Goal: Transaction & Acquisition: Book appointment/travel/reservation

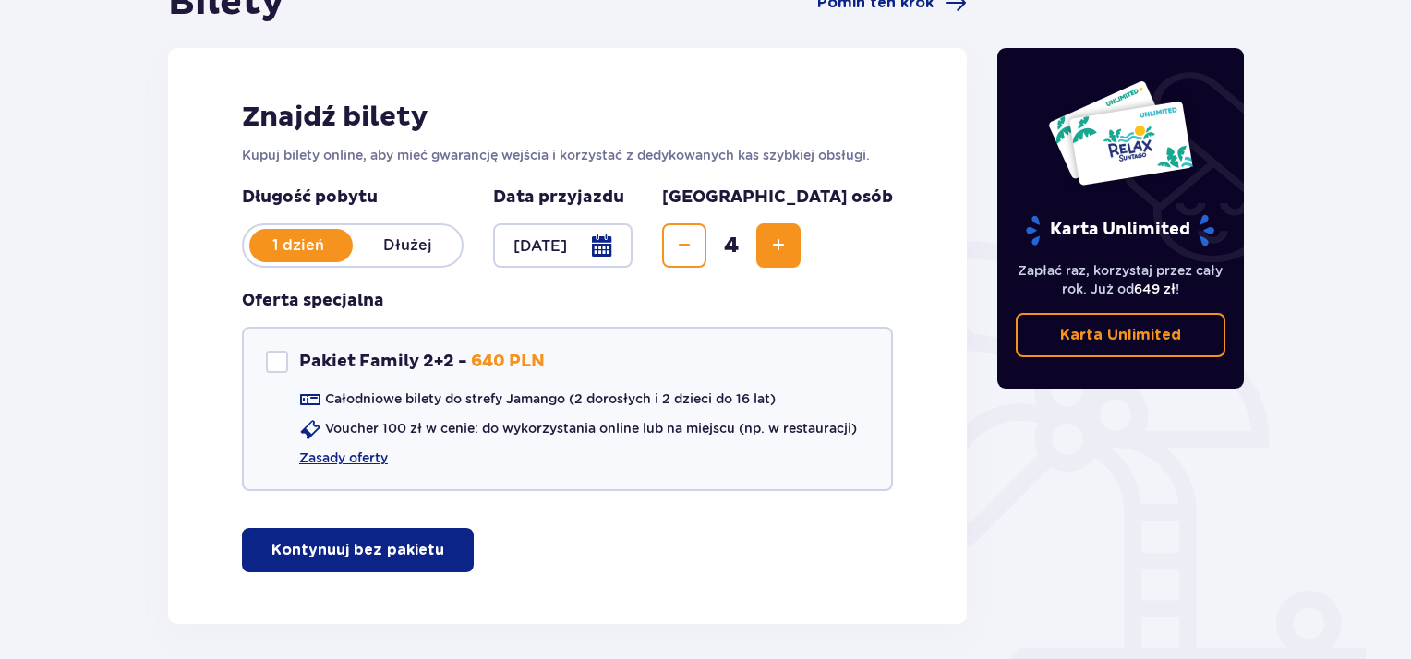
scroll to position [277, 0]
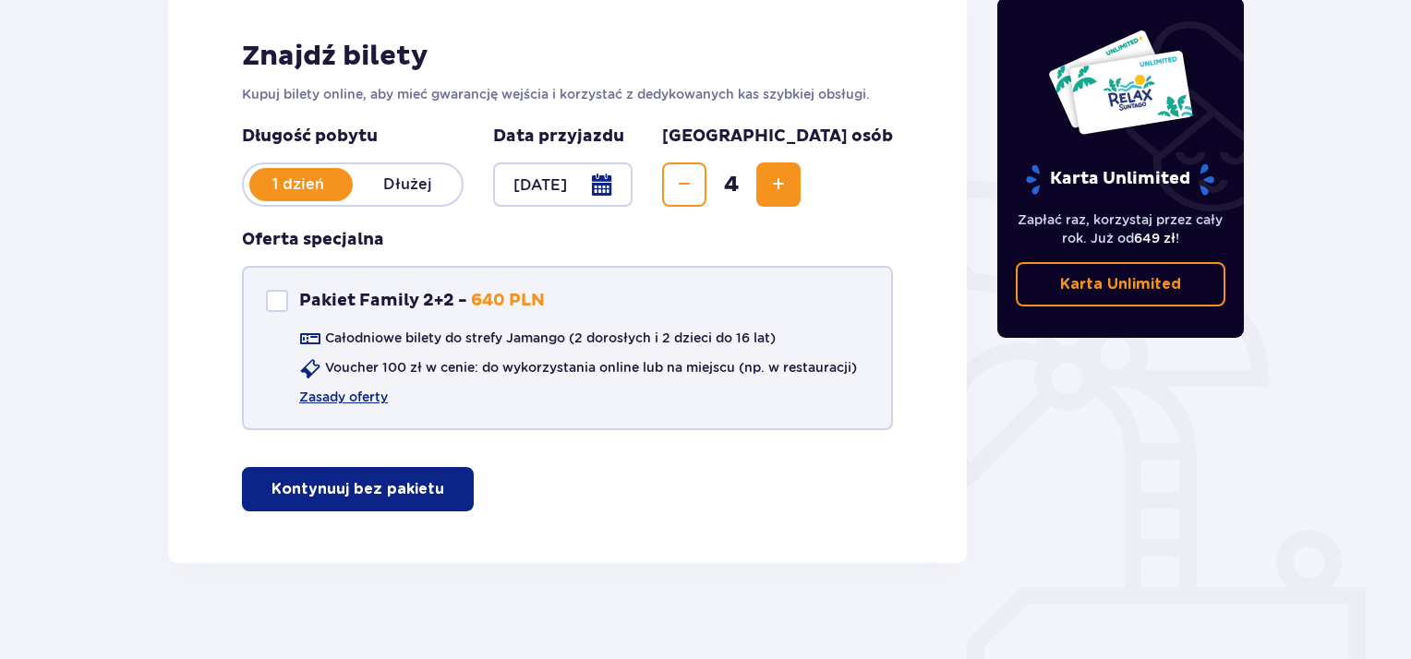
click at [434, 295] on p "Pakiet Family 2+2 -" at bounding box center [383, 301] width 168 height 22
click at [377, 394] on link "Zasady oferty" at bounding box center [343, 397] width 89 height 18
click at [283, 303] on div at bounding box center [277, 301] width 22 height 22
checkbox input "false"
click at [405, 502] on button "Kontynuuj bez pakietu" at bounding box center [358, 489] width 232 height 44
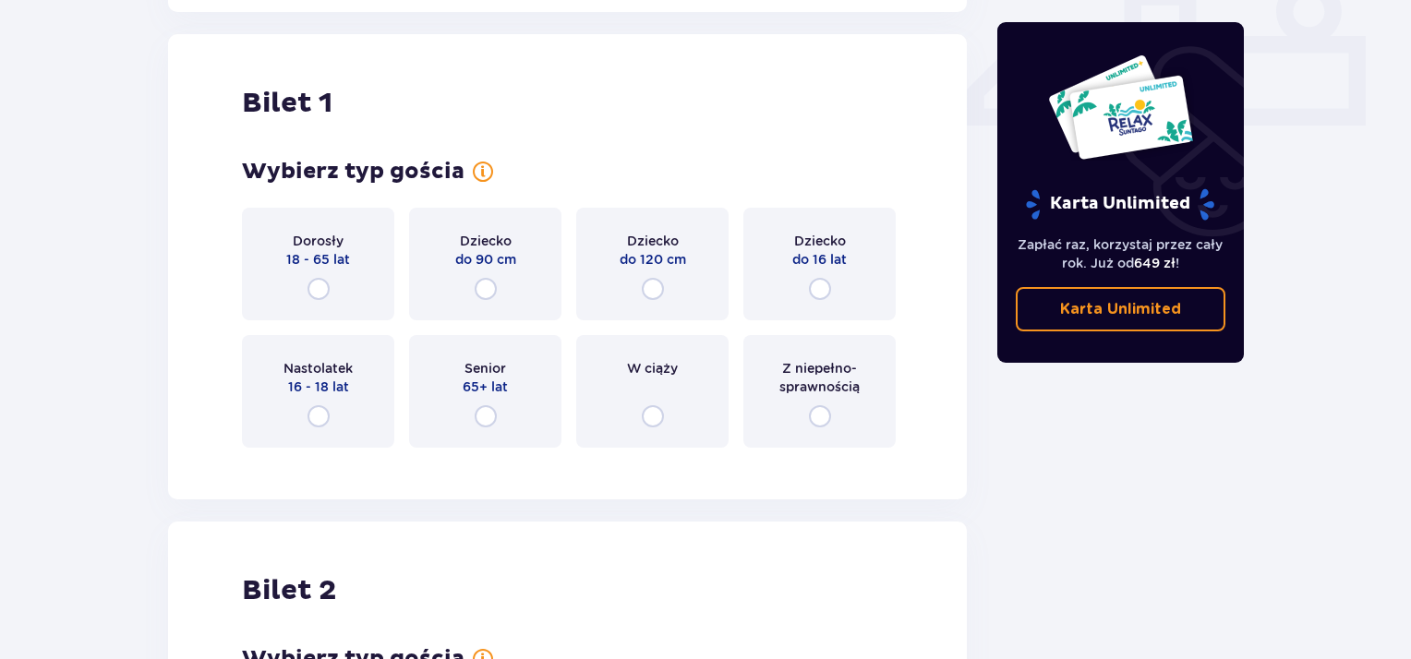
scroll to position [840, 0]
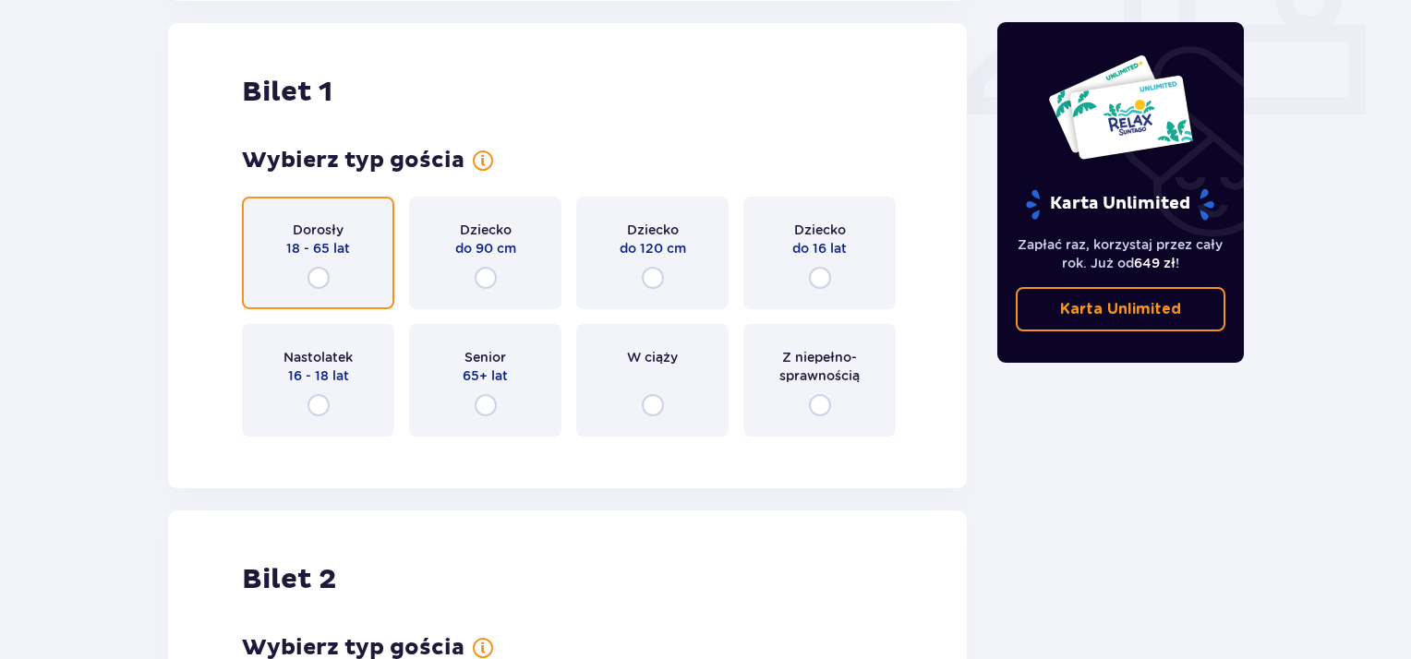
click at [320, 273] on input "radio" at bounding box center [319, 278] width 22 height 22
radio input "true"
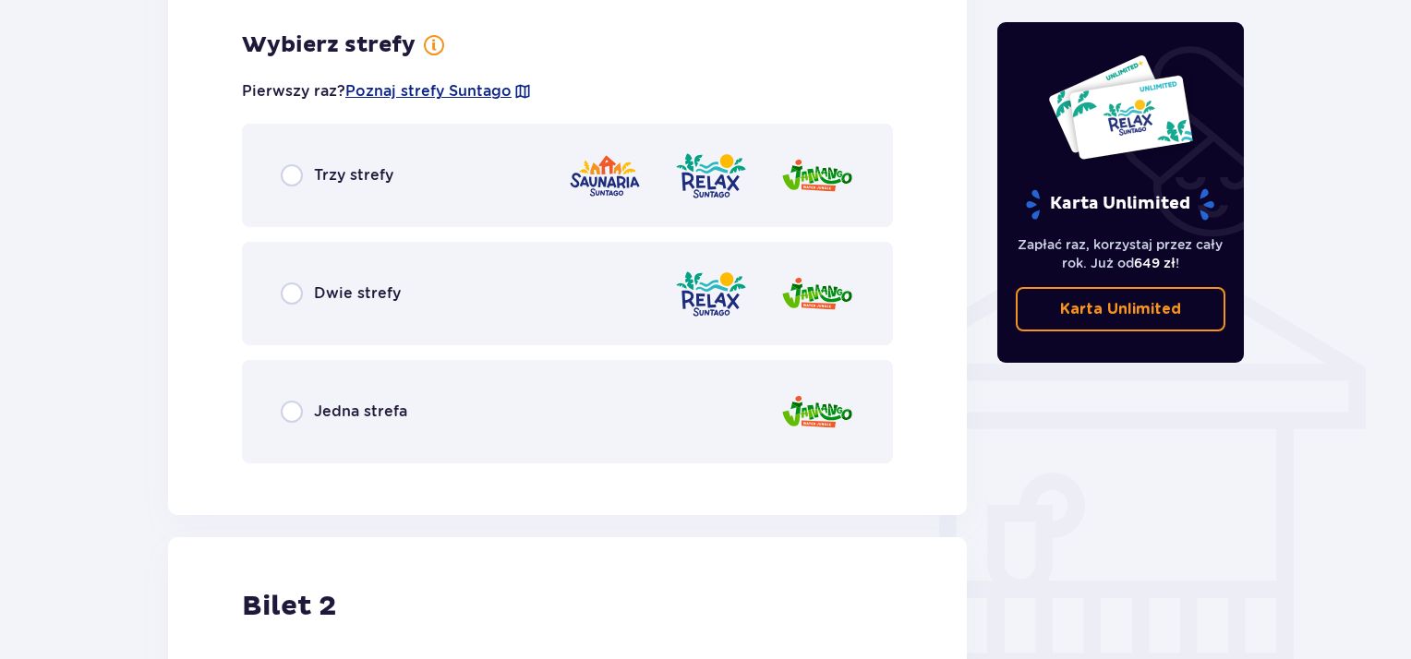
scroll to position [1290, 0]
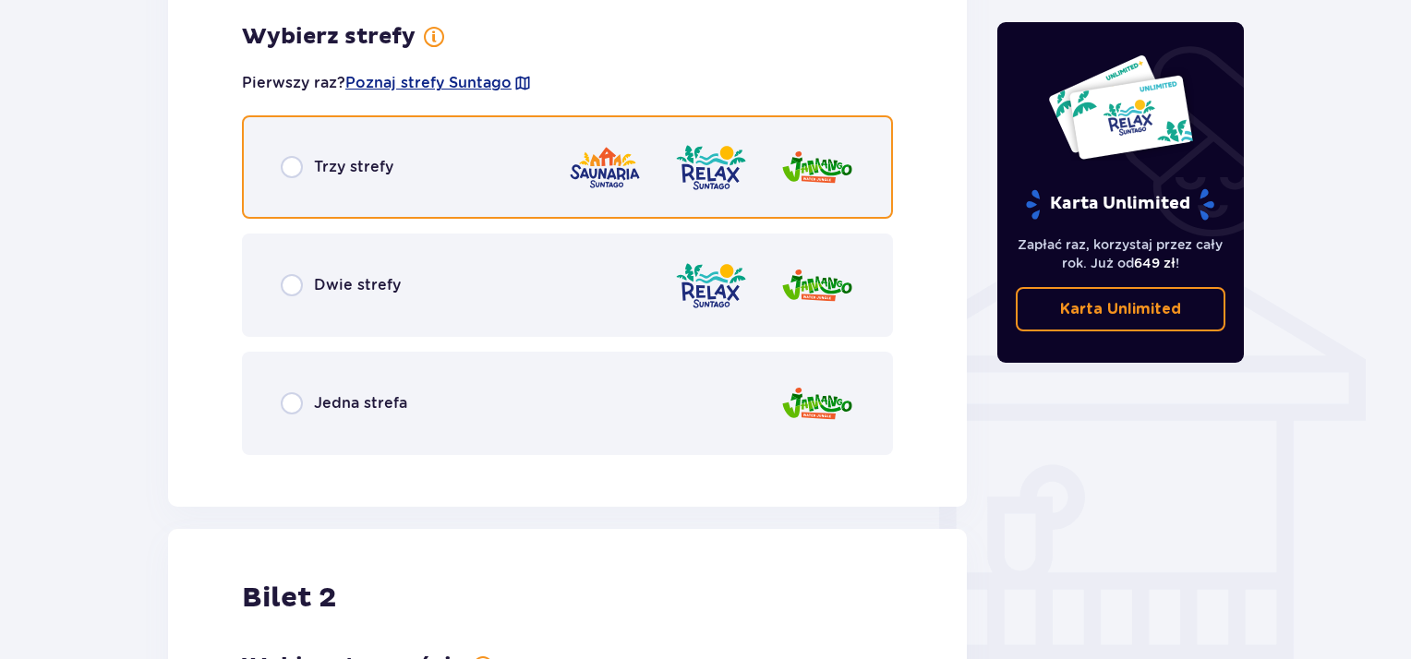
click at [295, 173] on input "radio" at bounding box center [292, 167] width 22 height 22
radio input "true"
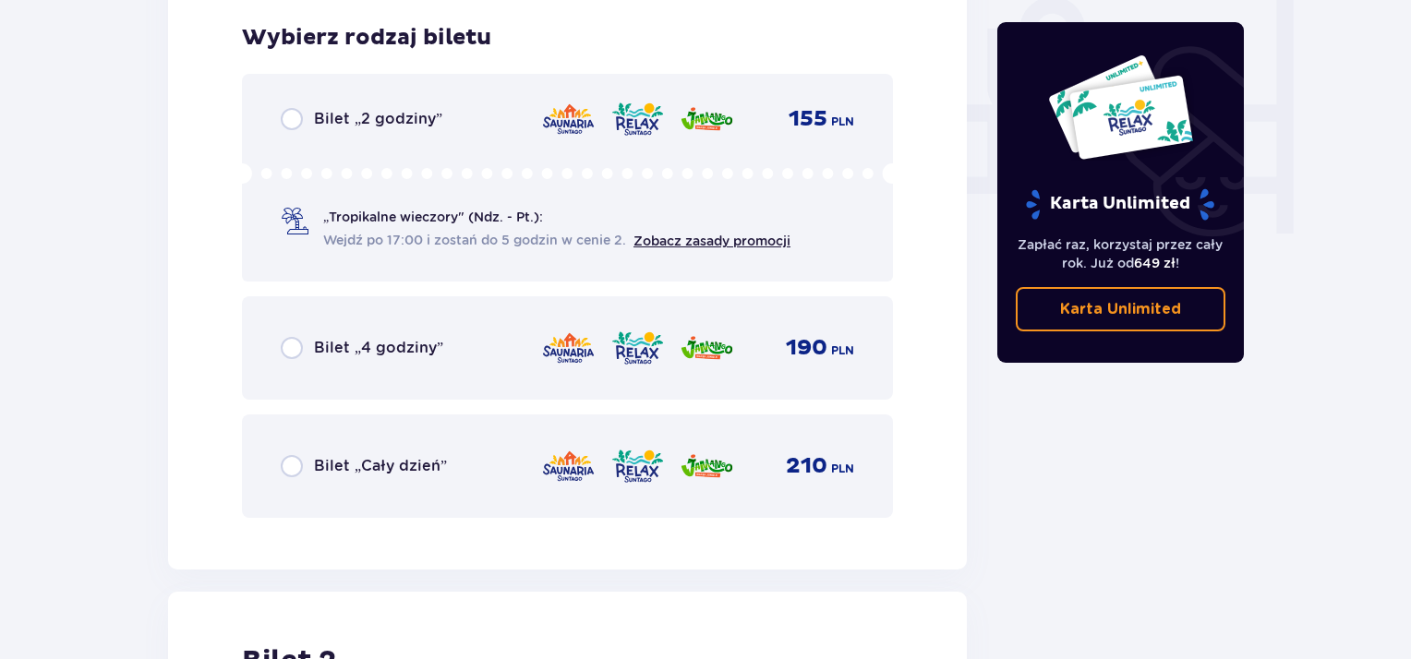
scroll to position [1760, 0]
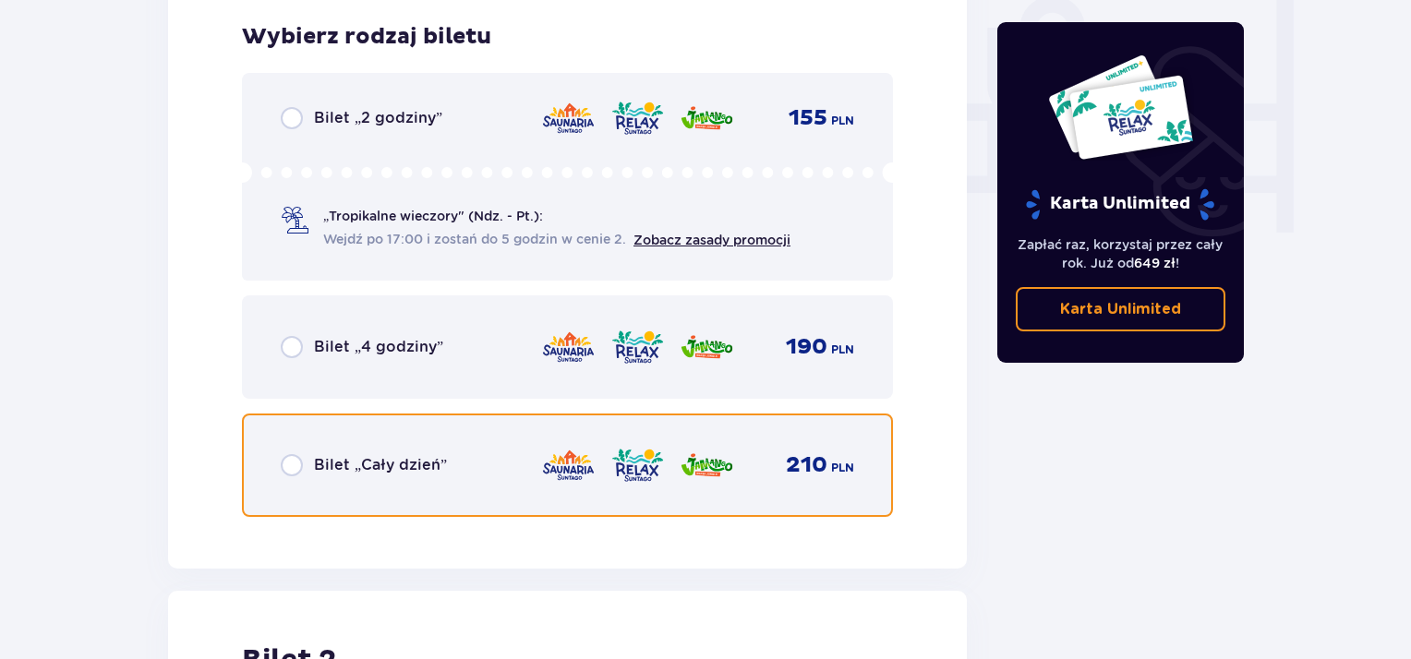
click at [294, 456] on input "radio" at bounding box center [292, 465] width 22 height 22
radio input "true"
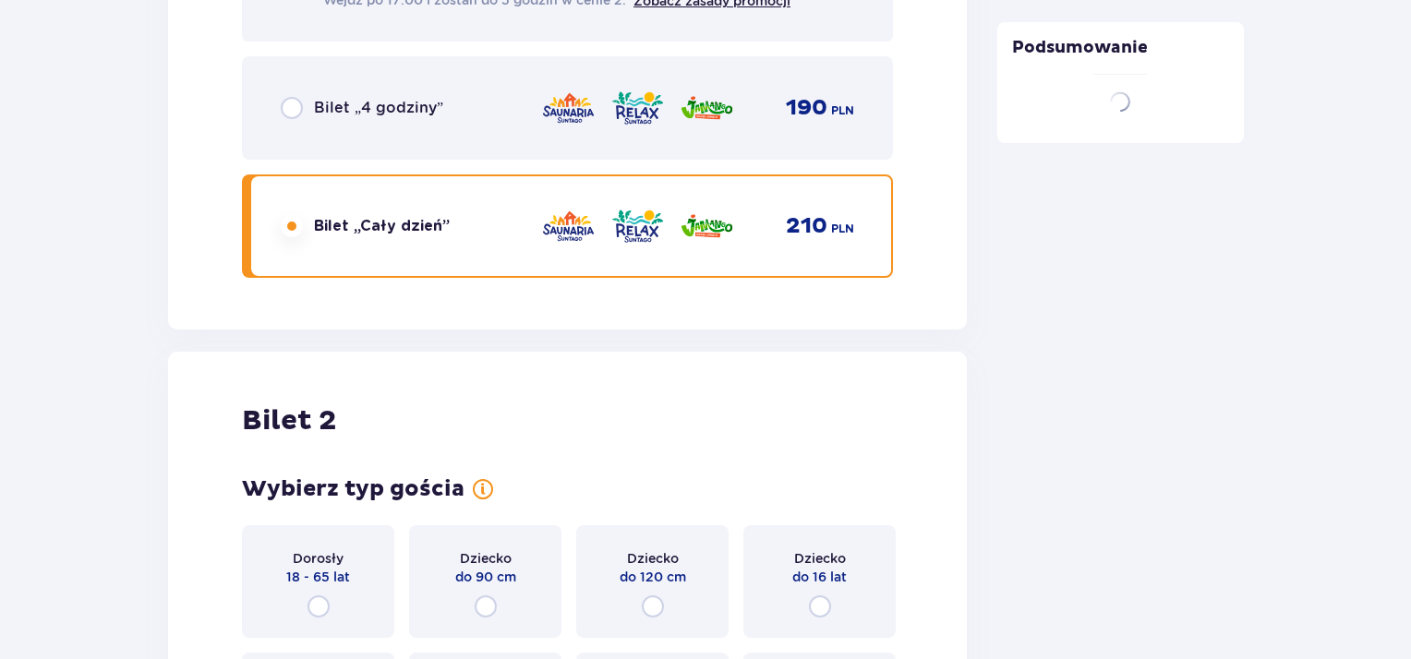
scroll to position [2327, 0]
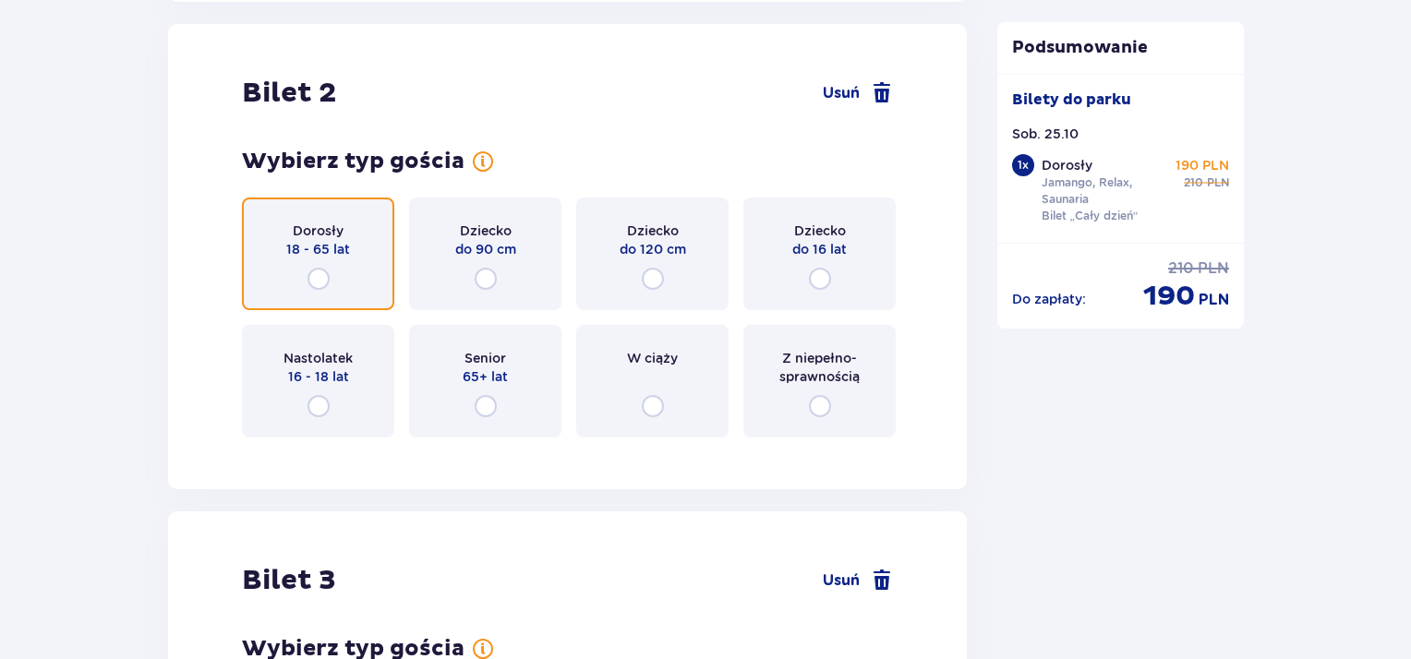
click at [315, 281] on input "radio" at bounding box center [319, 279] width 22 height 22
radio input "true"
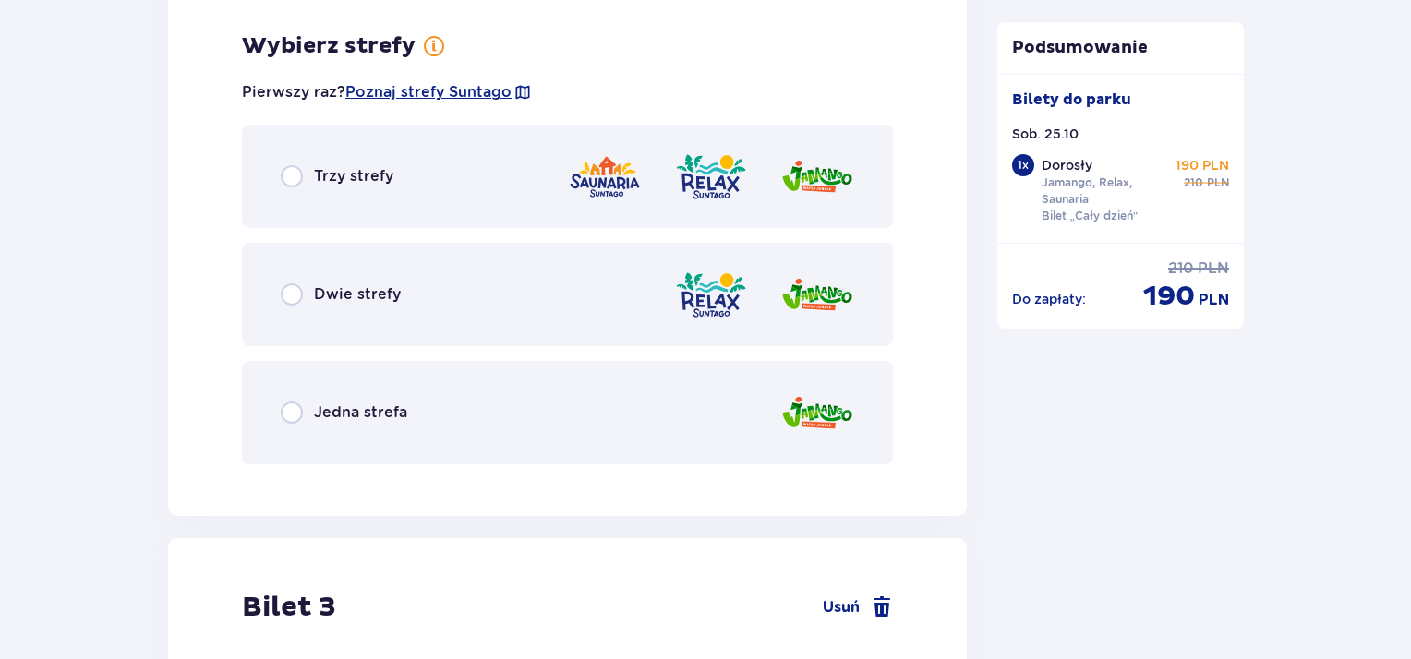
scroll to position [2777, 0]
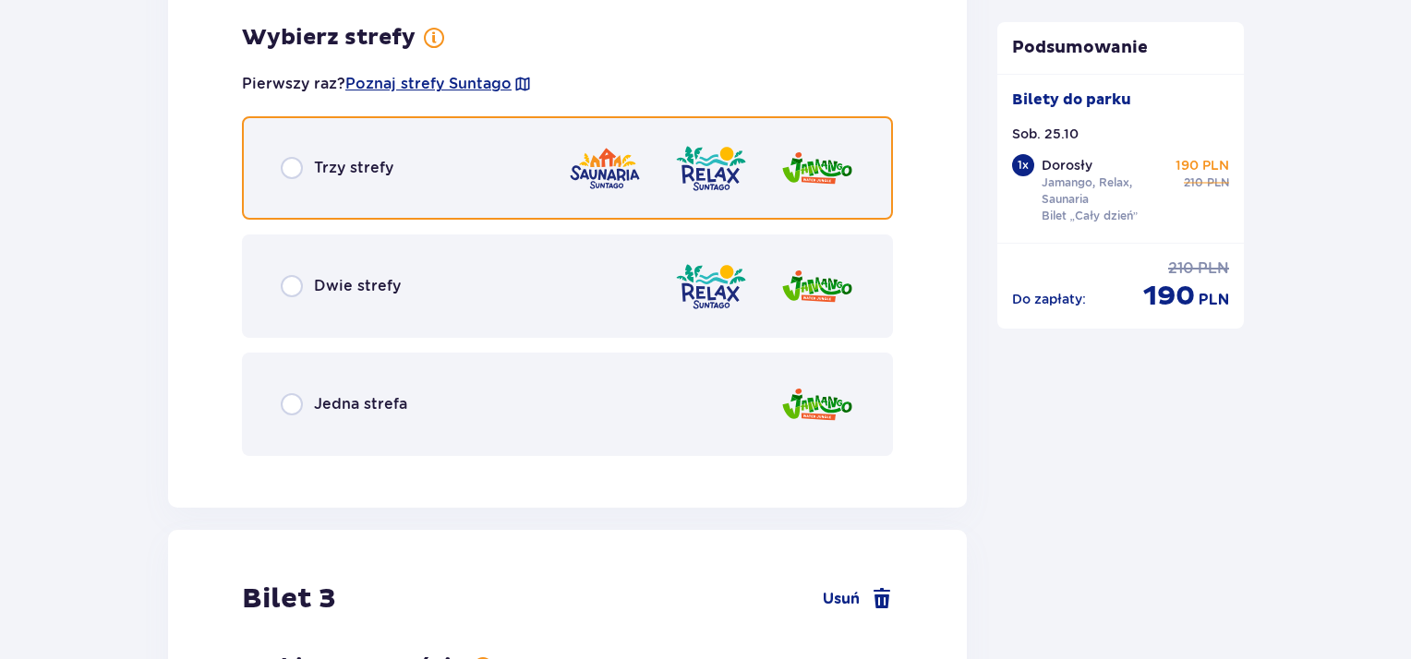
click at [293, 164] on input "radio" at bounding box center [292, 168] width 22 height 22
radio input "true"
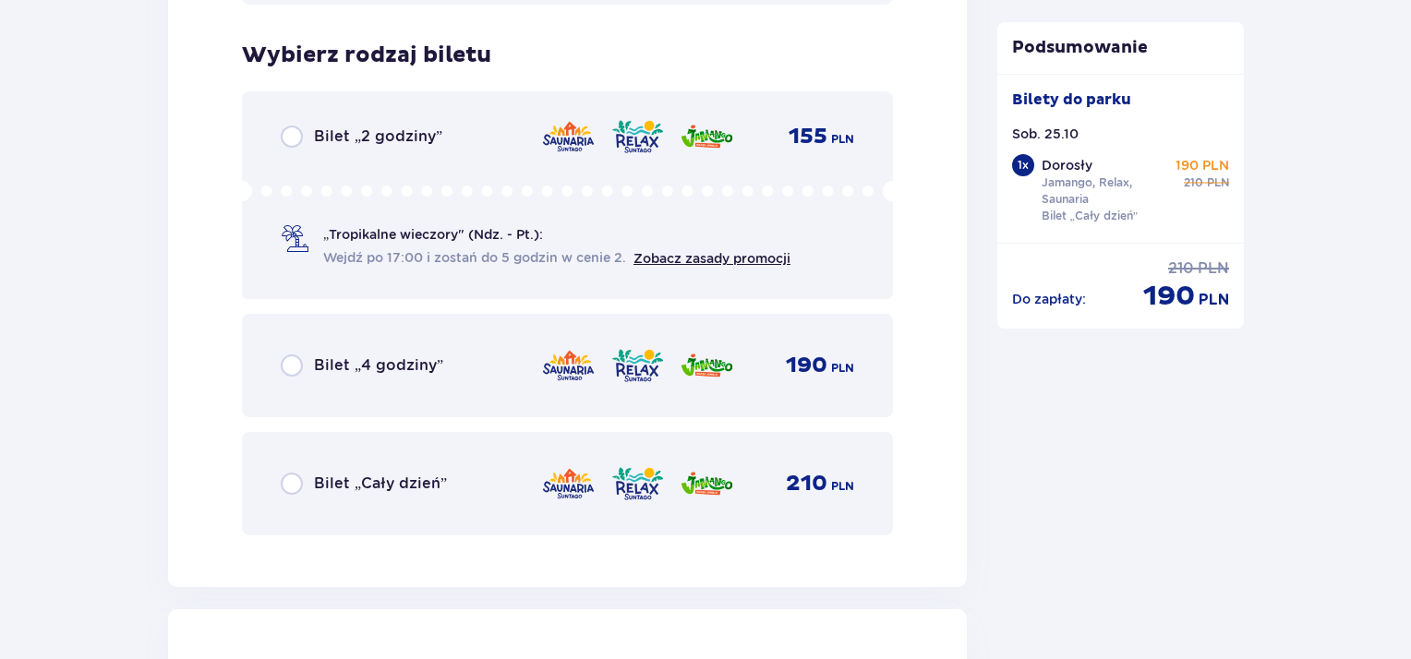
scroll to position [3247, 0]
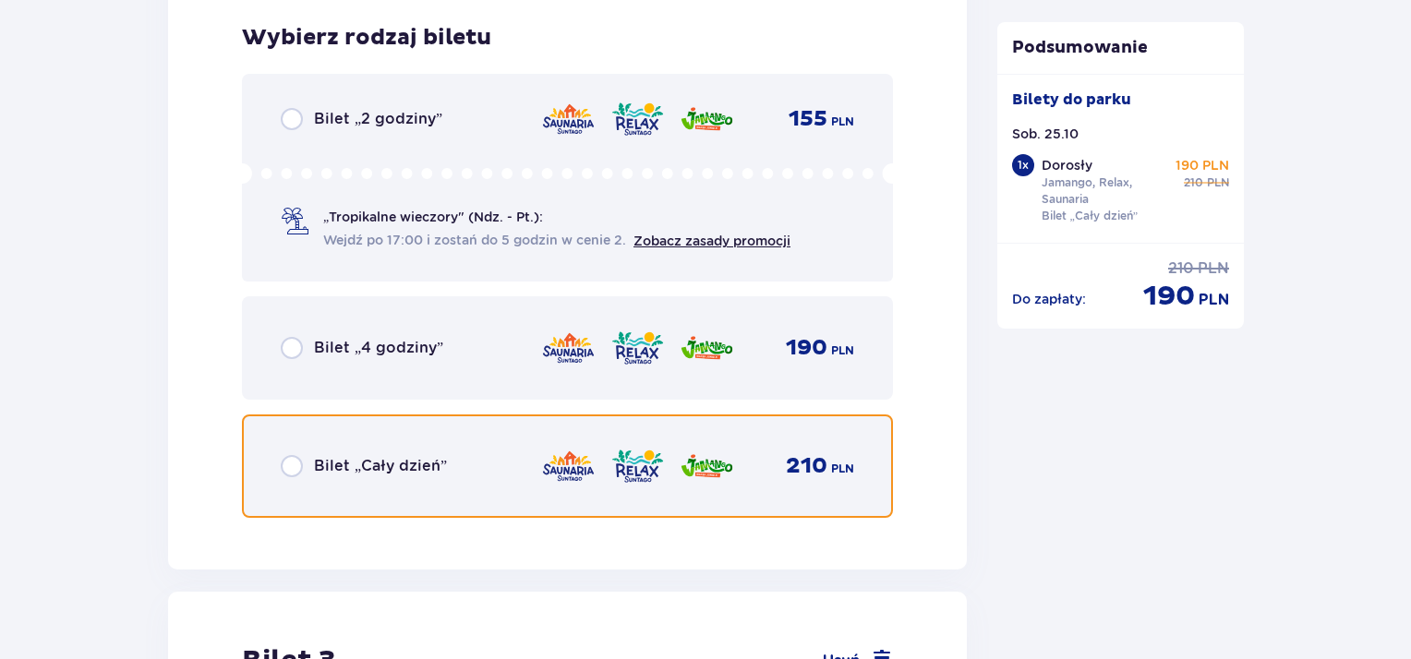
click at [288, 461] on input "radio" at bounding box center [292, 466] width 22 height 22
radio input "true"
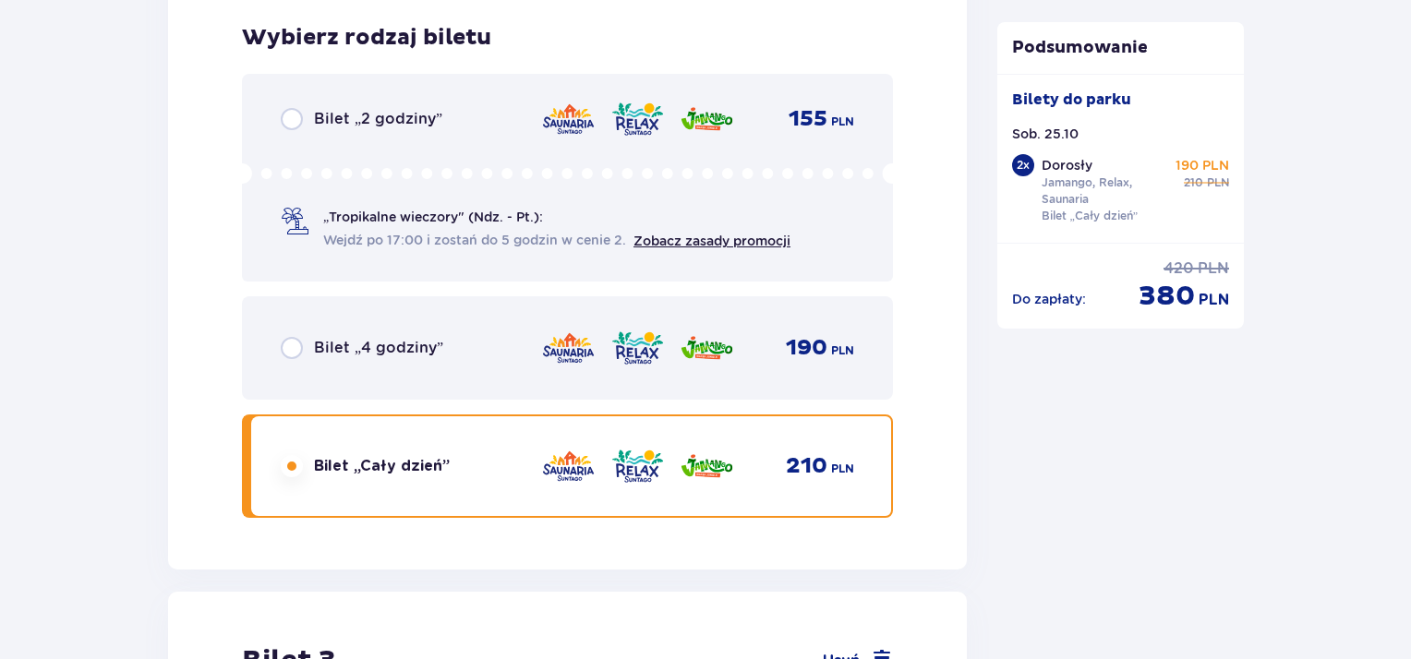
scroll to position [3814, 0]
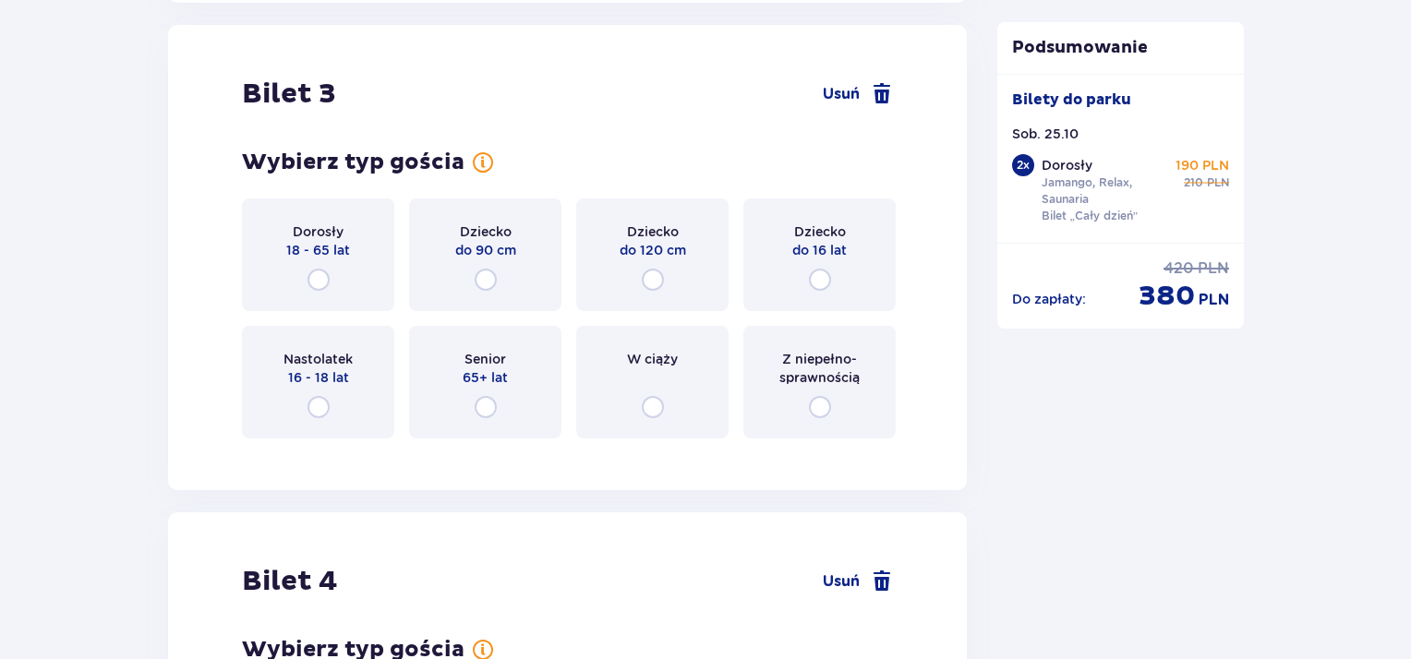
click at [299, 280] on div "Dorosły 18 - 65 lat" at bounding box center [318, 255] width 152 height 113
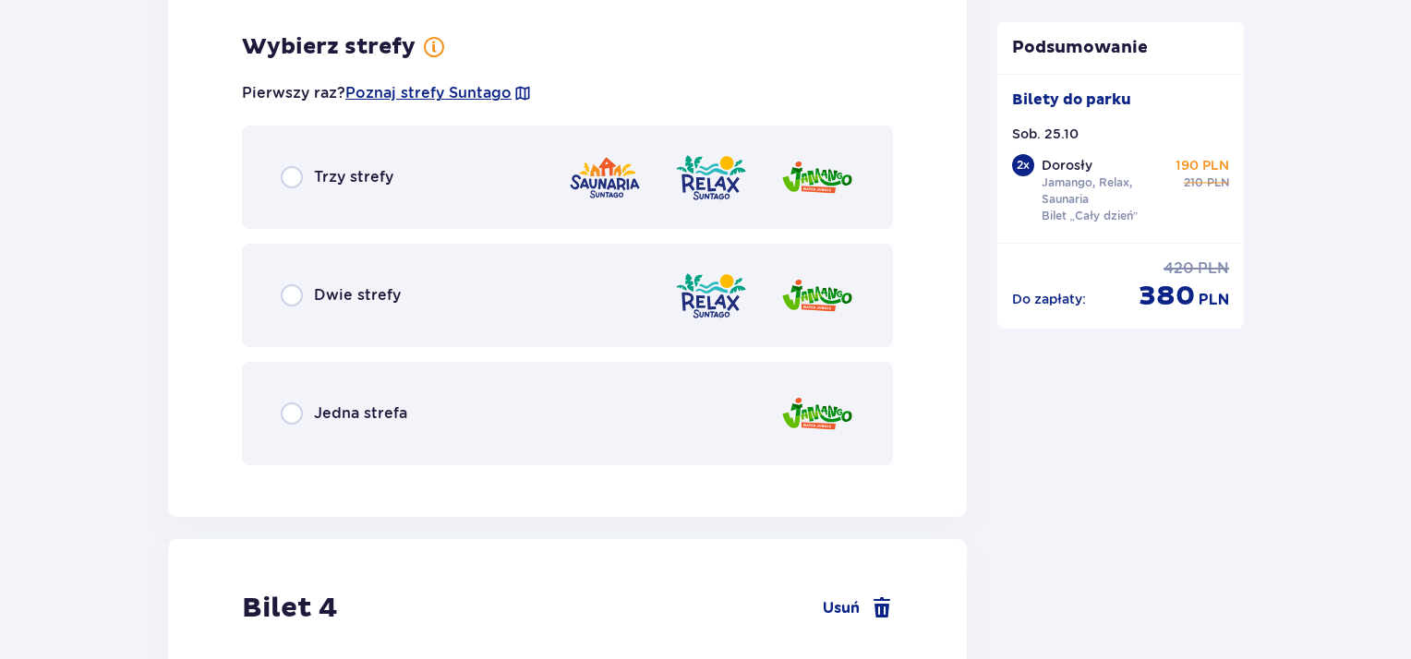
scroll to position [4265, 0]
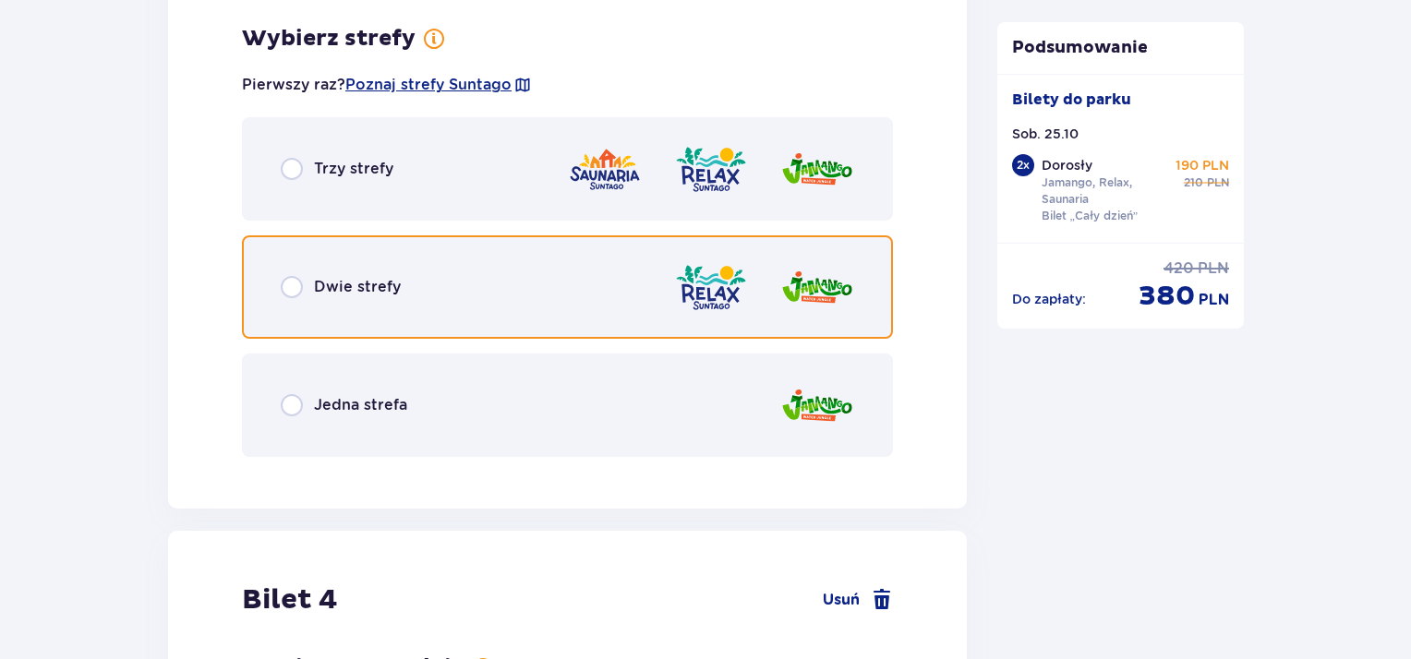
click at [288, 288] on input "radio" at bounding box center [292, 287] width 22 height 22
radio input "true"
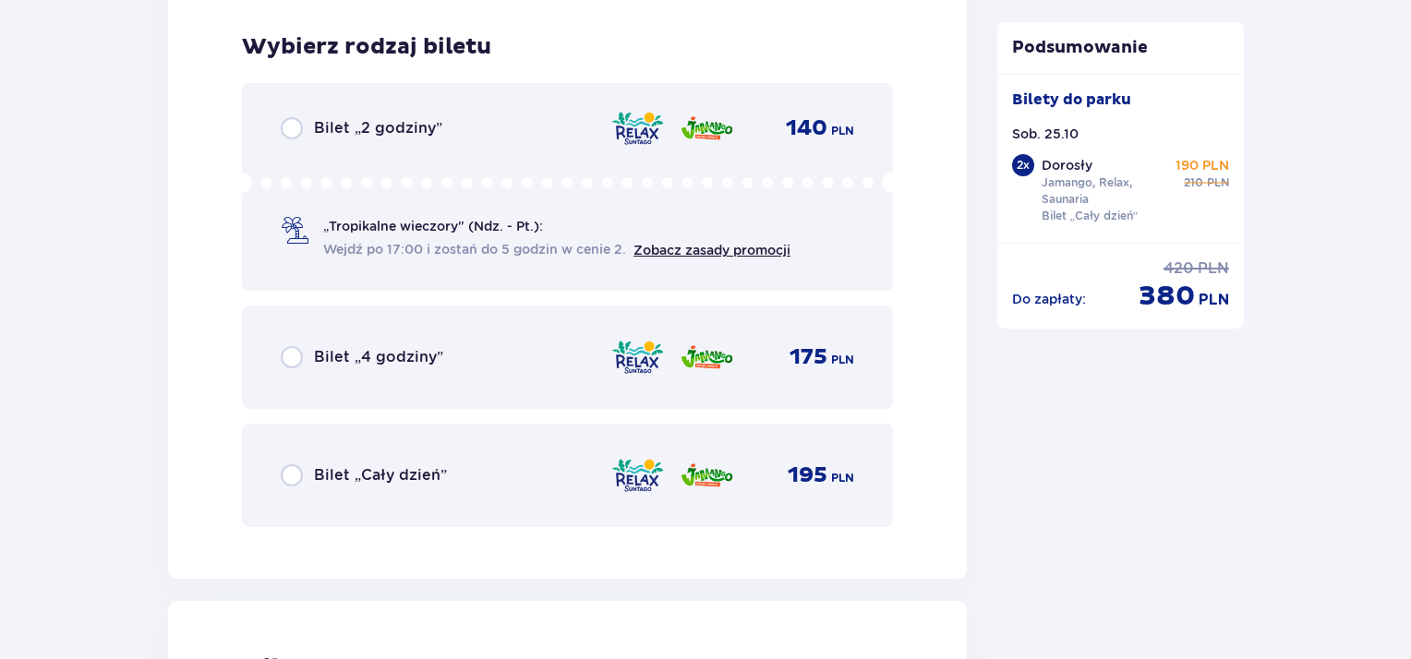
scroll to position [4734, 0]
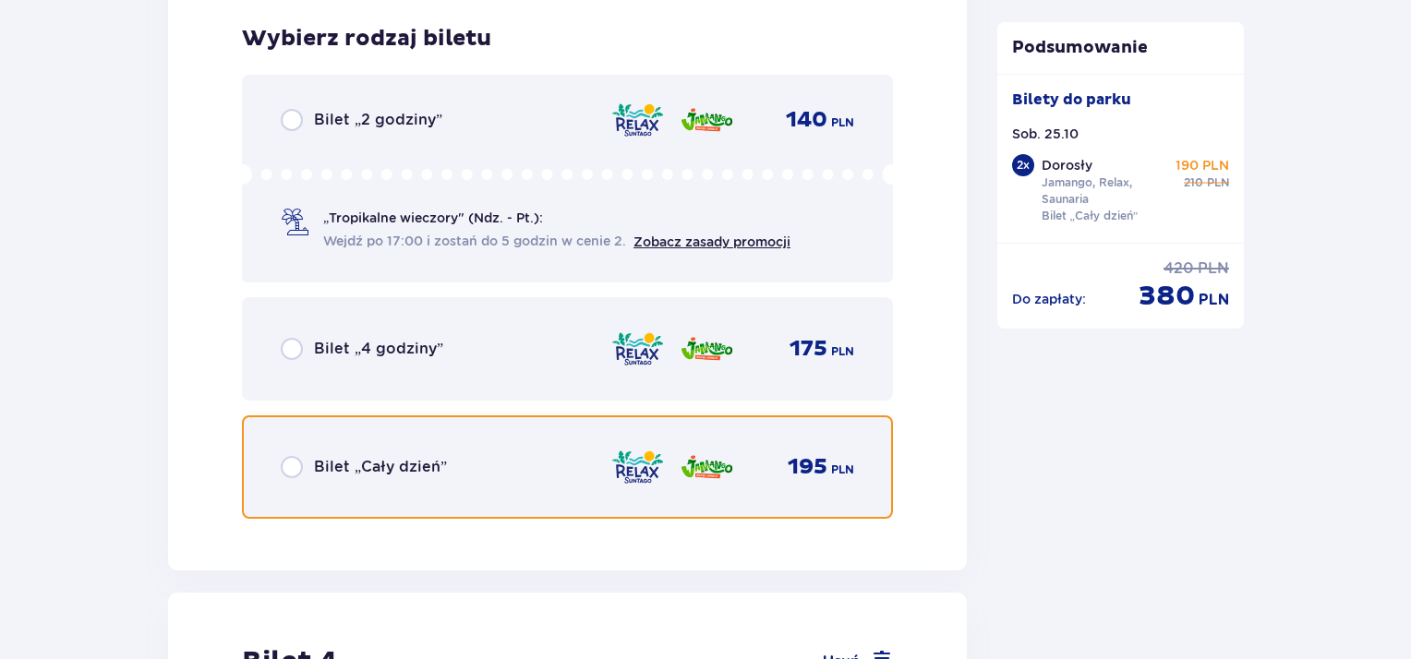
click at [287, 468] on input "radio" at bounding box center [292, 467] width 22 height 22
radio input "true"
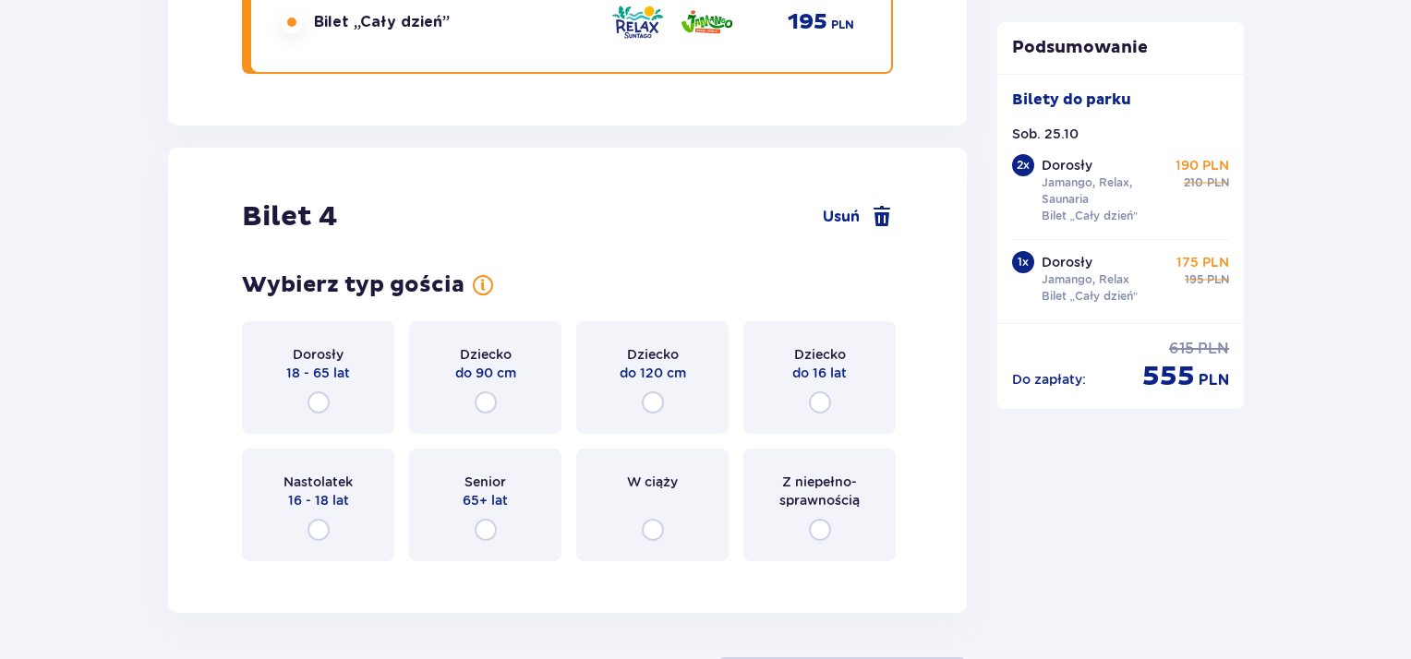
scroll to position [5302, 0]
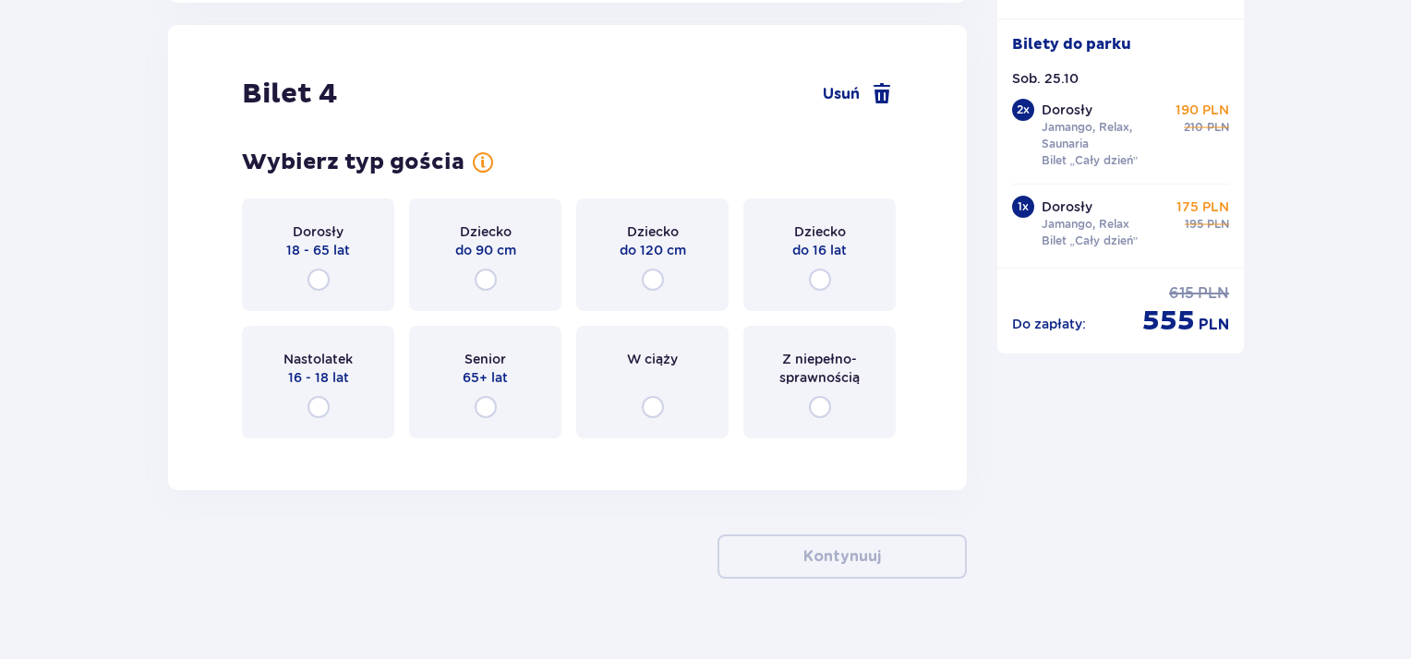
click at [330, 396] on div "Nastolatek 16 - 18 lat" at bounding box center [318, 382] width 152 height 113
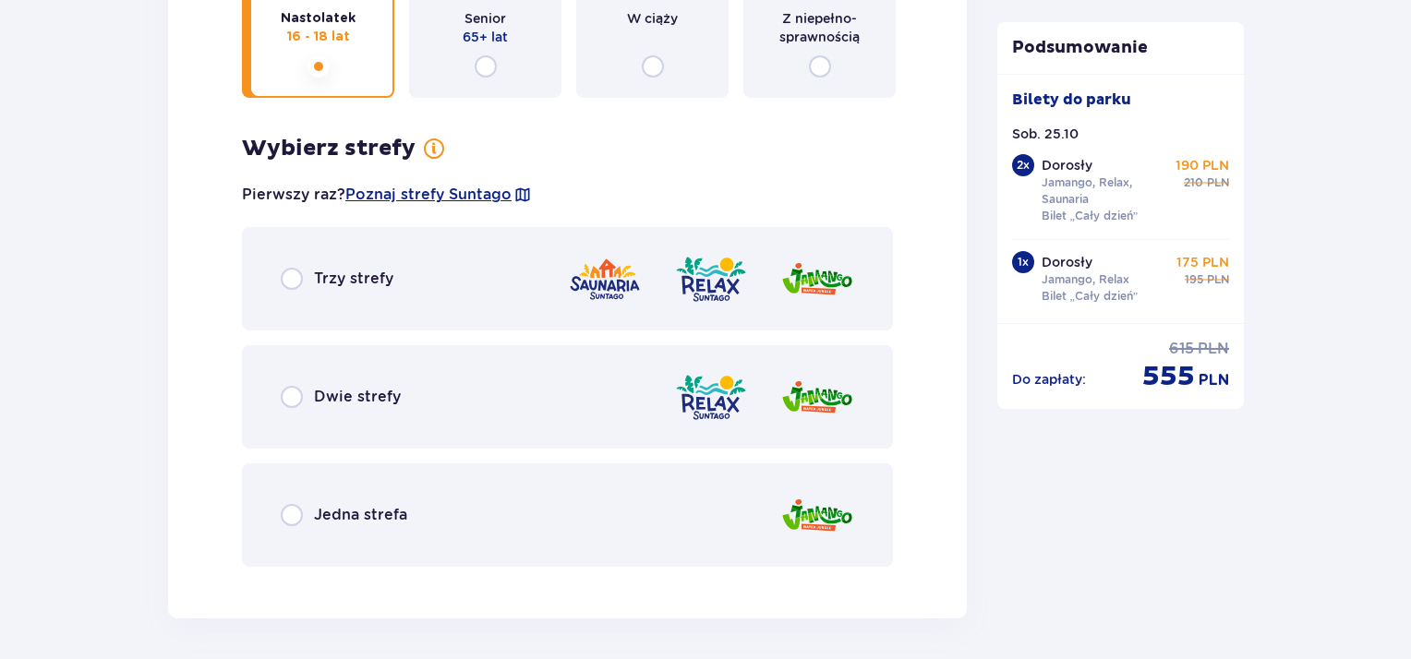
scroll to position [5475, 0]
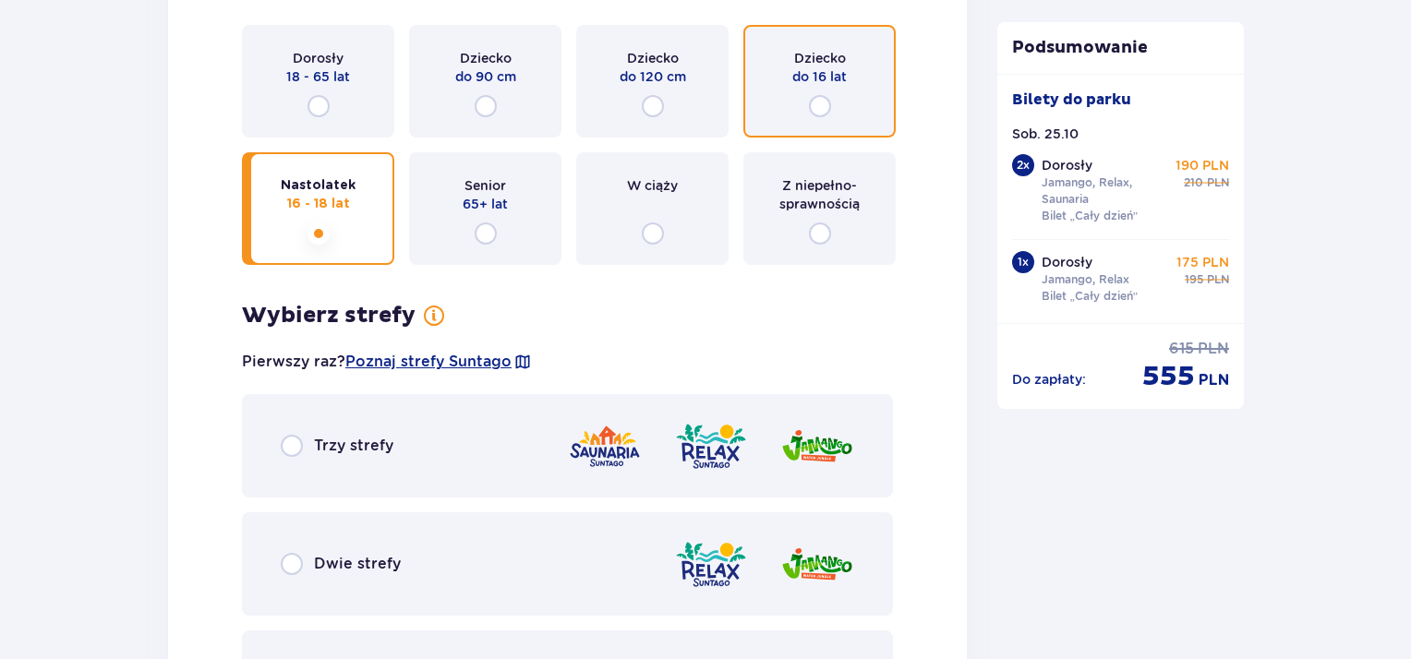
click at [809, 99] on input "radio" at bounding box center [820, 106] width 22 height 22
radio input "true"
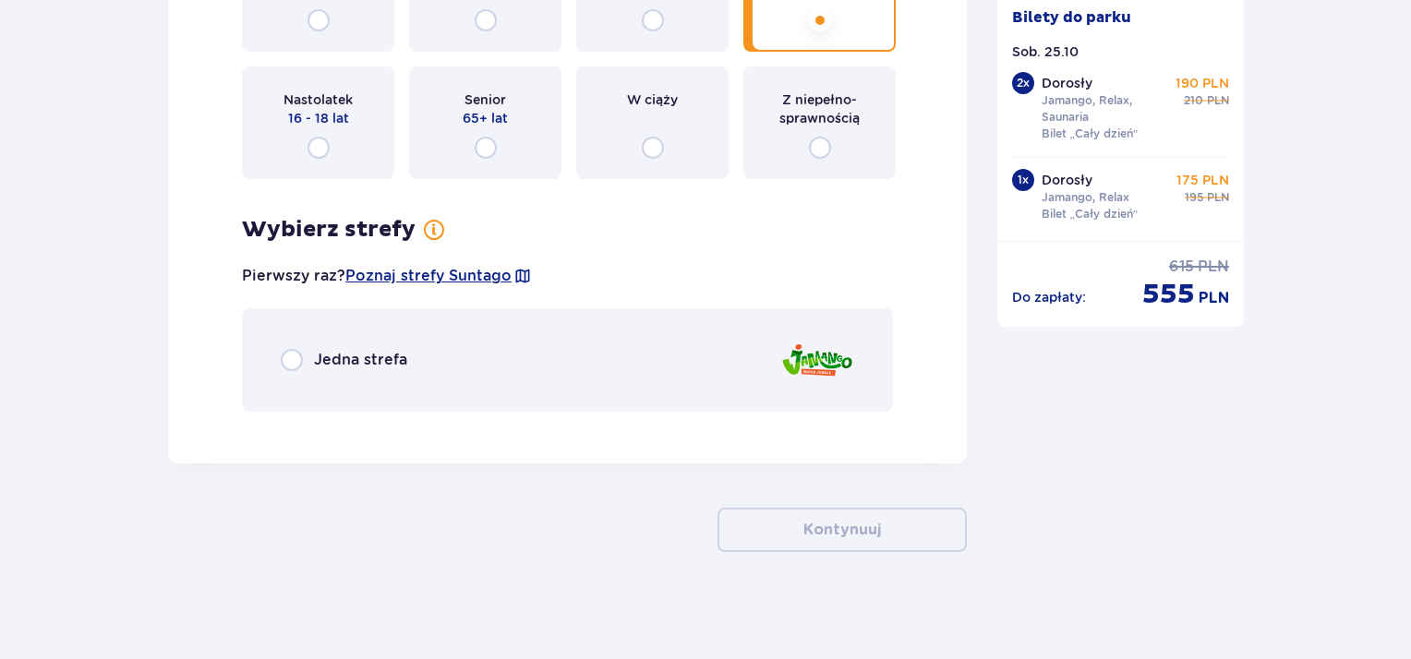
scroll to position [5562, 0]
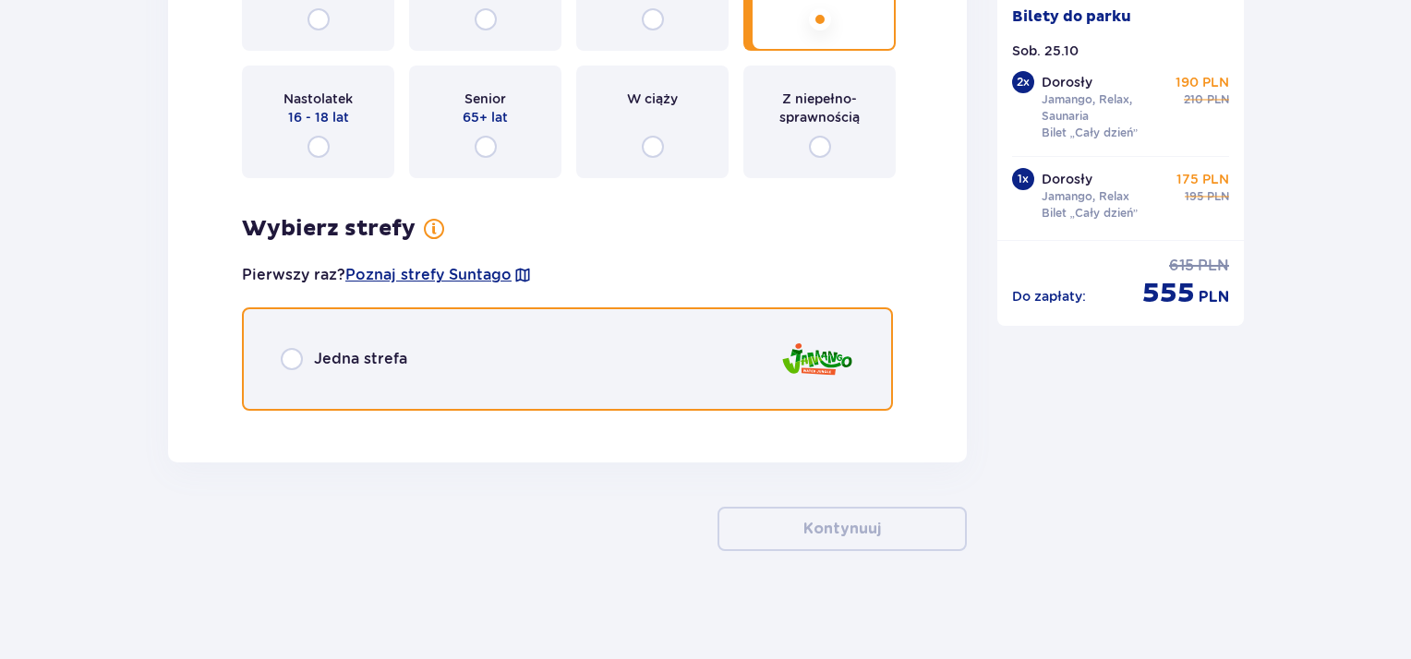
click at [288, 357] on input "radio" at bounding box center [292, 359] width 22 height 22
radio input "true"
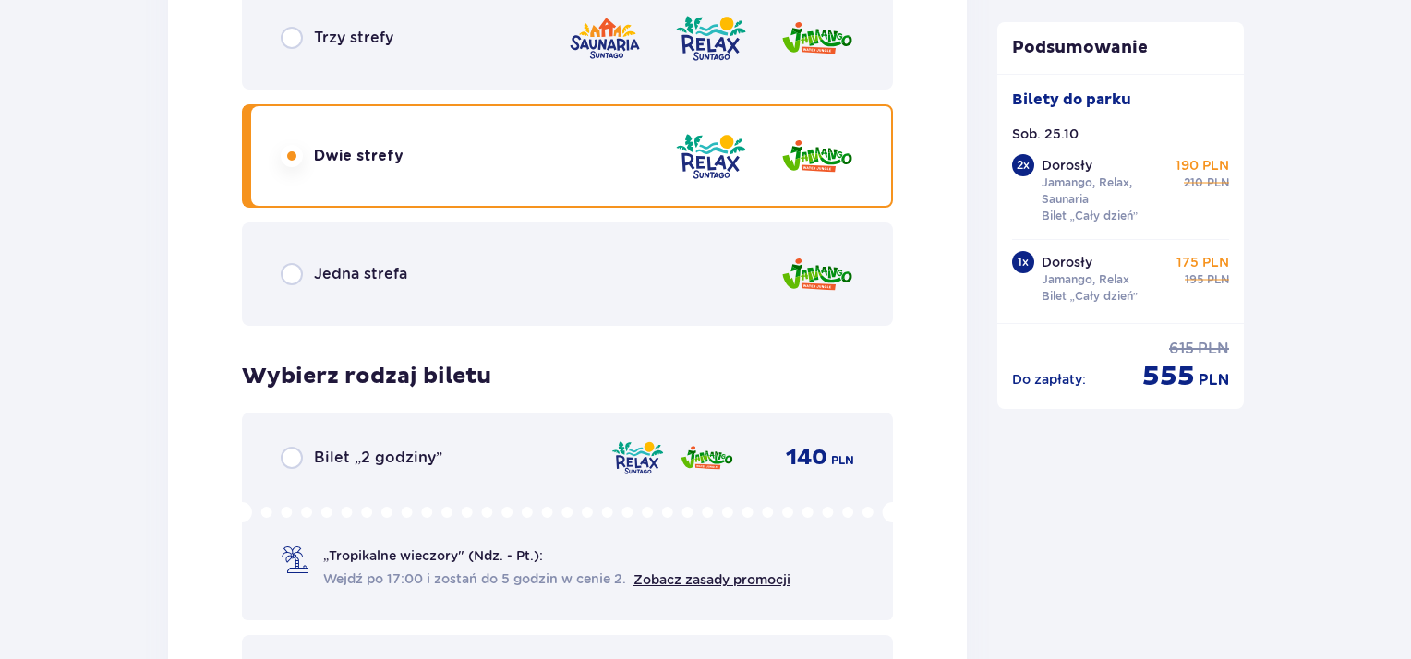
scroll to position [4323, 0]
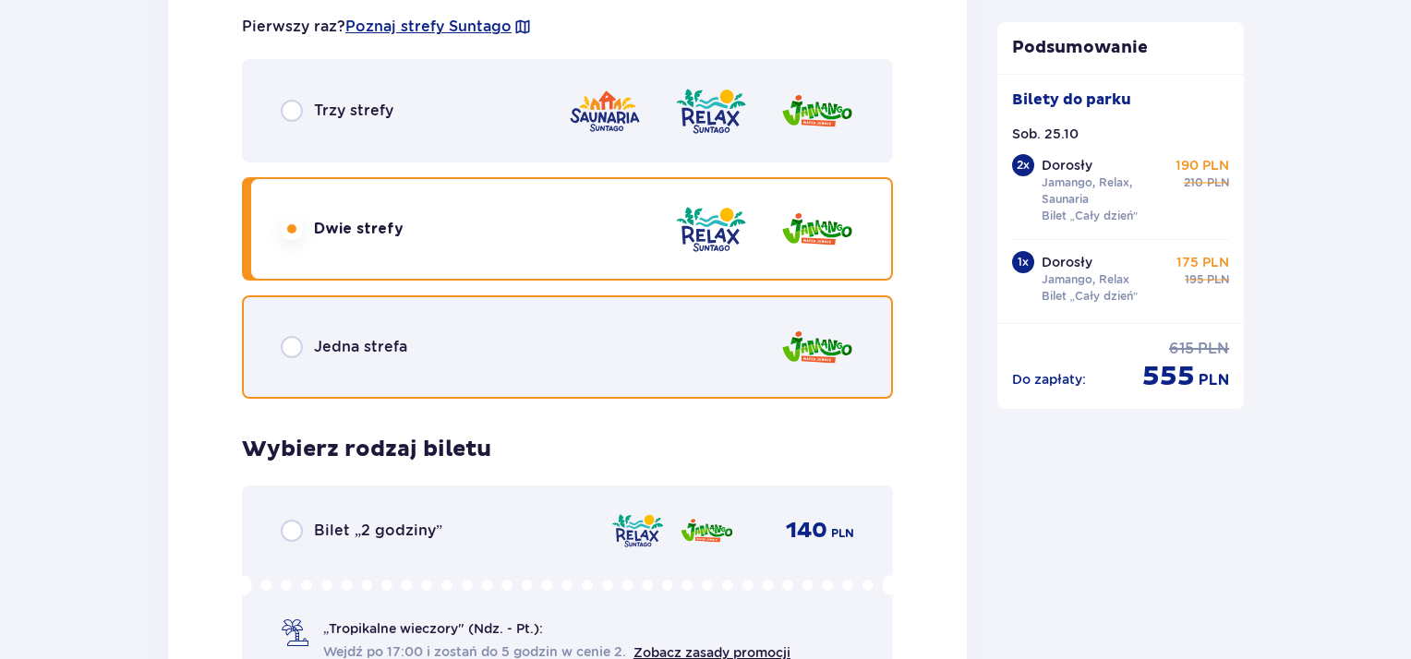
click at [293, 345] on input "radio" at bounding box center [292, 347] width 22 height 22
radio input "true"
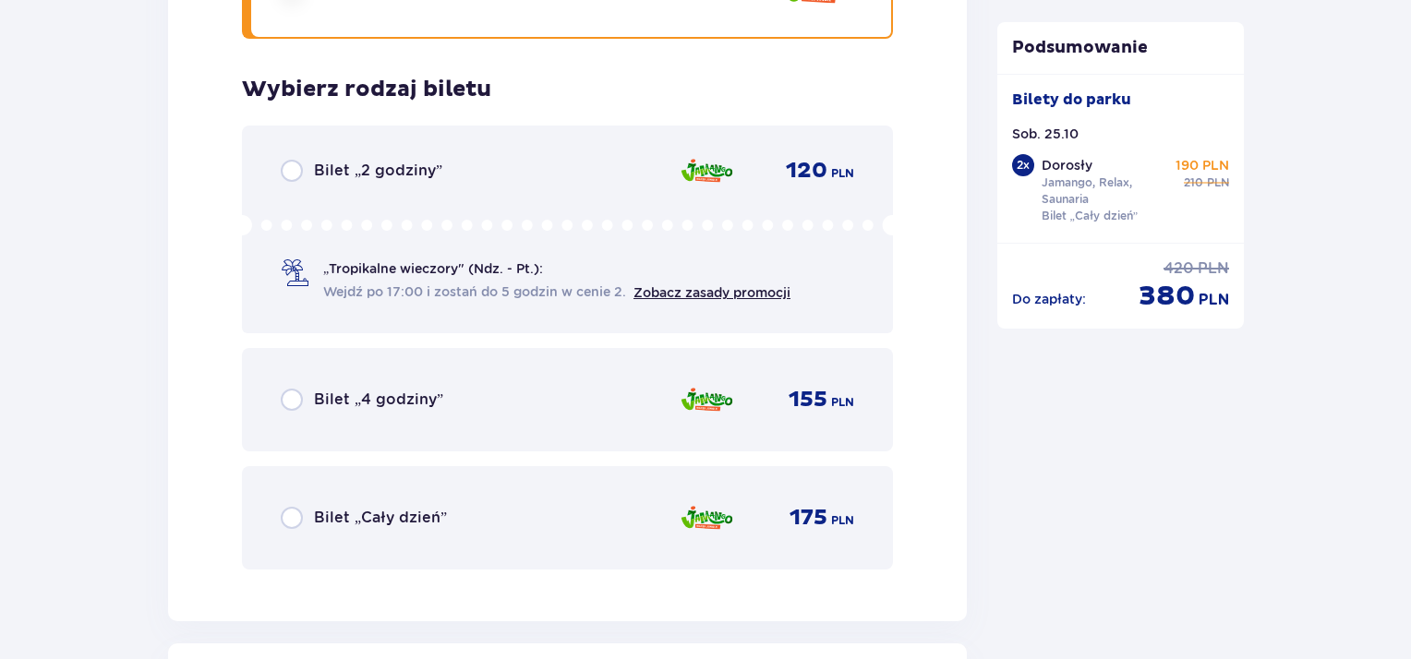
scroll to position [4918, 0]
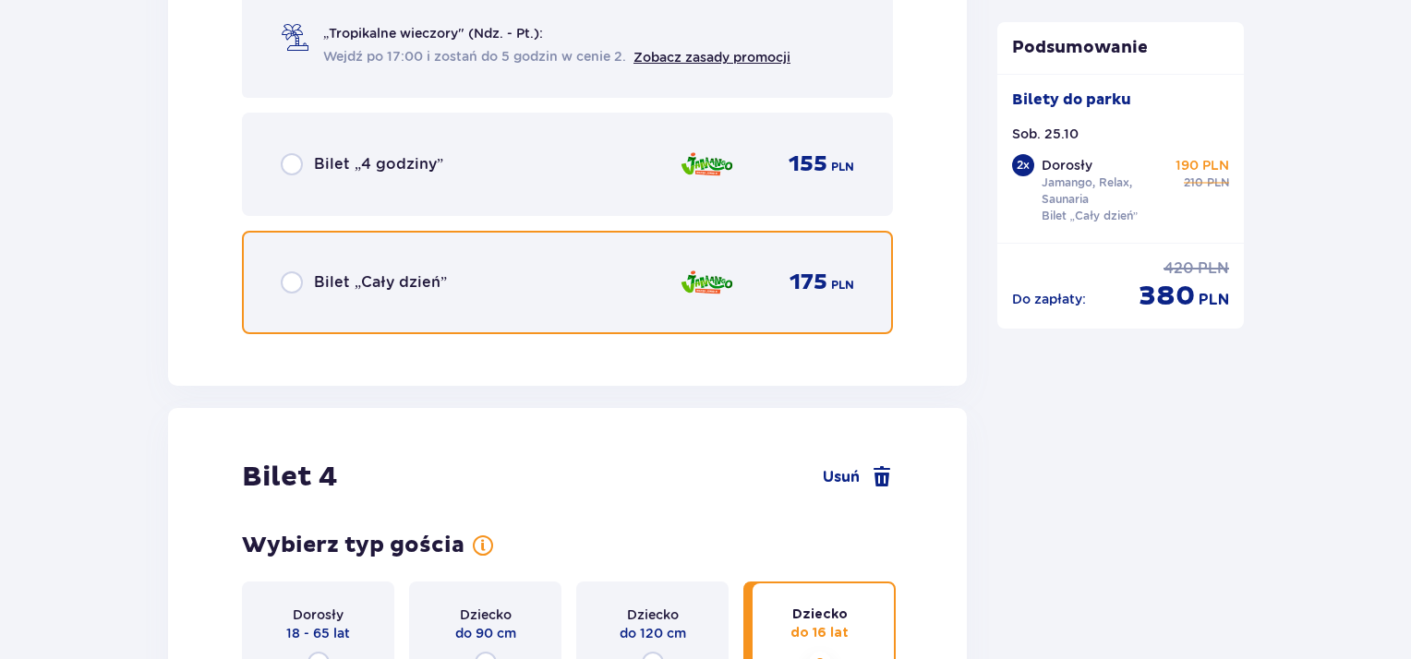
click at [289, 275] on input "radio" at bounding box center [292, 283] width 22 height 22
radio input "true"
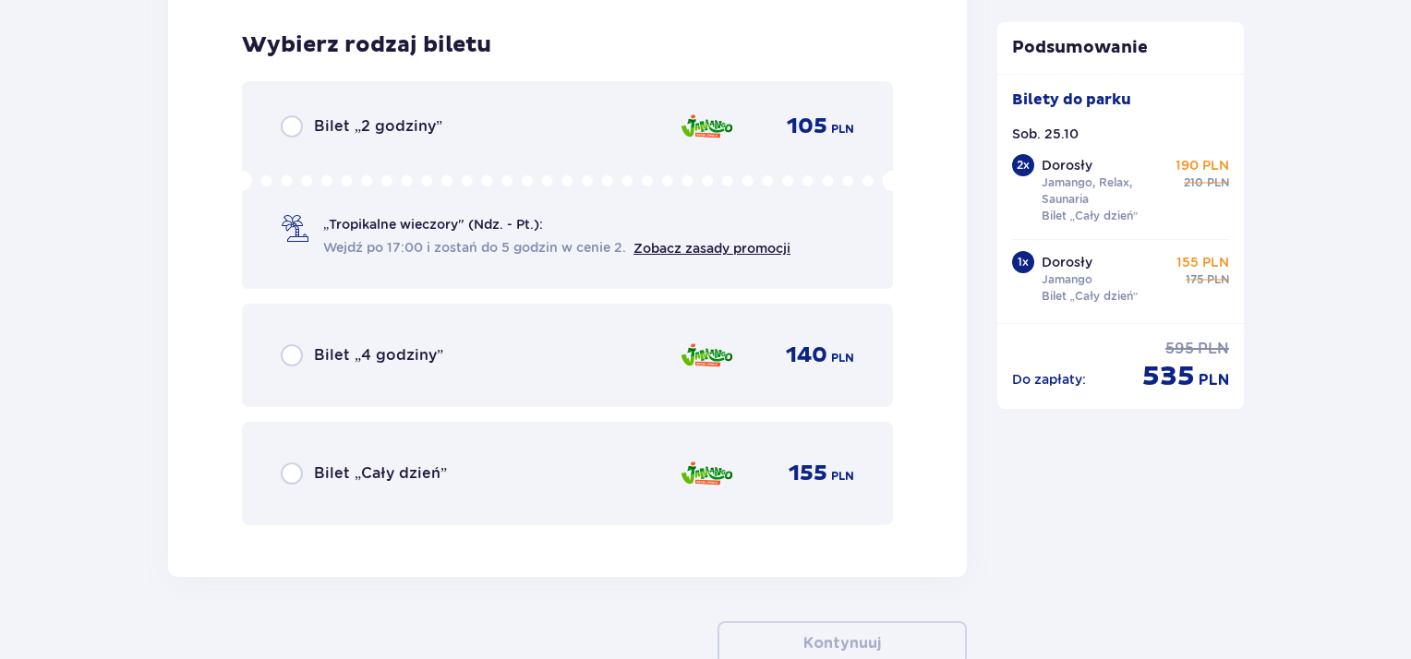
scroll to position [6092, 0]
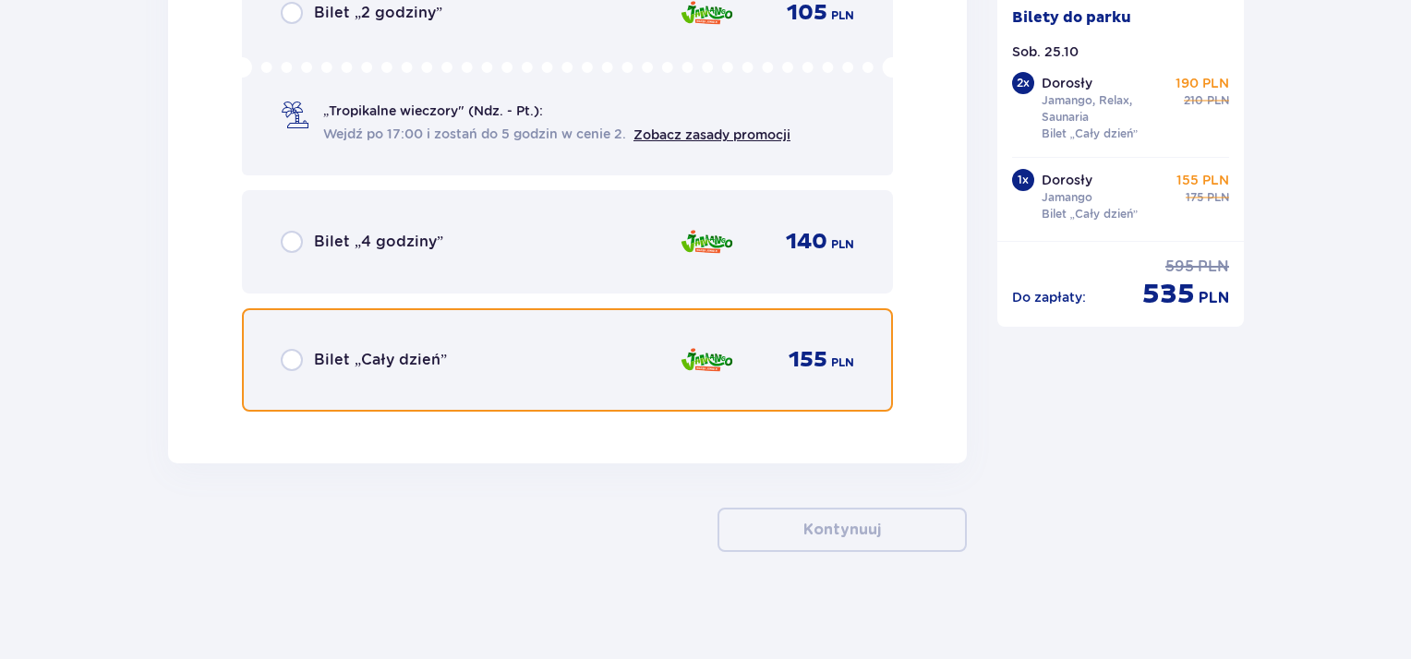
click at [288, 349] on input "radio" at bounding box center [292, 360] width 22 height 22
radio input "true"
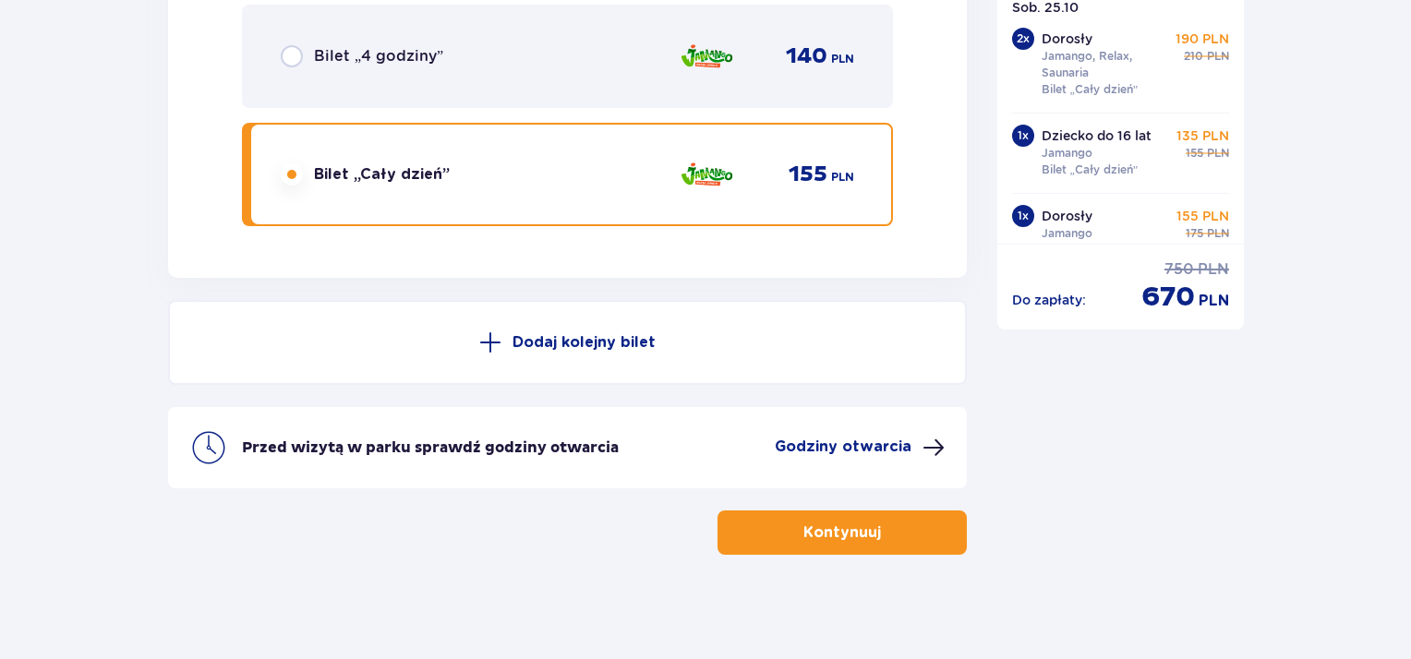
scroll to position [6281, 0]
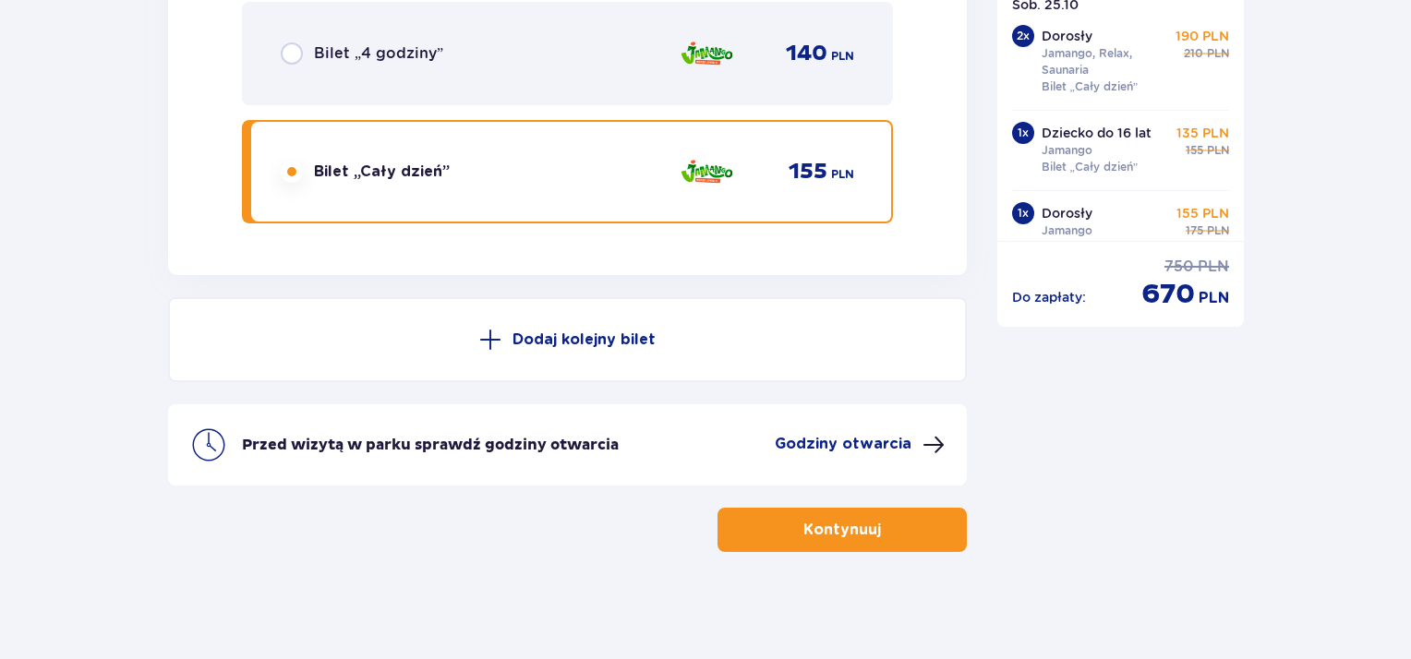
click at [832, 531] on p "Kontynuuj" at bounding box center [843, 530] width 78 height 20
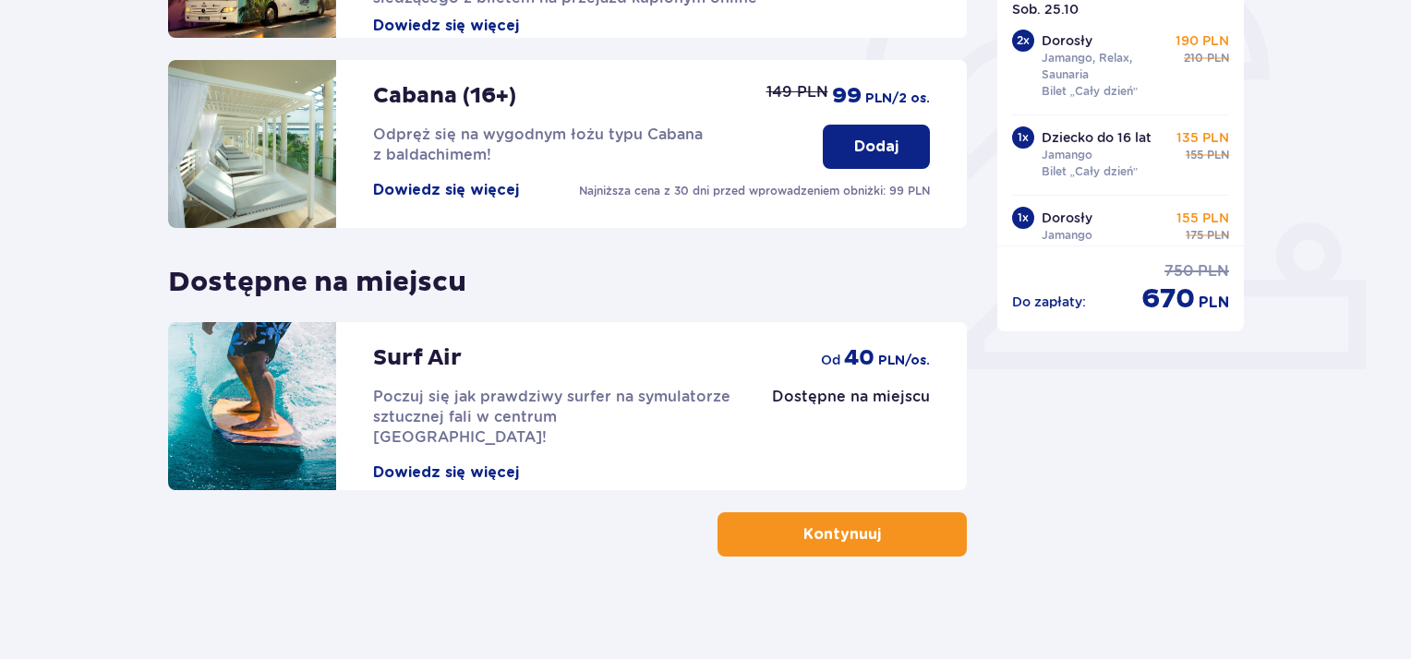
scroll to position [593, 0]
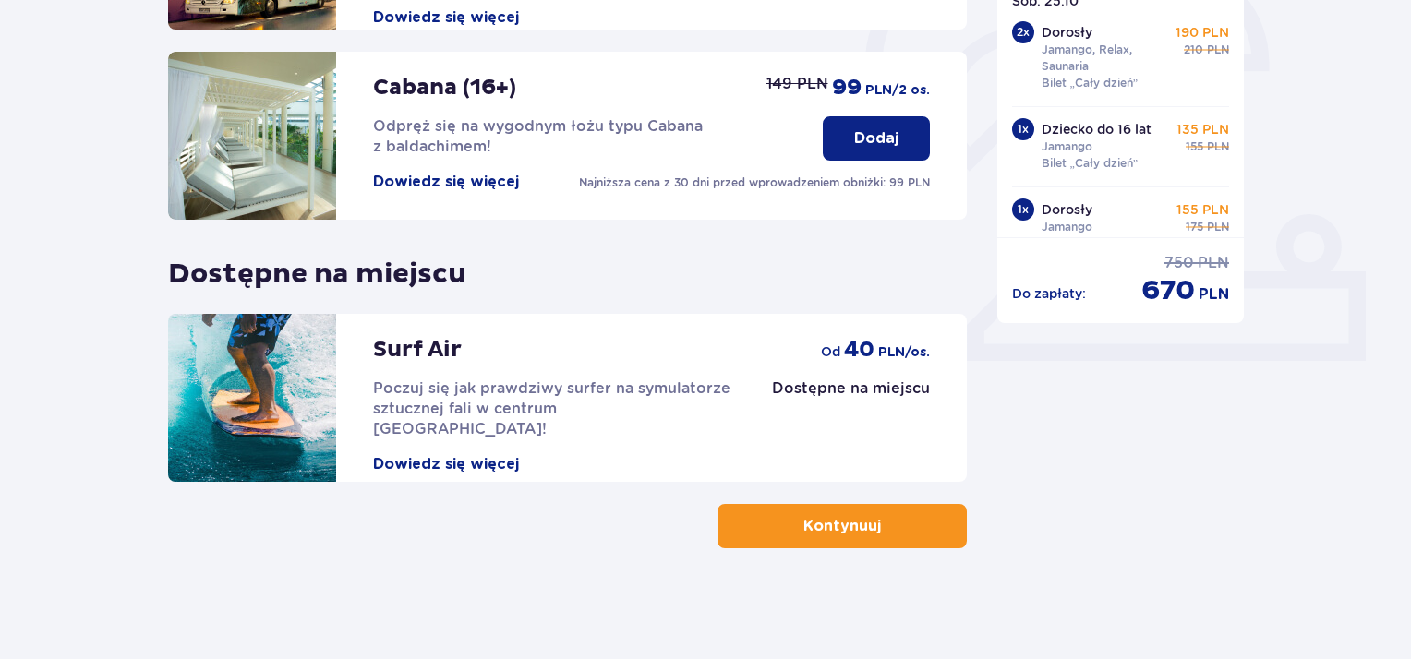
click at [818, 510] on button "Kontynuuj" at bounding box center [842, 526] width 249 height 44
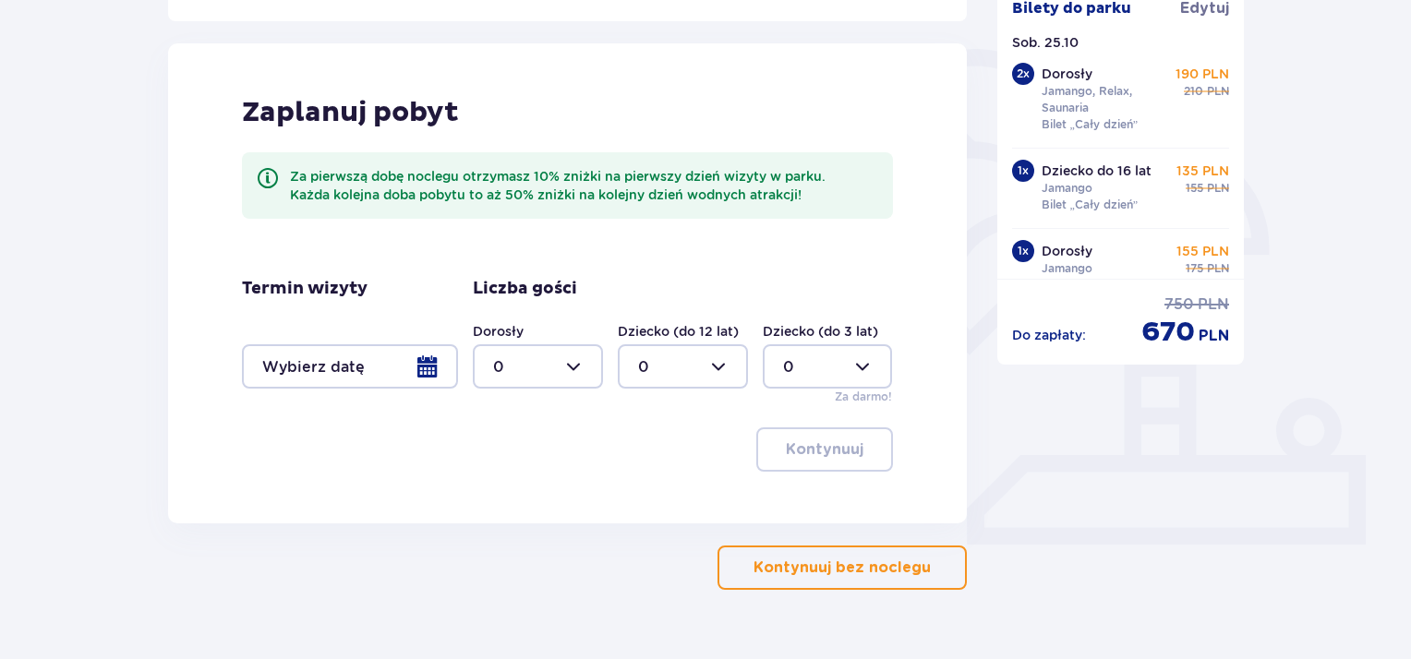
scroll to position [451, 0]
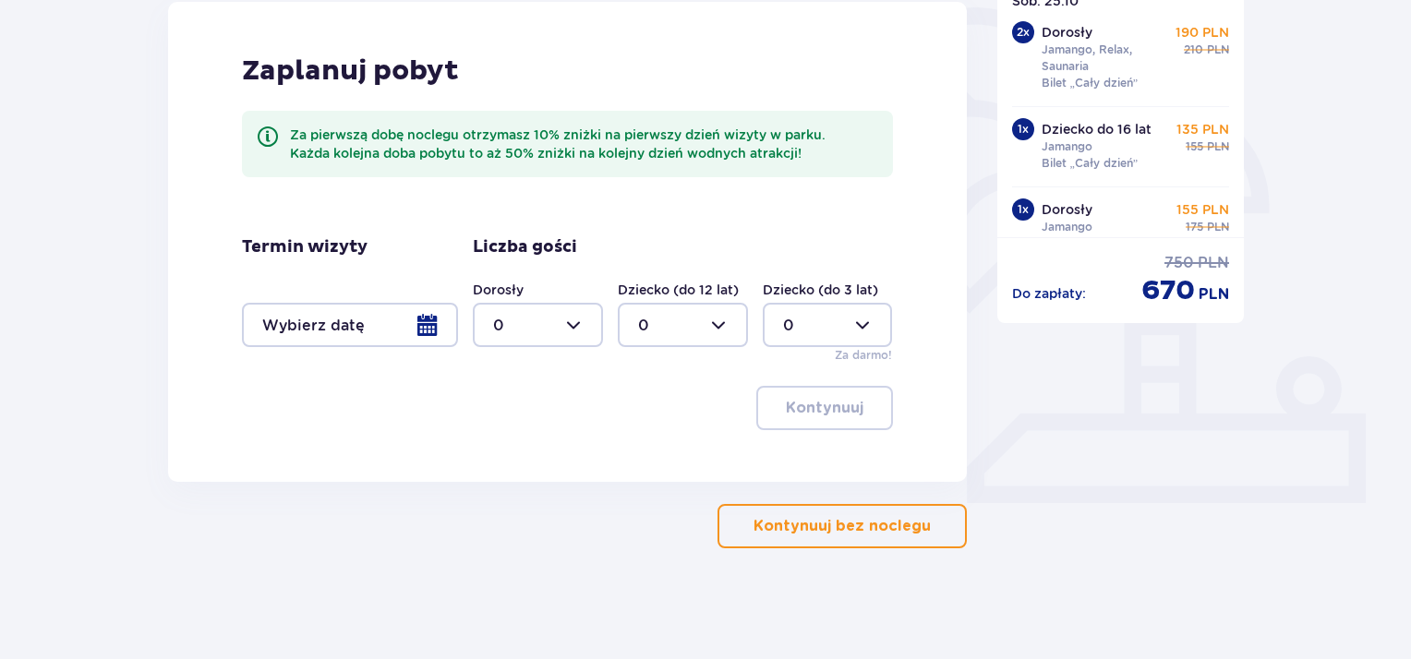
click at [418, 332] on div at bounding box center [350, 325] width 216 height 44
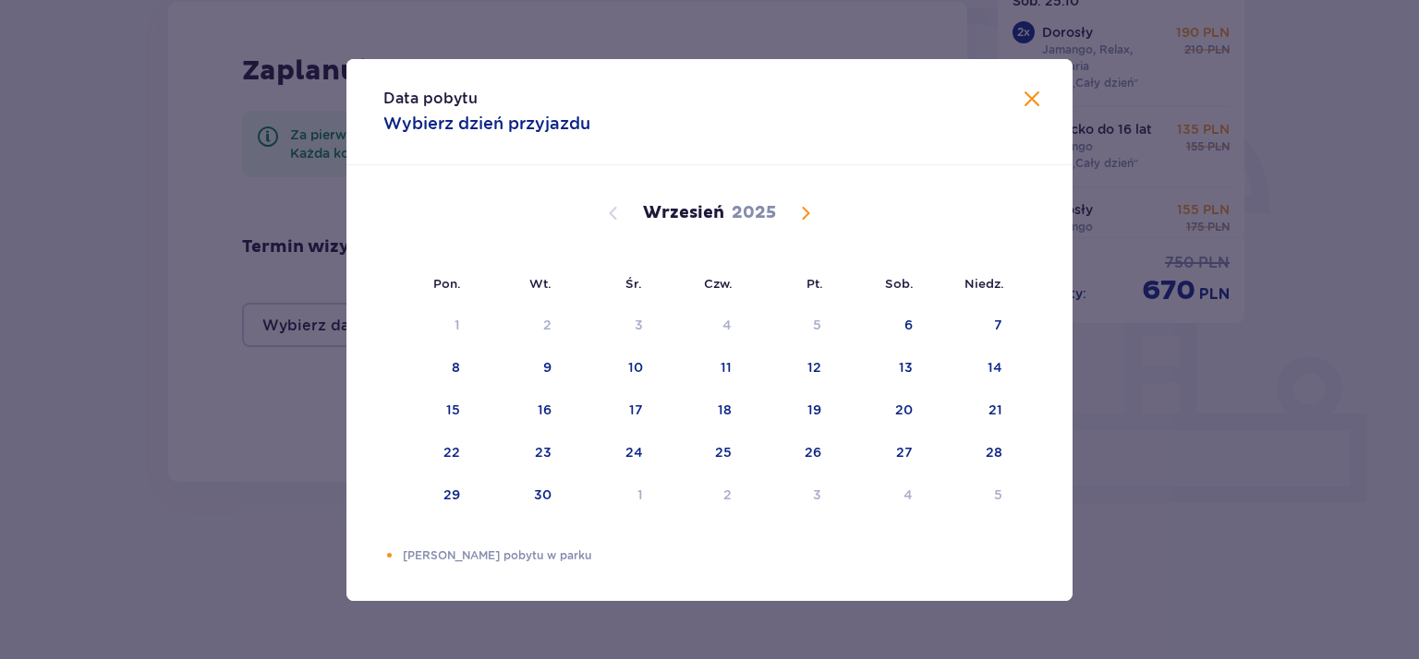
click at [788, 209] on div "Wrzesień 2025" at bounding box center [709, 213] width 611 height 22
click at [795, 210] on span "Calendar" at bounding box center [805, 213] width 22 height 22
click at [922, 452] on div "25" at bounding box center [882, 453] width 90 height 41
click at [974, 454] on div "26" at bounding box center [971, 453] width 90 height 41
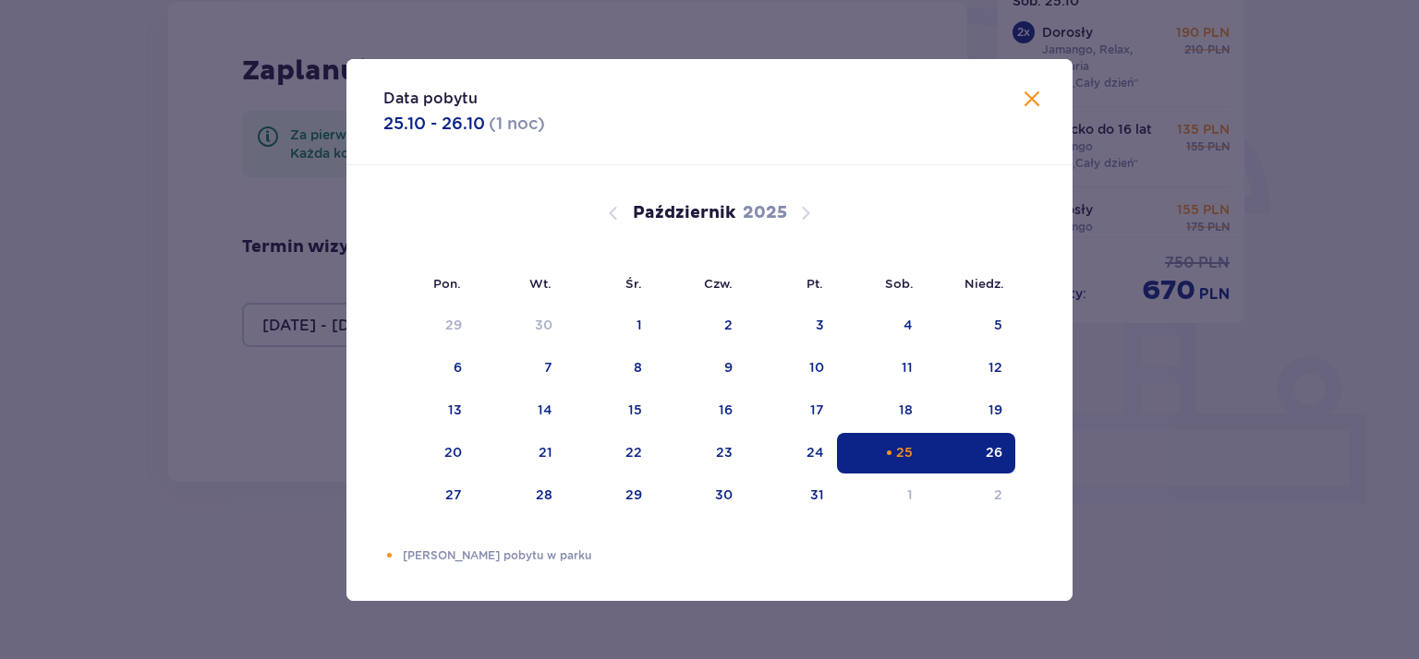
type input "25.10.25 - 26.10.25"
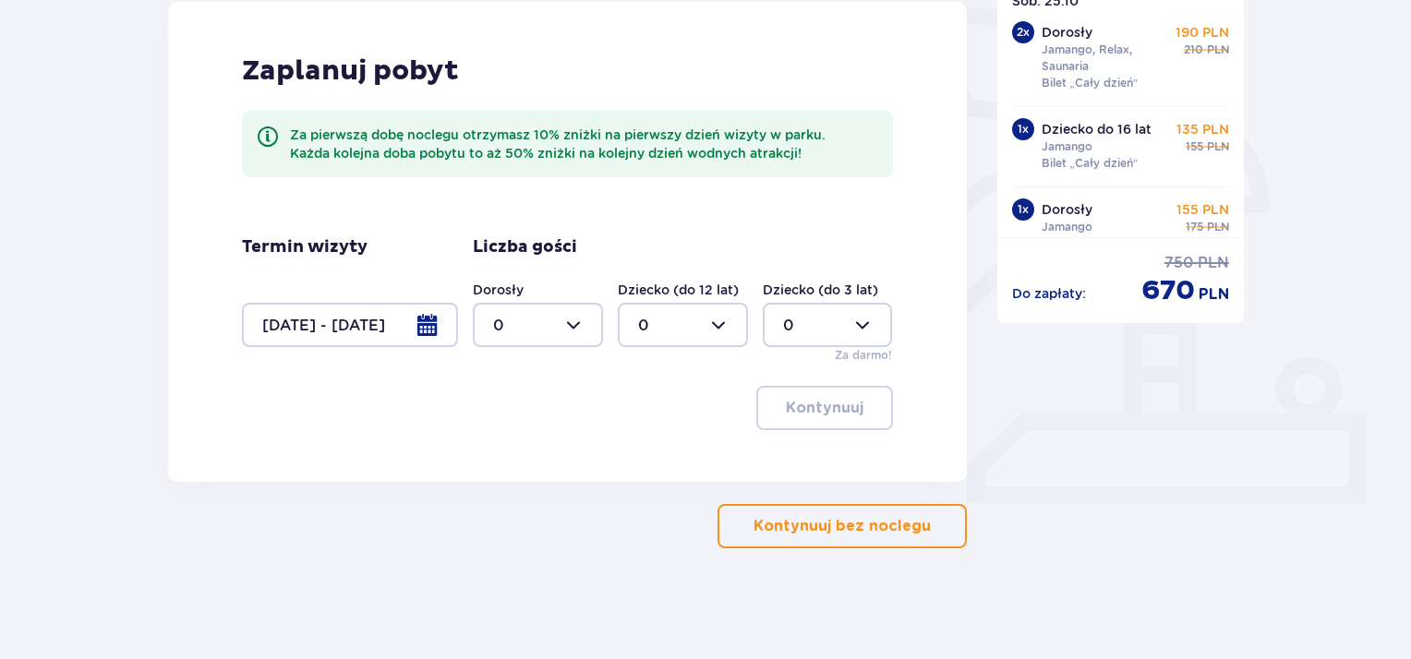
click at [554, 321] on div at bounding box center [538, 325] width 130 height 44
click at [514, 496] on div "3" at bounding box center [538, 498] width 90 height 20
click at [685, 315] on div at bounding box center [683, 325] width 130 height 44
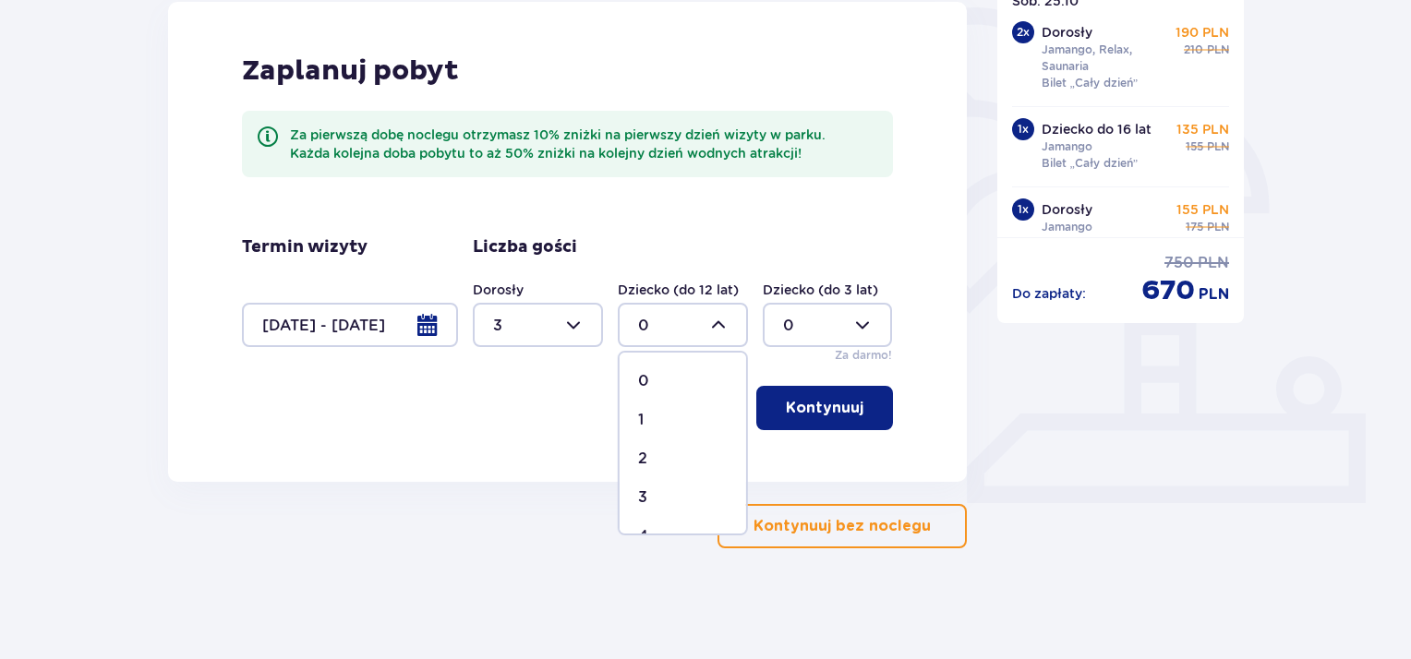
click at [685, 315] on div at bounding box center [683, 325] width 130 height 44
click at [587, 328] on div at bounding box center [538, 325] width 130 height 44
click at [526, 434] on div "4" at bounding box center [538, 444] width 90 height 20
type input "4"
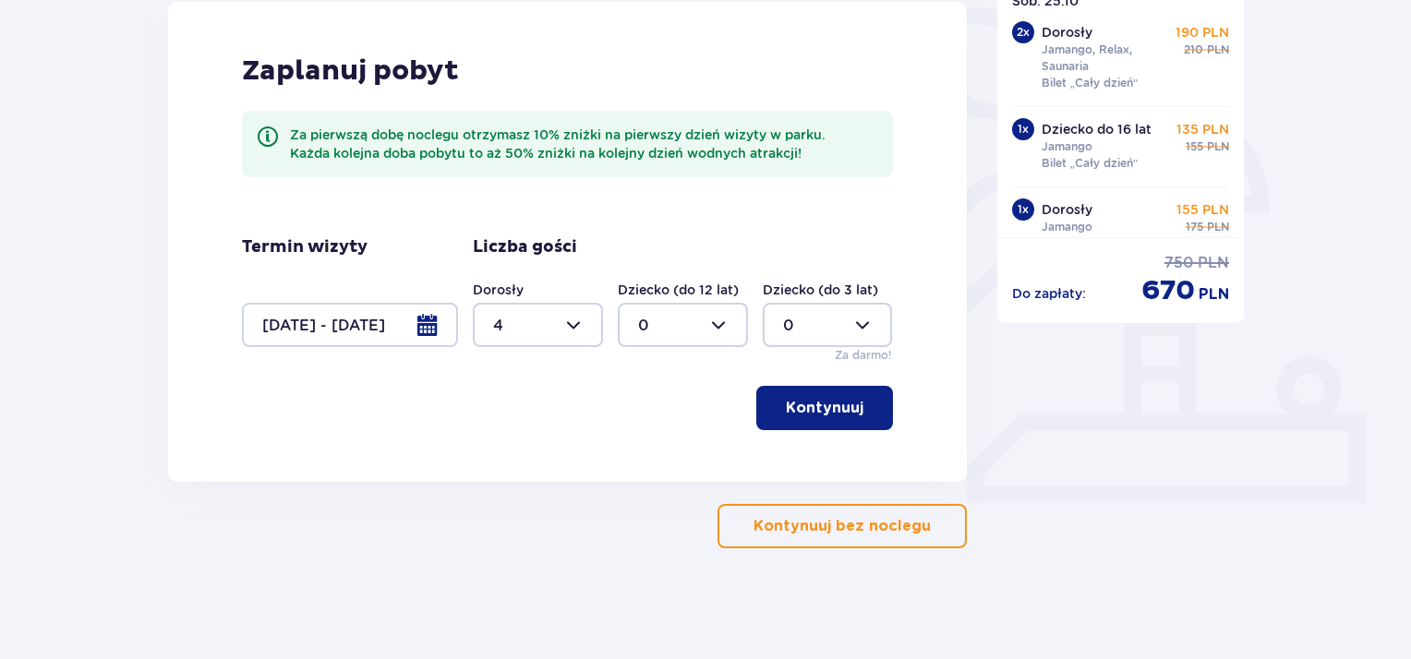
click at [829, 429] on div "Zaplanuj pobyt Za pierwszą dobę noclegu otrzymasz 10% zniżki na pierwszy dzień …" at bounding box center [567, 242] width 799 height 480
click at [820, 427] on button "Kontynuuj" at bounding box center [824, 408] width 137 height 44
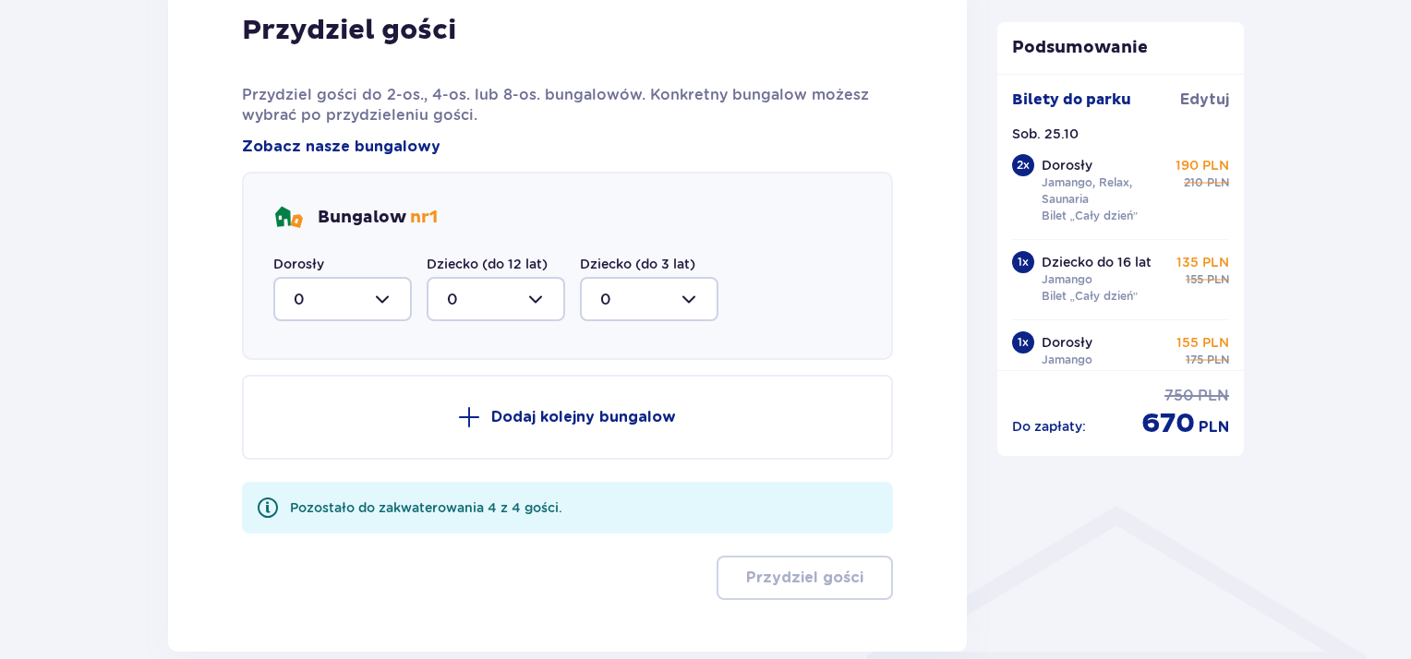
scroll to position [1025, 0]
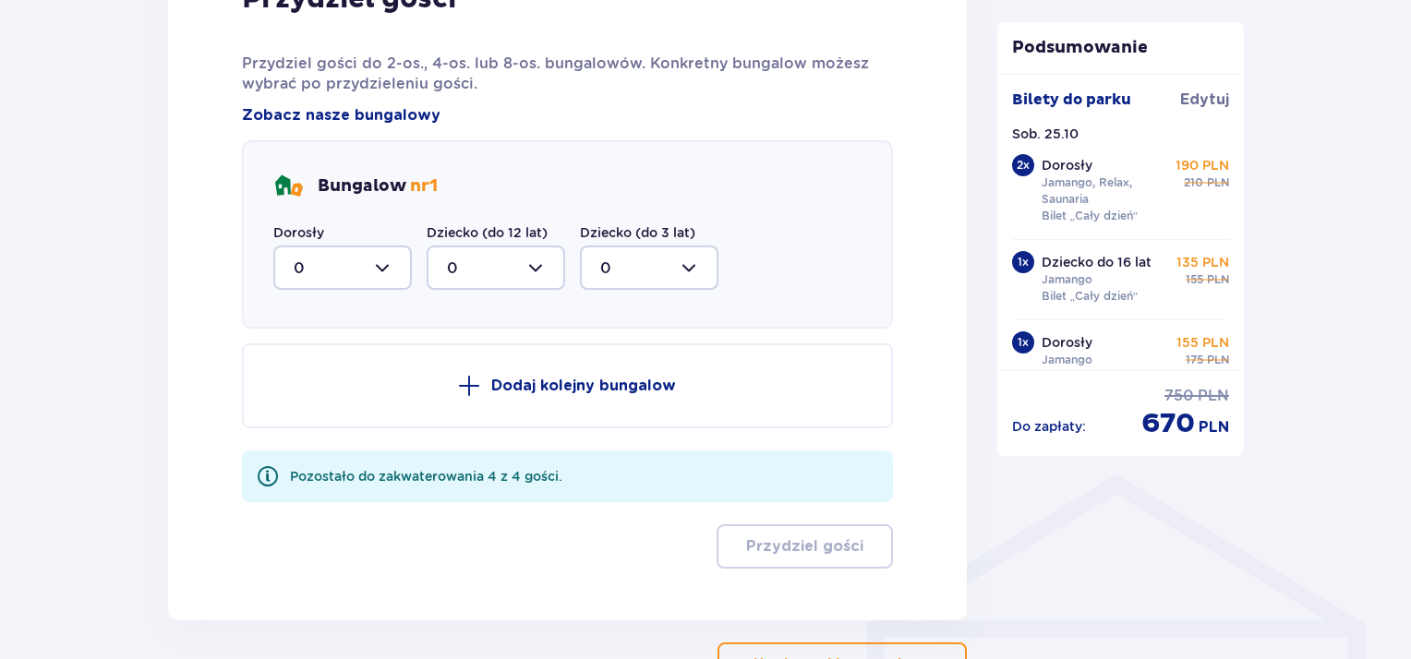
click at [373, 263] on div at bounding box center [342, 268] width 139 height 44
click at [316, 441] on div "4" at bounding box center [343, 450] width 98 height 20
type input "4"
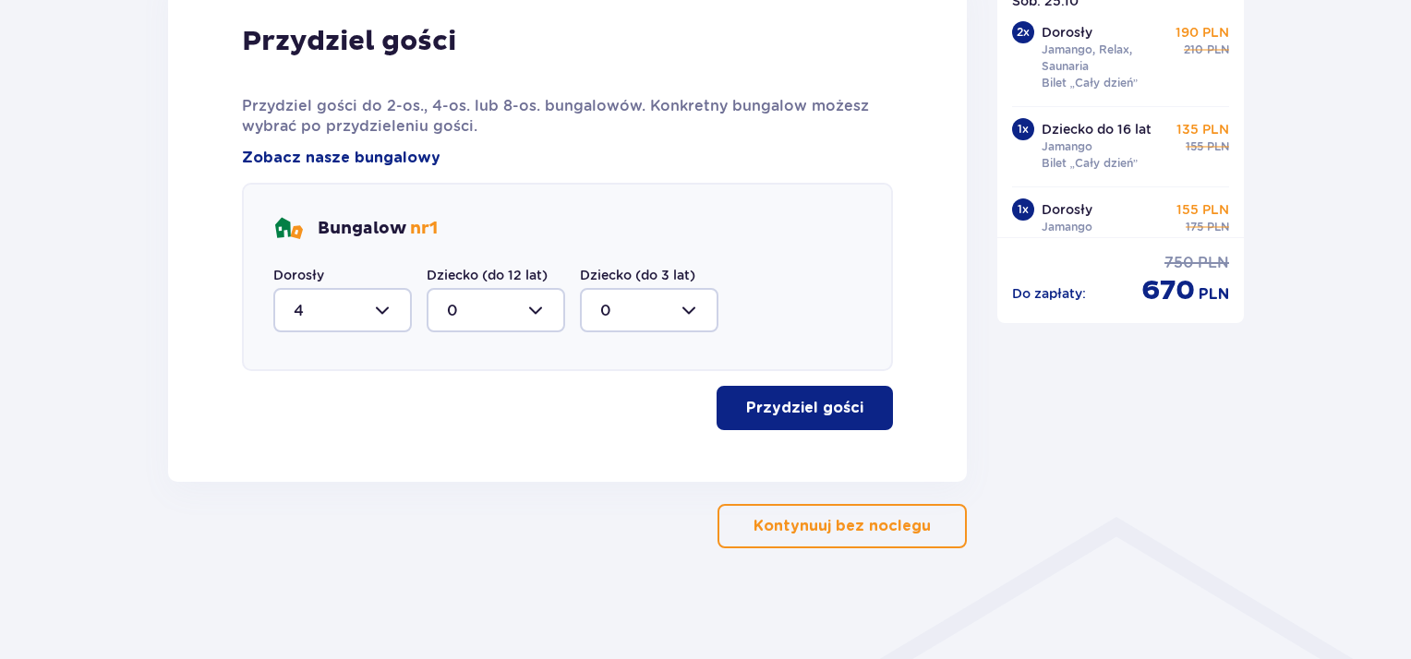
click at [820, 417] on button "Przydziel gości" at bounding box center [805, 408] width 176 height 44
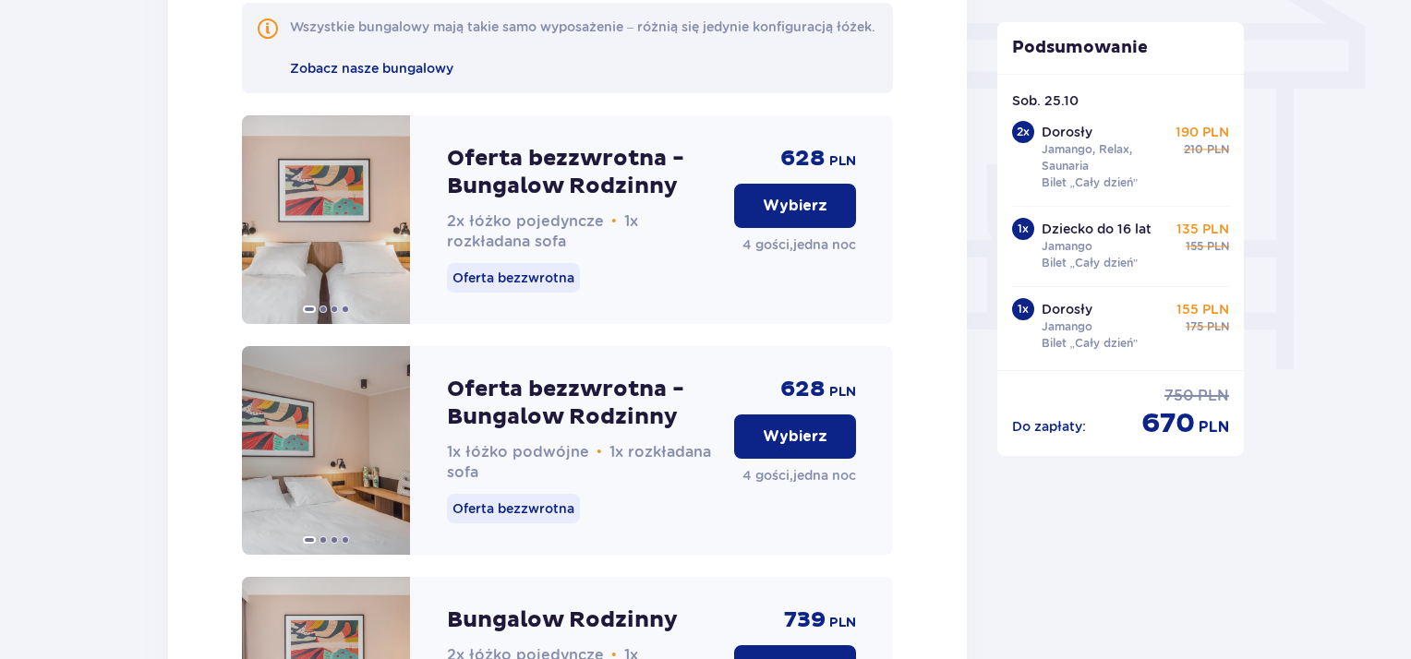
scroll to position [1624, 0]
click at [814, 446] on p "Wybierz" at bounding box center [795, 436] width 65 height 20
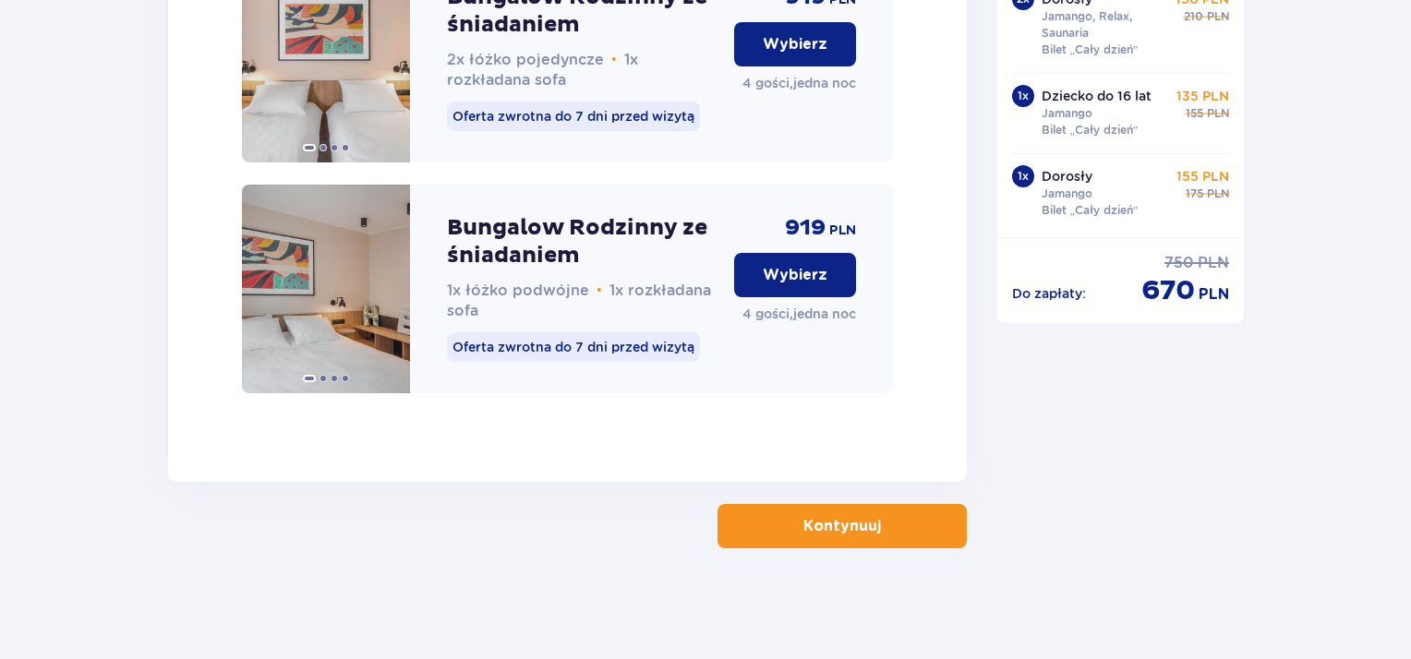
scroll to position [3194, 0]
click at [878, 529] on span "button" at bounding box center [885, 526] width 22 height 22
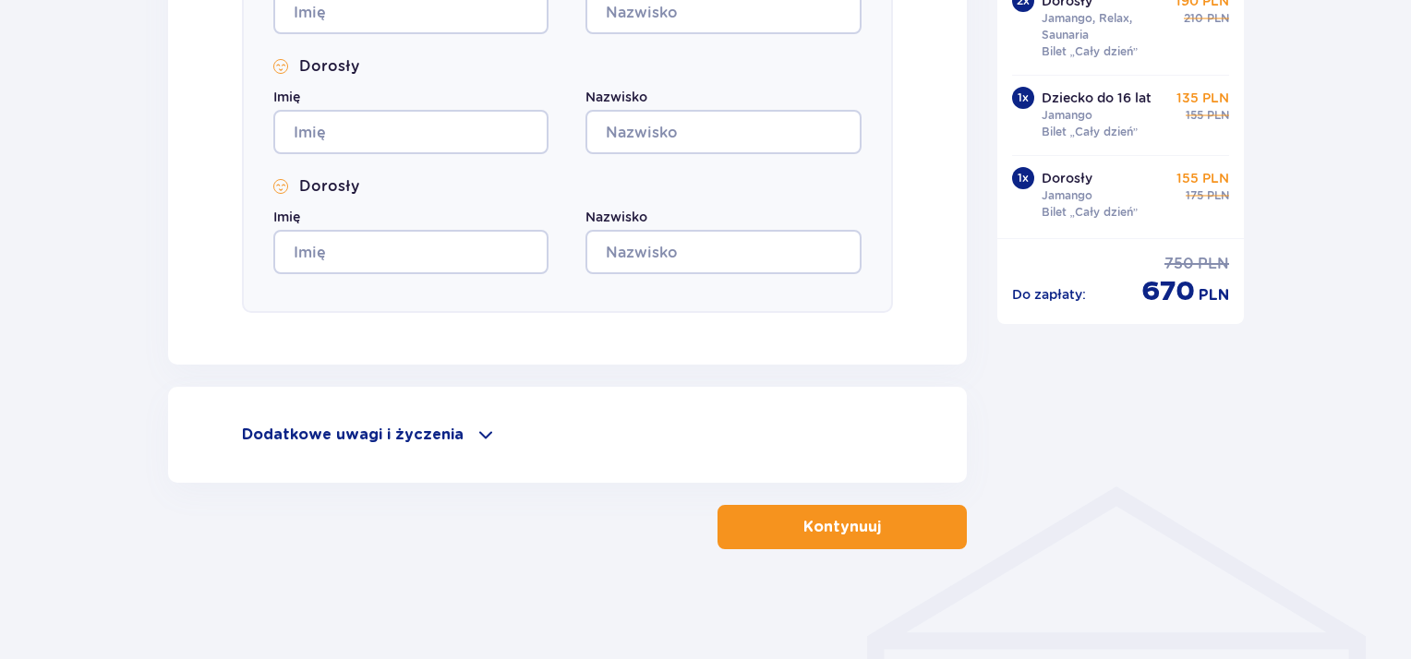
click at [841, 536] on button "Kontynuuj" at bounding box center [842, 527] width 249 height 44
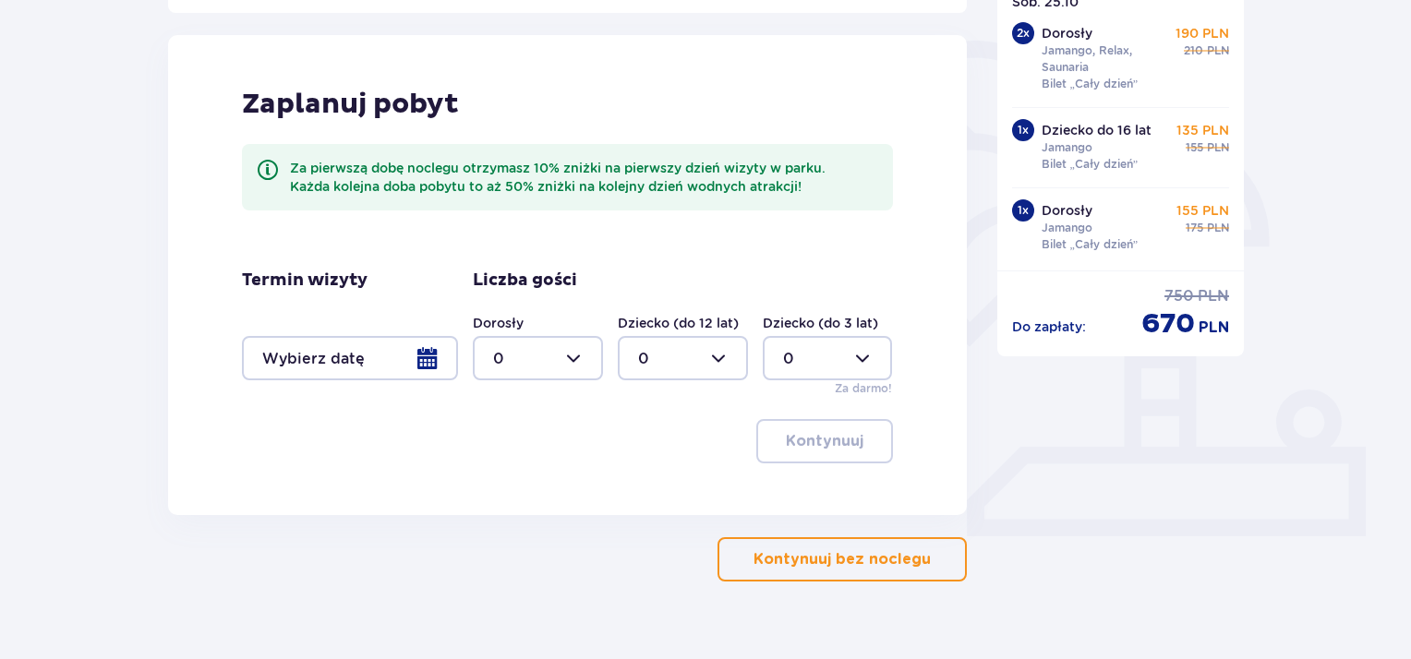
scroll to position [451, 0]
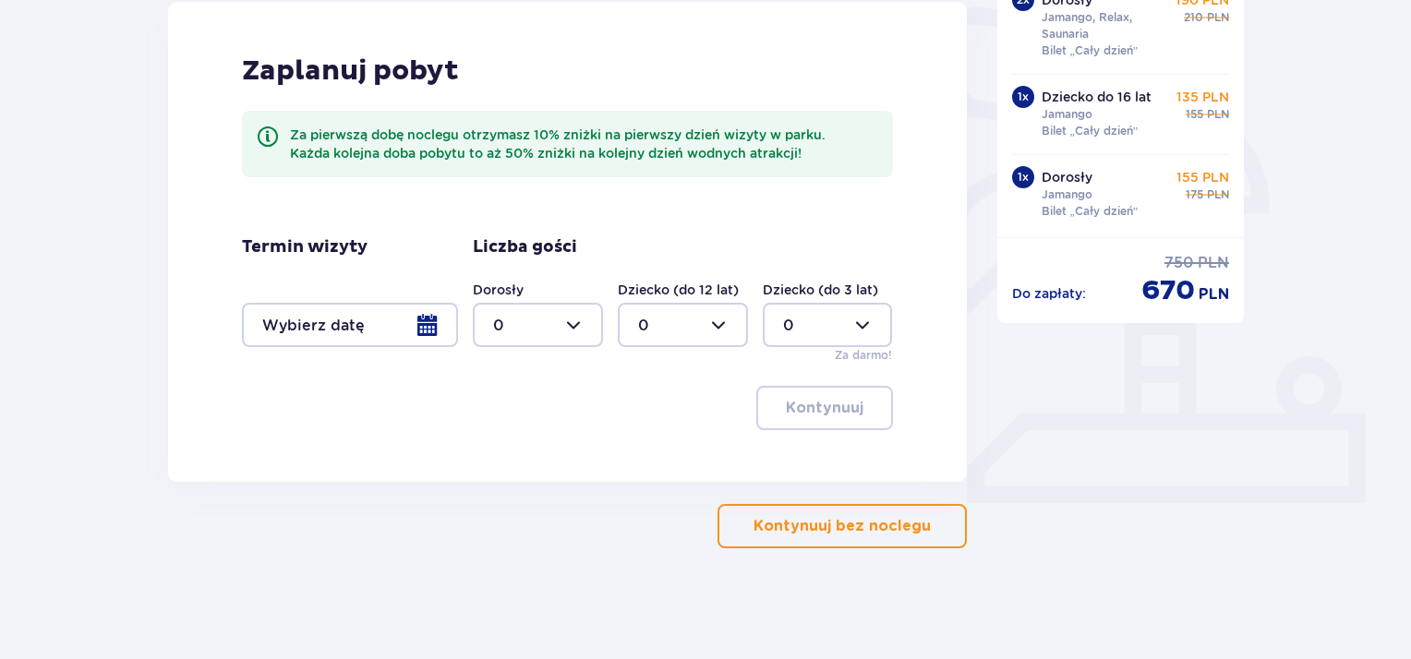
click at [792, 520] on p "Kontynuuj bez noclegu" at bounding box center [842, 526] width 177 height 20
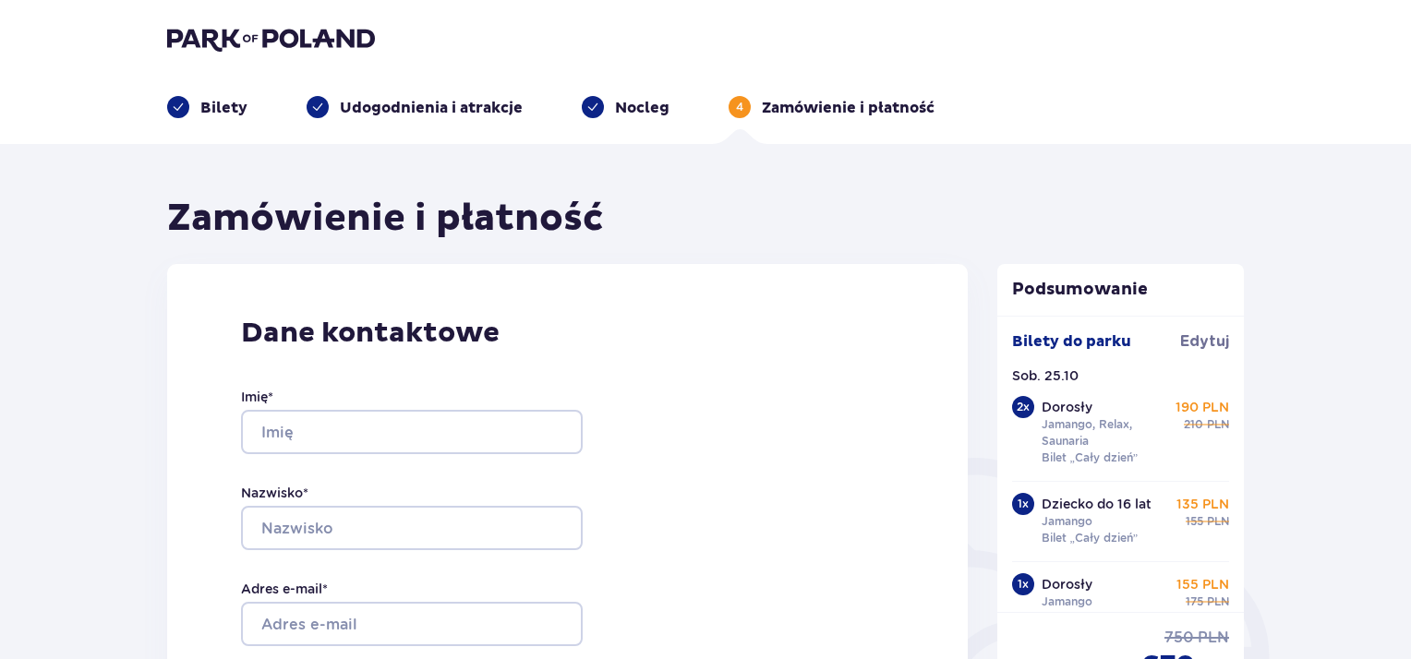
click at [417, 103] on p "Udogodnienia i atrakcje" at bounding box center [431, 108] width 183 height 20
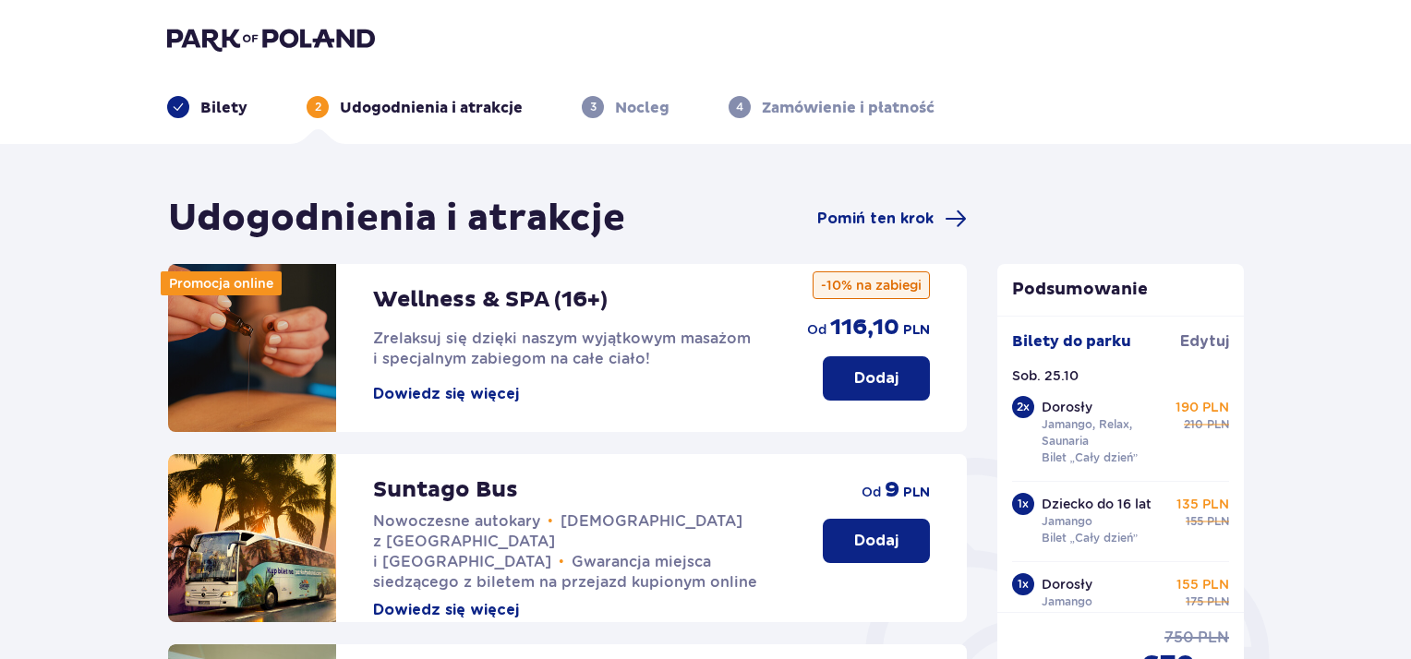
click at [284, 47] on img at bounding box center [271, 39] width 208 height 26
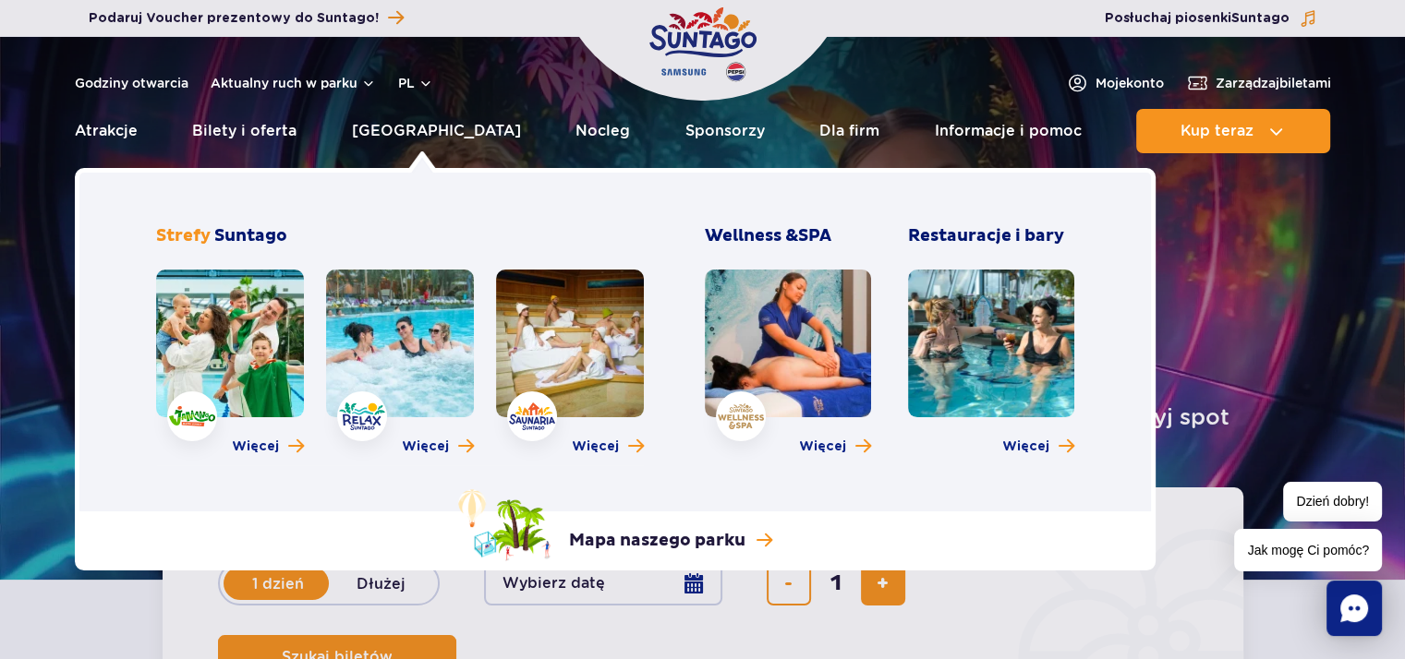
click at [254, 357] on link at bounding box center [230, 344] width 148 height 148
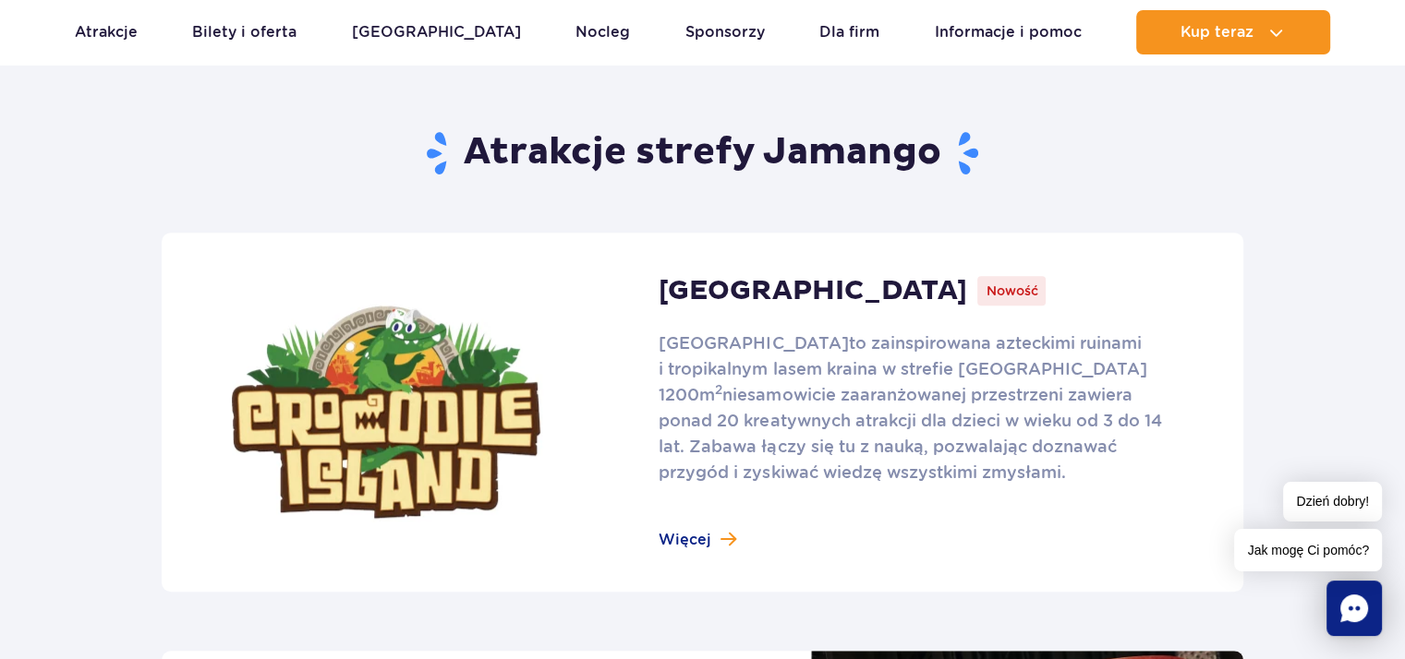
scroll to position [1016, 0]
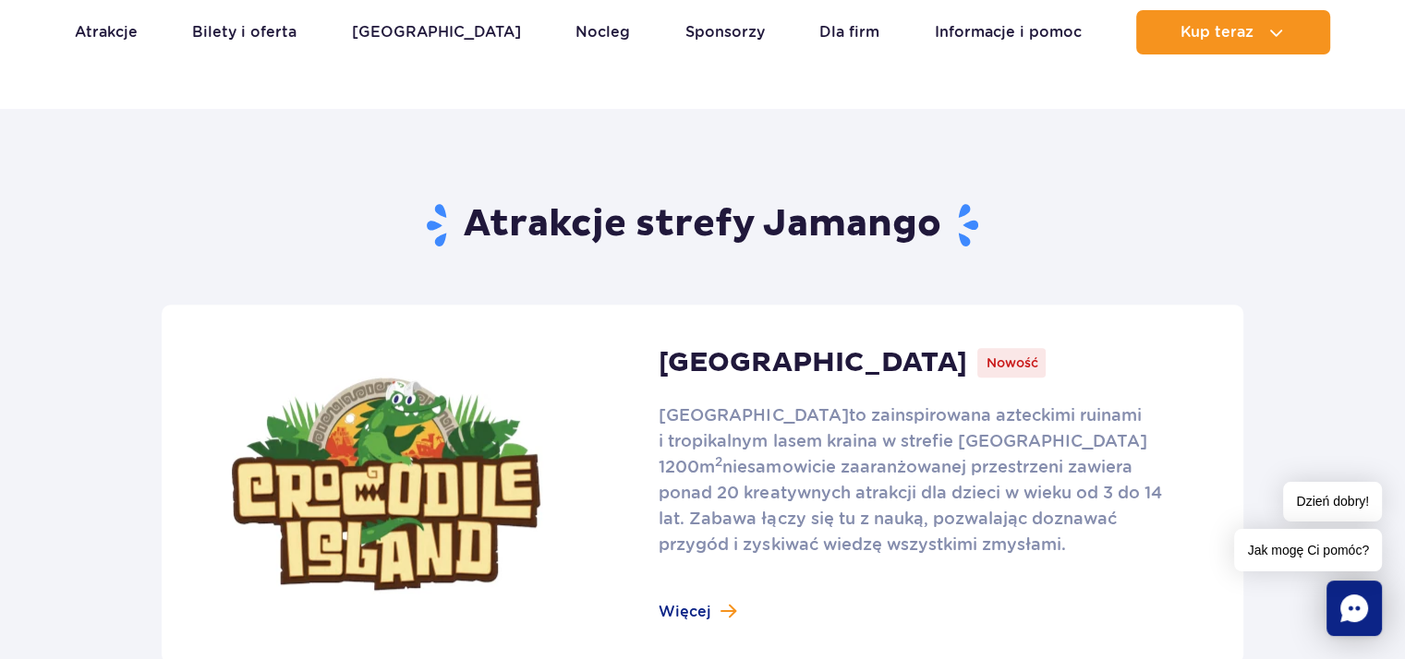
click at [687, 605] on link at bounding box center [703, 484] width 1082 height 359
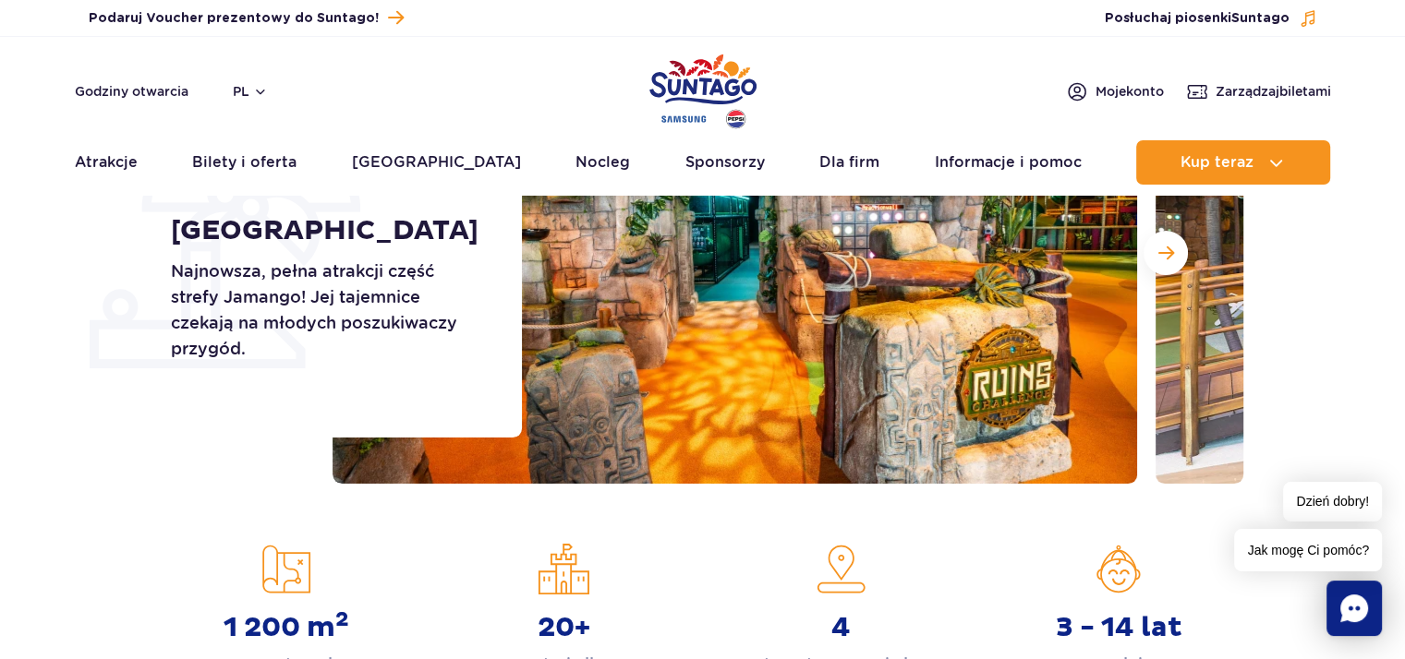
scroll to position [185, 0]
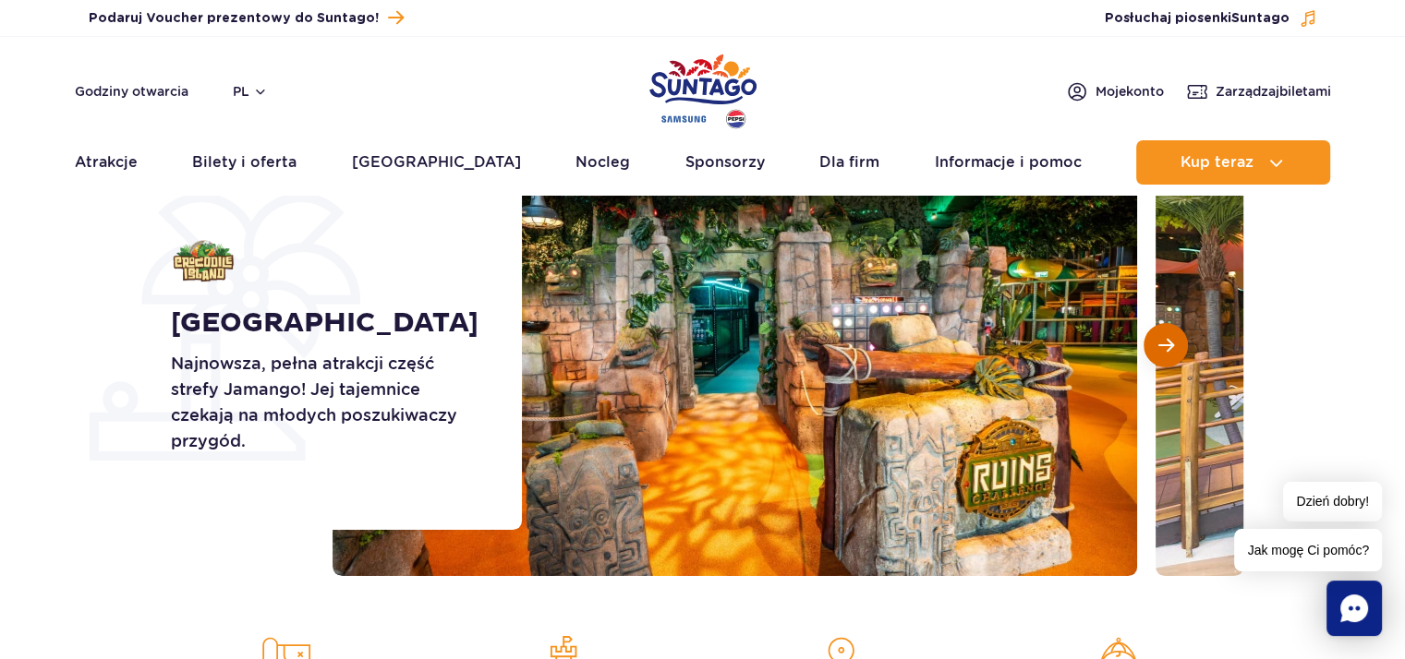
click at [1175, 346] on button "Następny slajd" at bounding box center [1165, 345] width 44 height 44
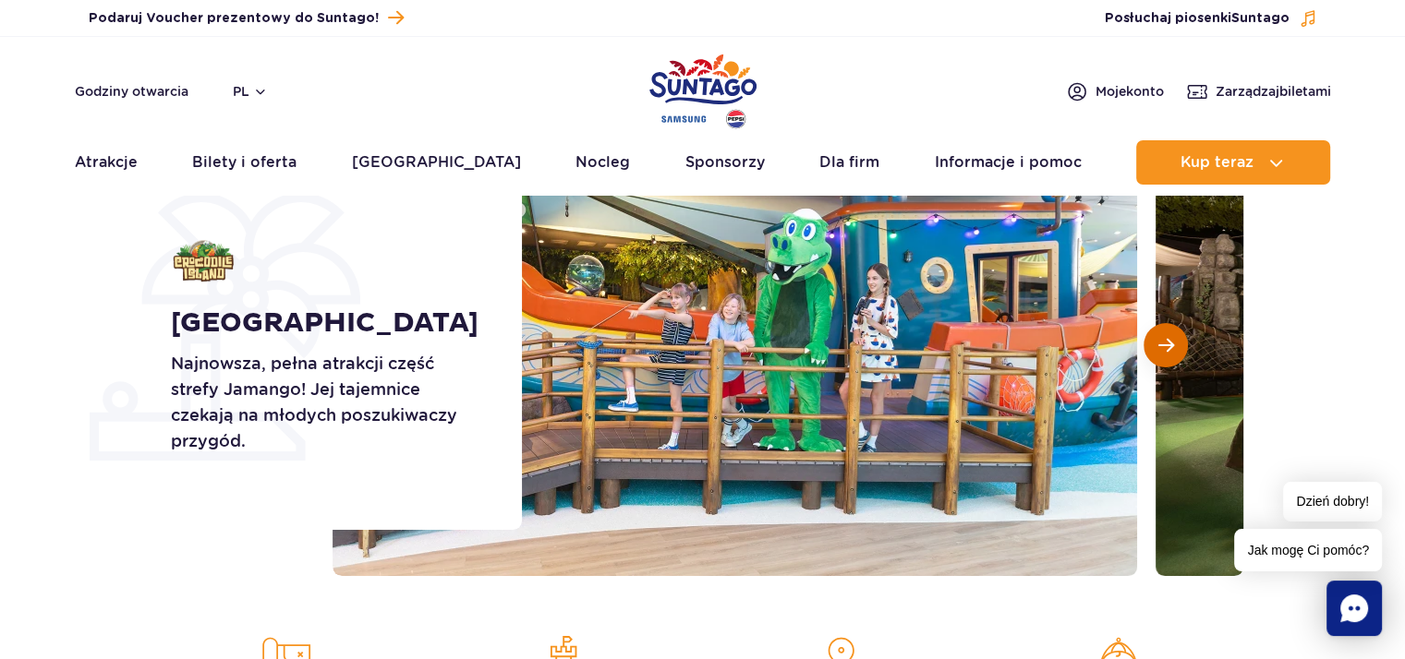
click at [1175, 346] on button "Następny slajd" at bounding box center [1165, 345] width 44 height 44
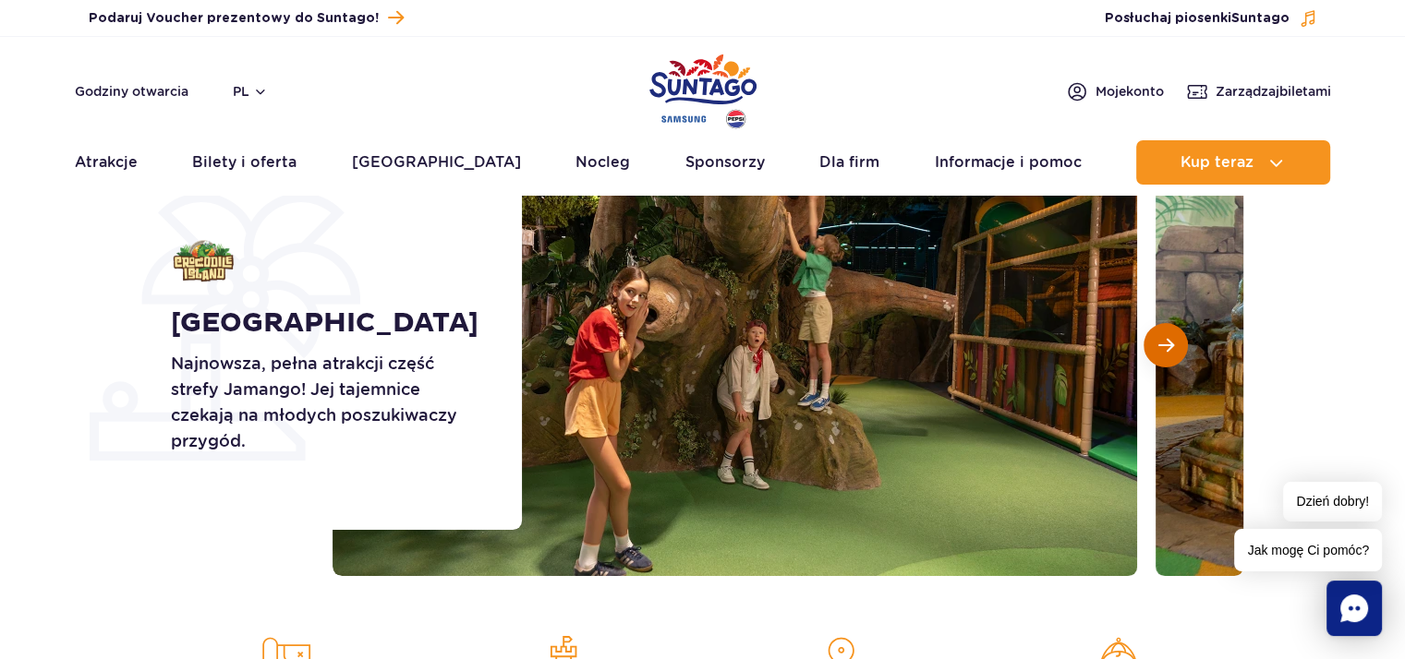
click at [1175, 346] on button "Następny slajd" at bounding box center [1165, 345] width 44 height 44
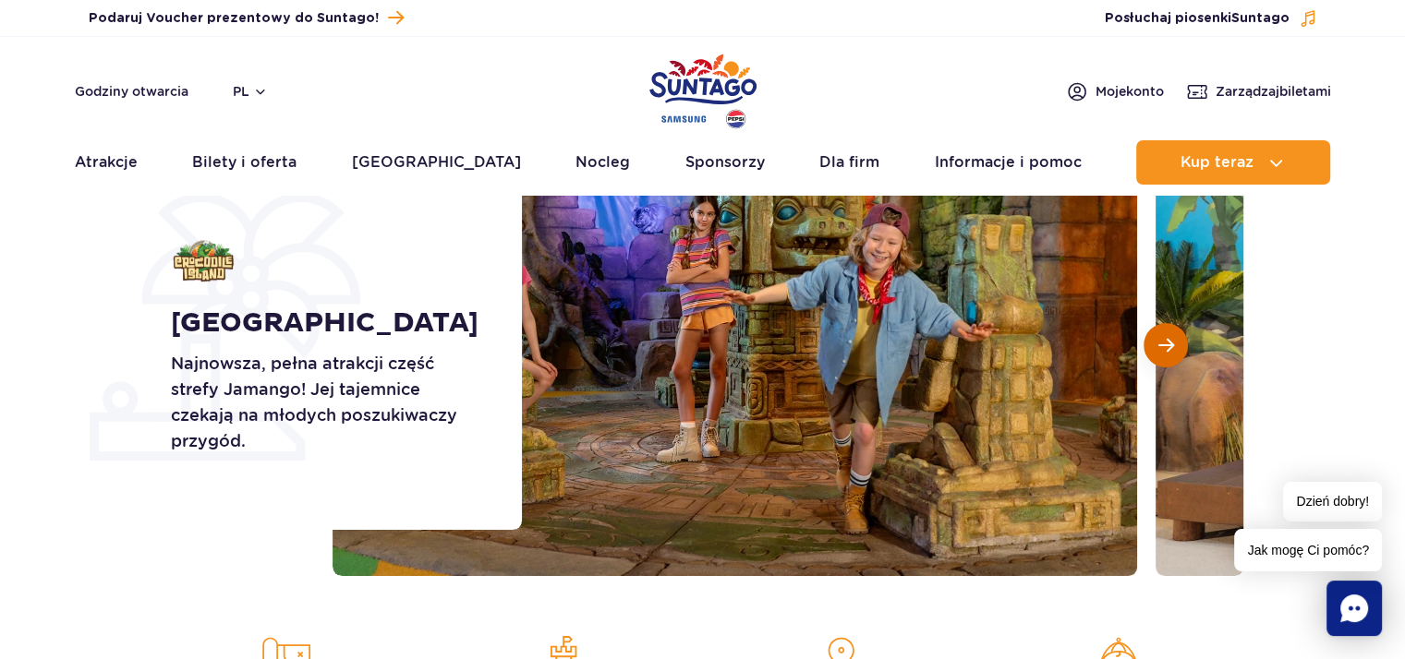
click at [1175, 346] on button "Następny slajd" at bounding box center [1165, 345] width 44 height 44
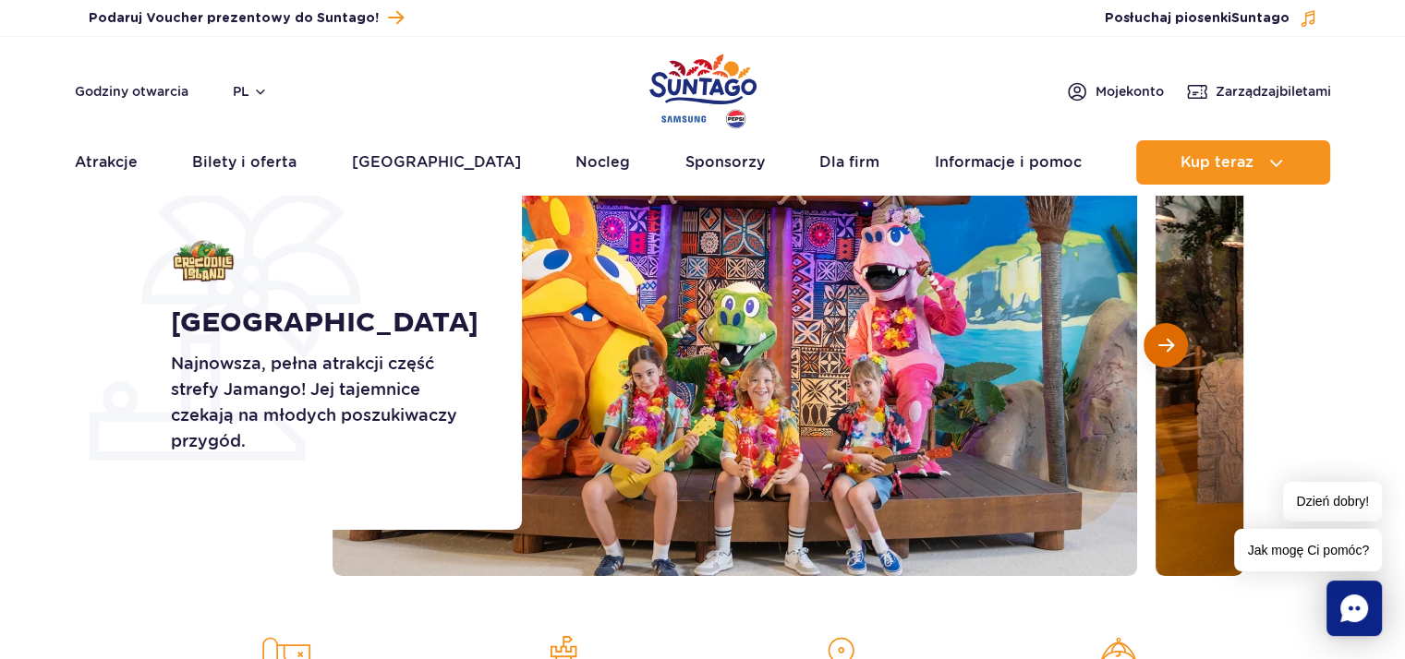
click at [1175, 346] on button "Następny slajd" at bounding box center [1165, 345] width 44 height 44
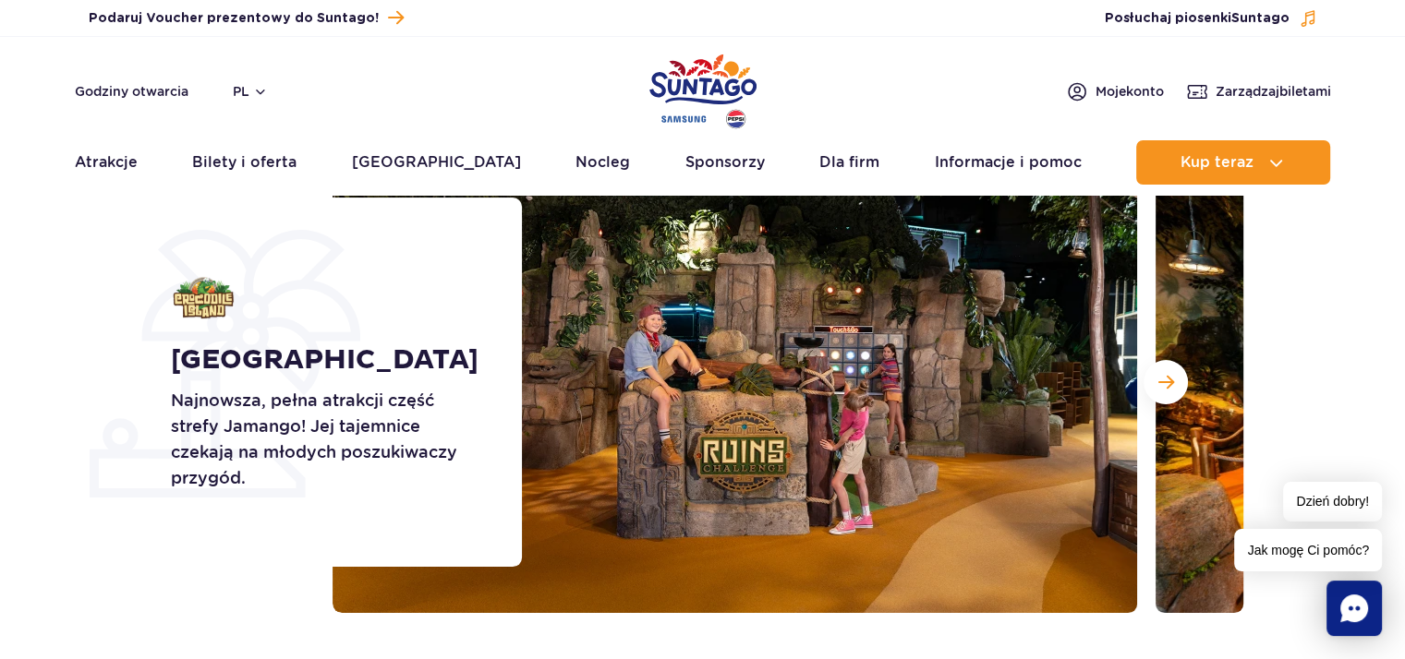
scroll to position [0, 0]
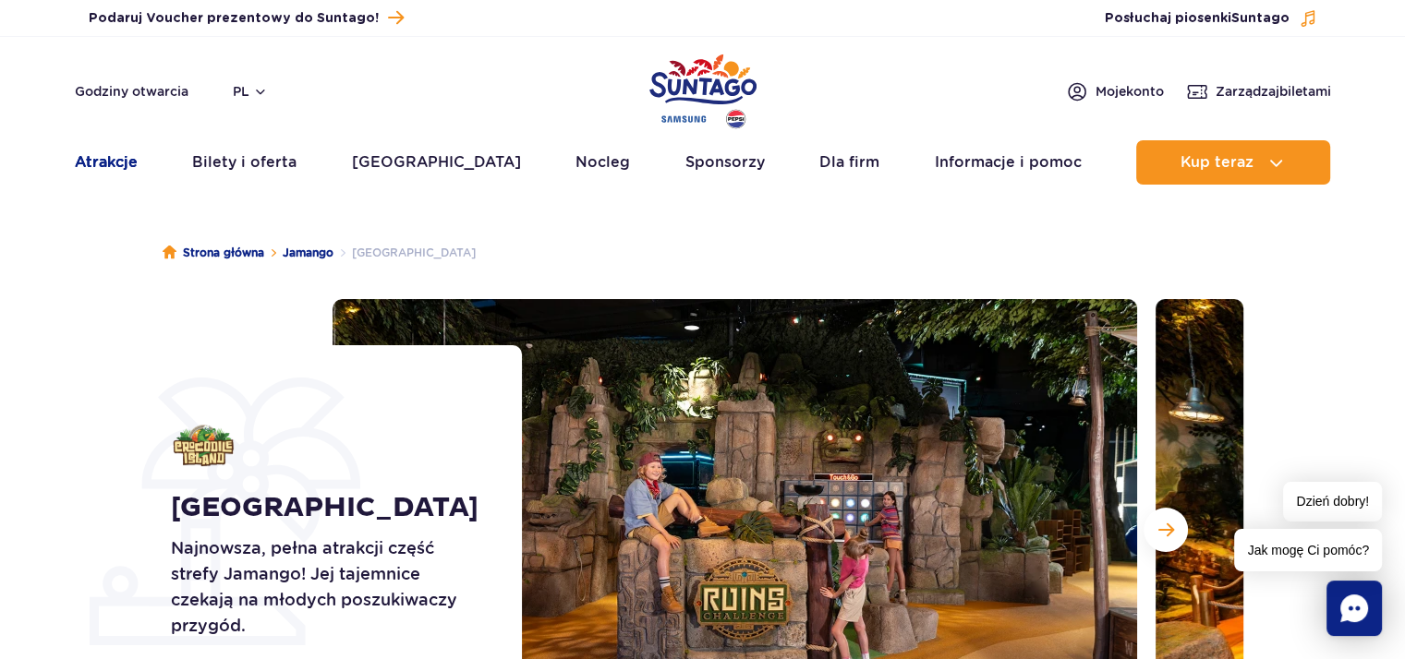
click at [103, 174] on link "Atrakcje" at bounding box center [106, 162] width 63 height 44
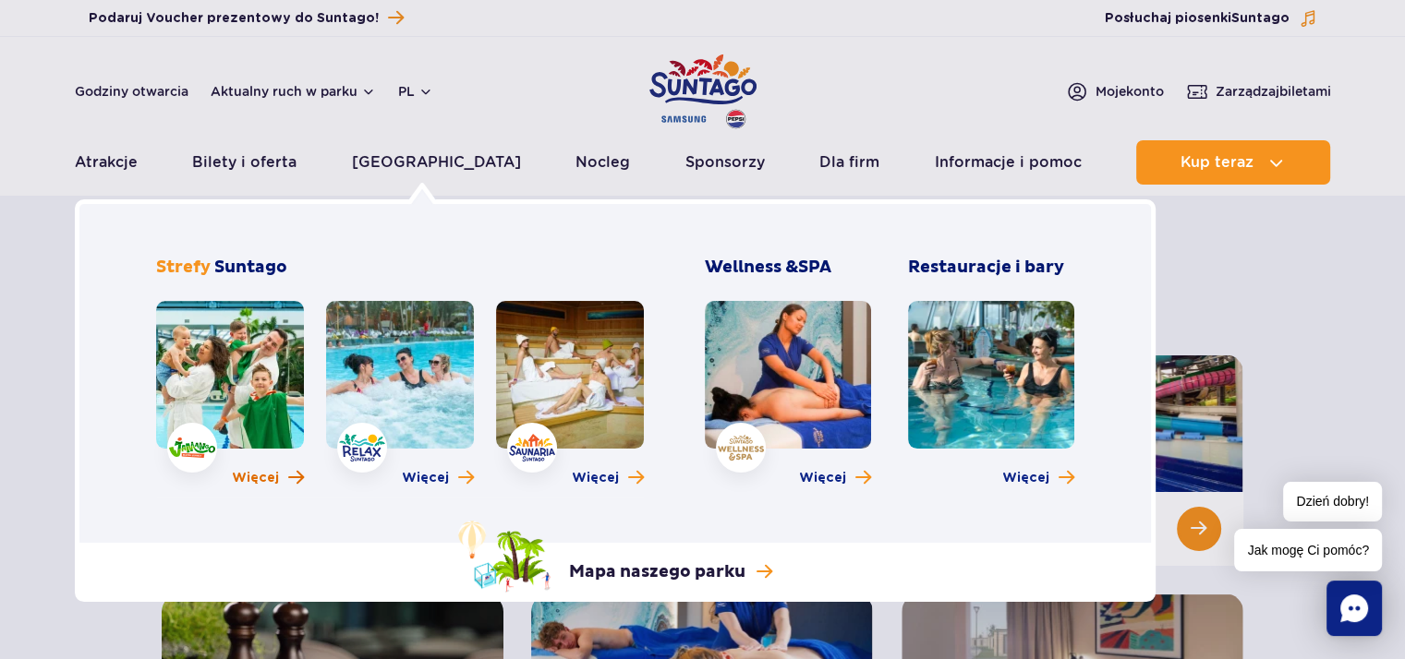
click at [284, 476] on link "Więcej" at bounding box center [268, 478] width 72 height 18
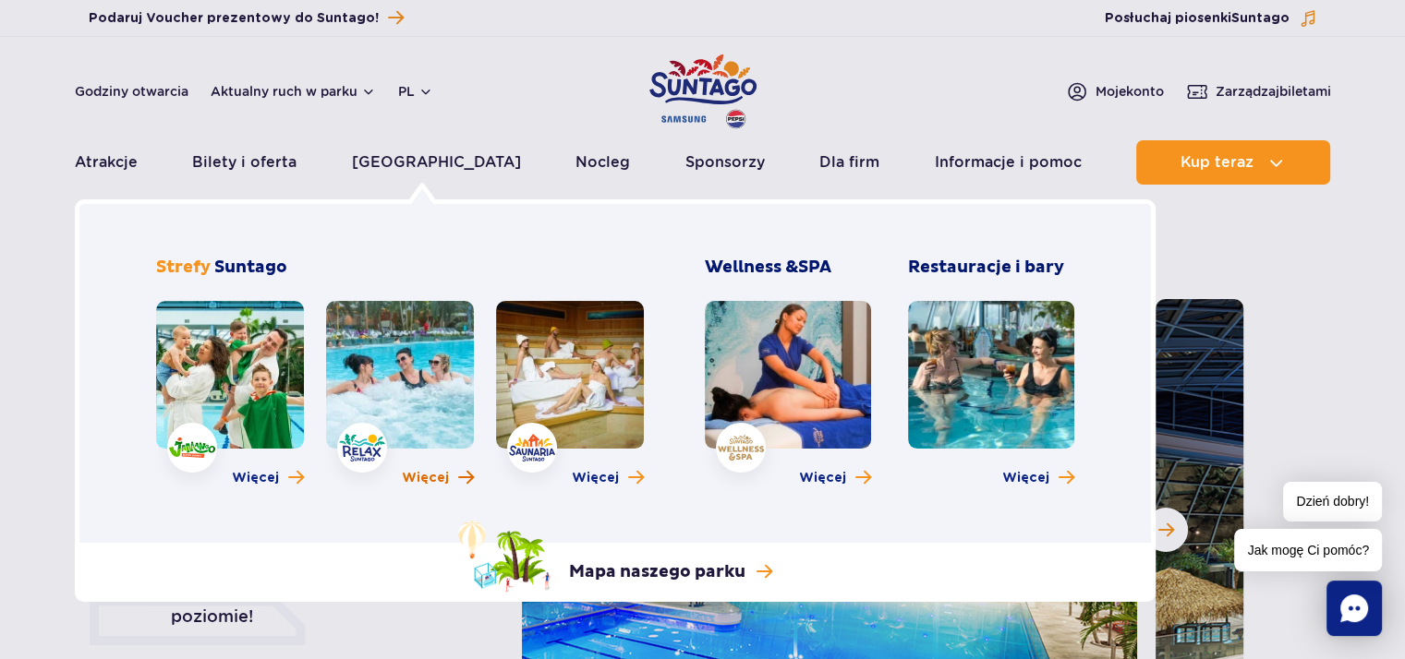
click at [436, 477] on span "Więcej" at bounding box center [425, 478] width 47 height 18
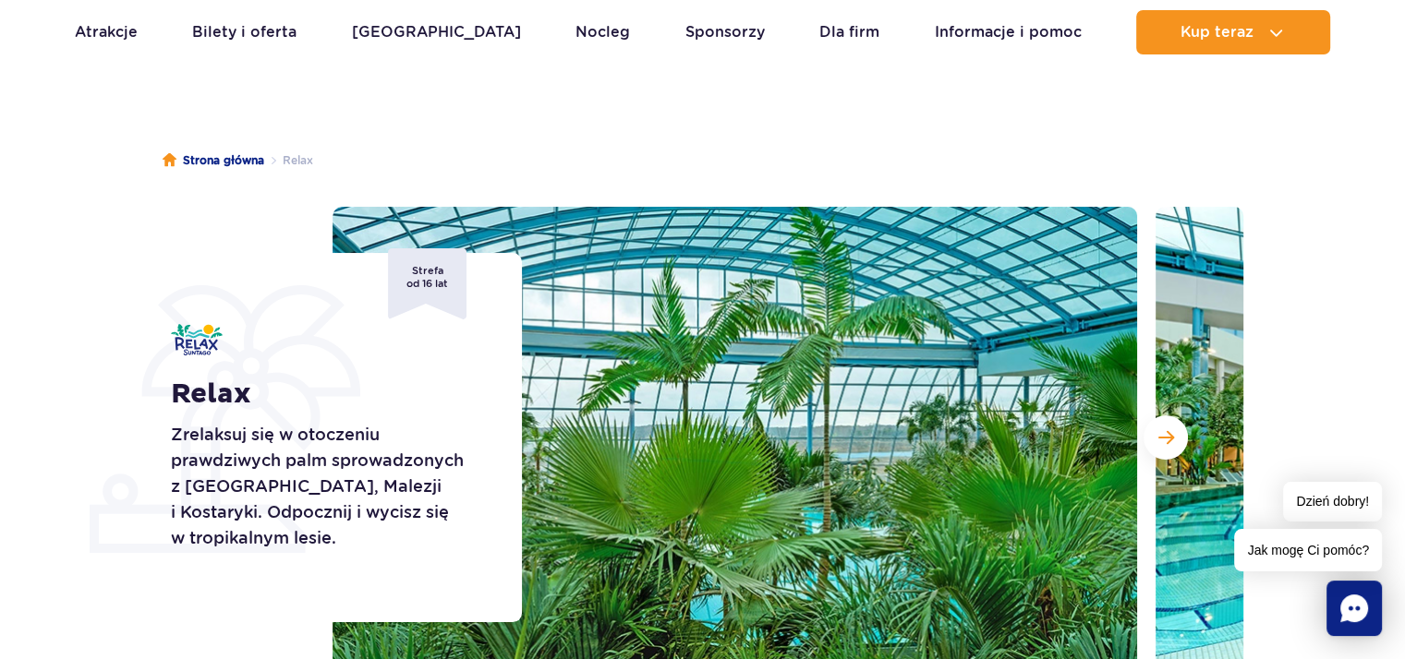
scroll to position [185, 0]
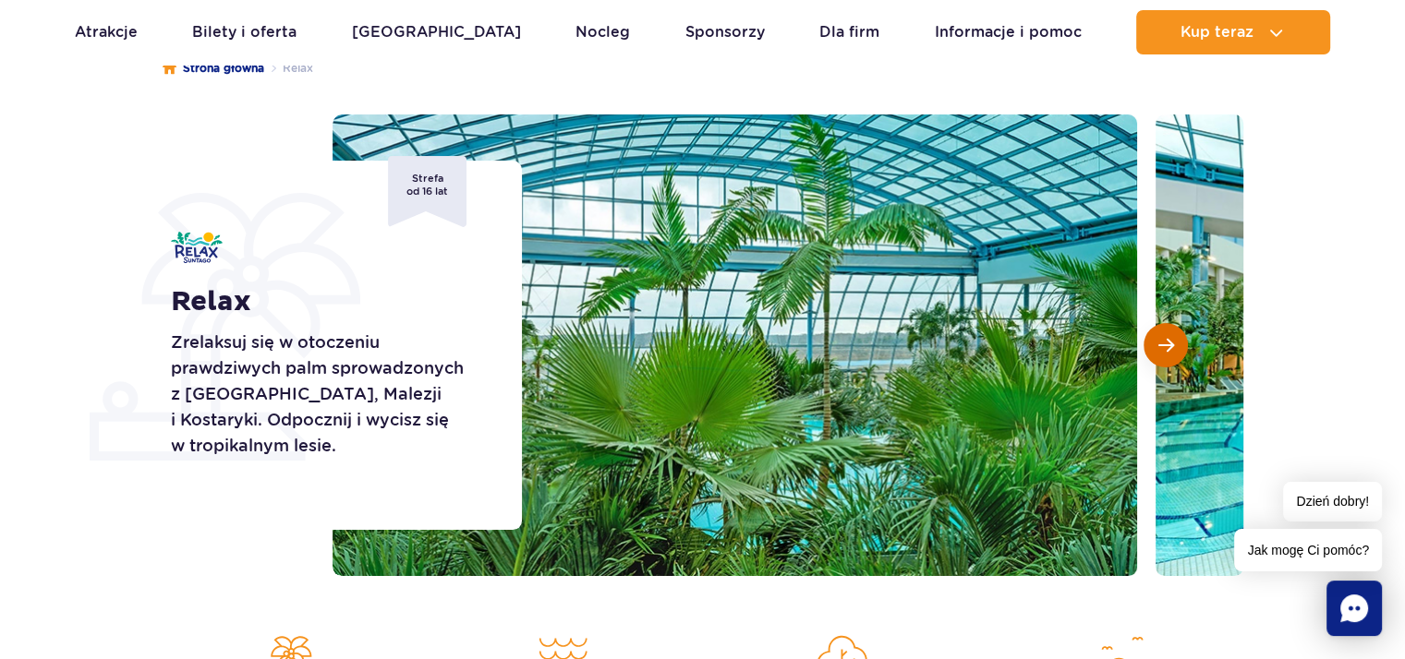
click at [1170, 344] on span "Następny slajd" at bounding box center [1166, 345] width 16 height 17
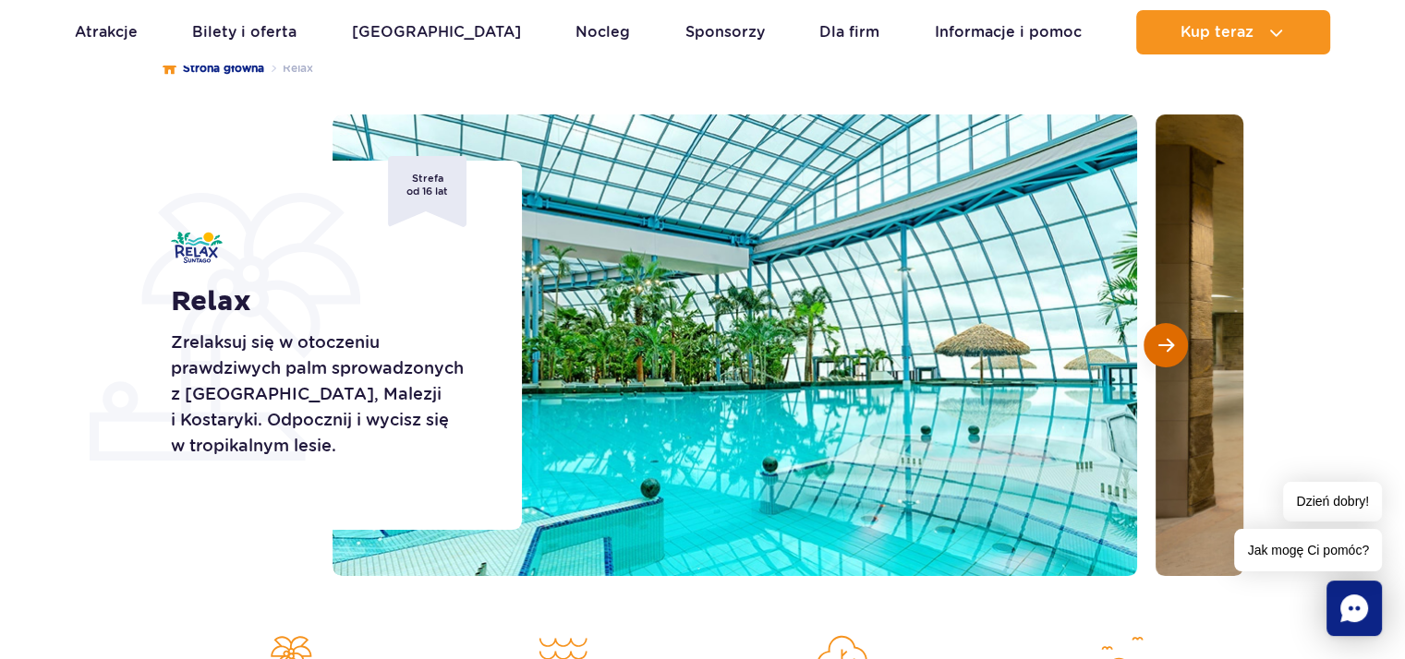
click at [1170, 344] on span "Następny slajd" at bounding box center [1166, 345] width 16 height 17
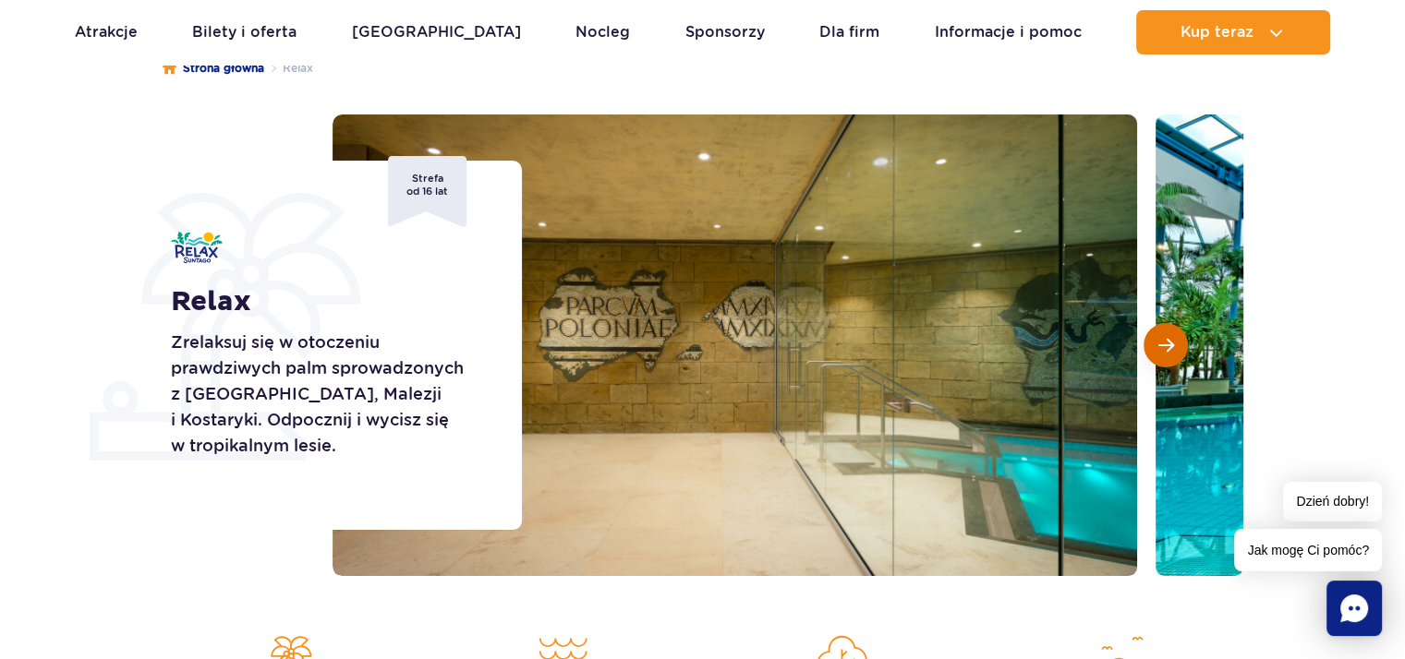
click at [1170, 344] on span "Następny slajd" at bounding box center [1166, 345] width 16 height 17
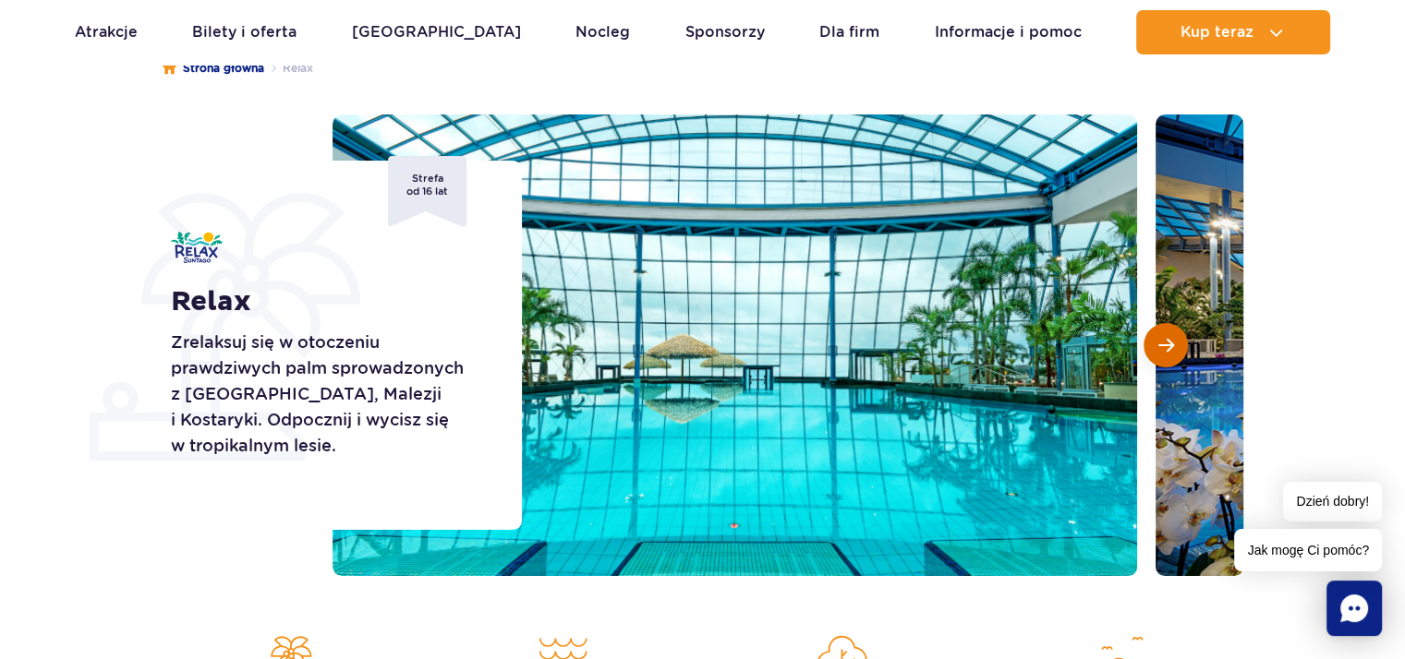
click at [1170, 344] on span "Następny slajd" at bounding box center [1166, 345] width 16 height 17
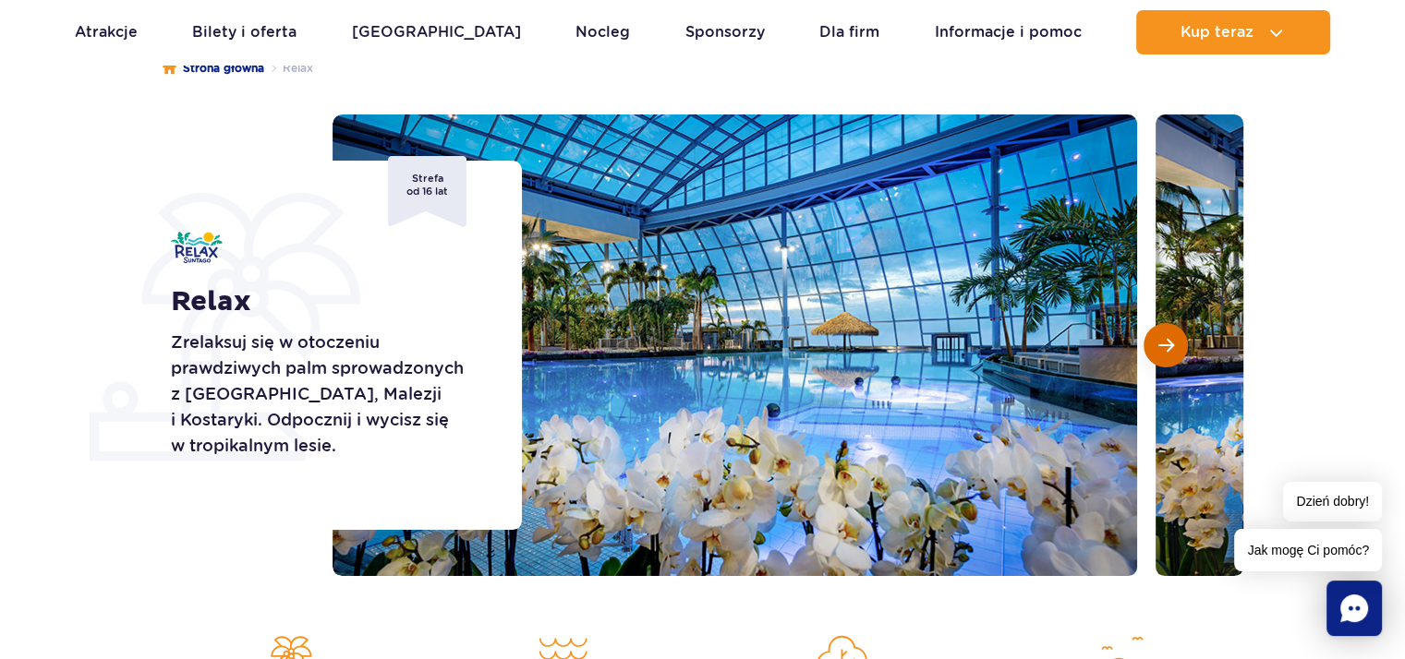
click at [1170, 344] on span "Następny slajd" at bounding box center [1166, 345] width 16 height 17
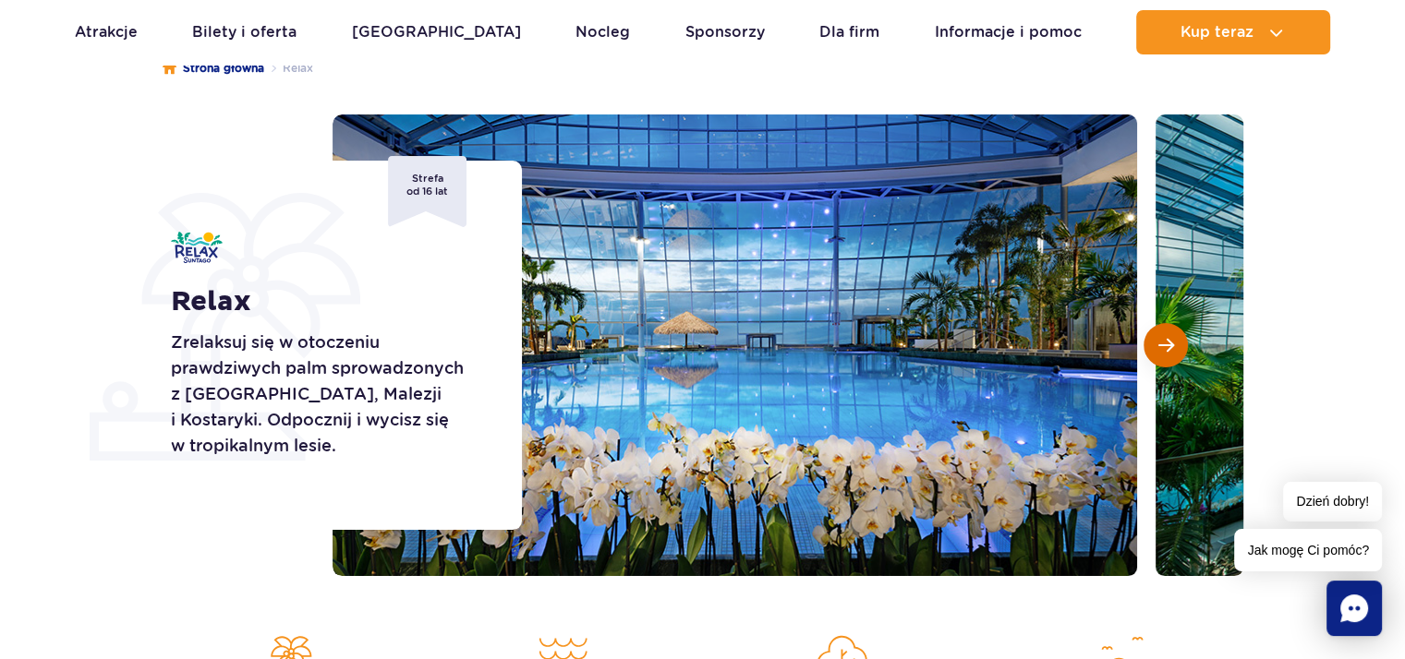
click at [1170, 344] on span "Następny slajd" at bounding box center [1166, 345] width 16 height 17
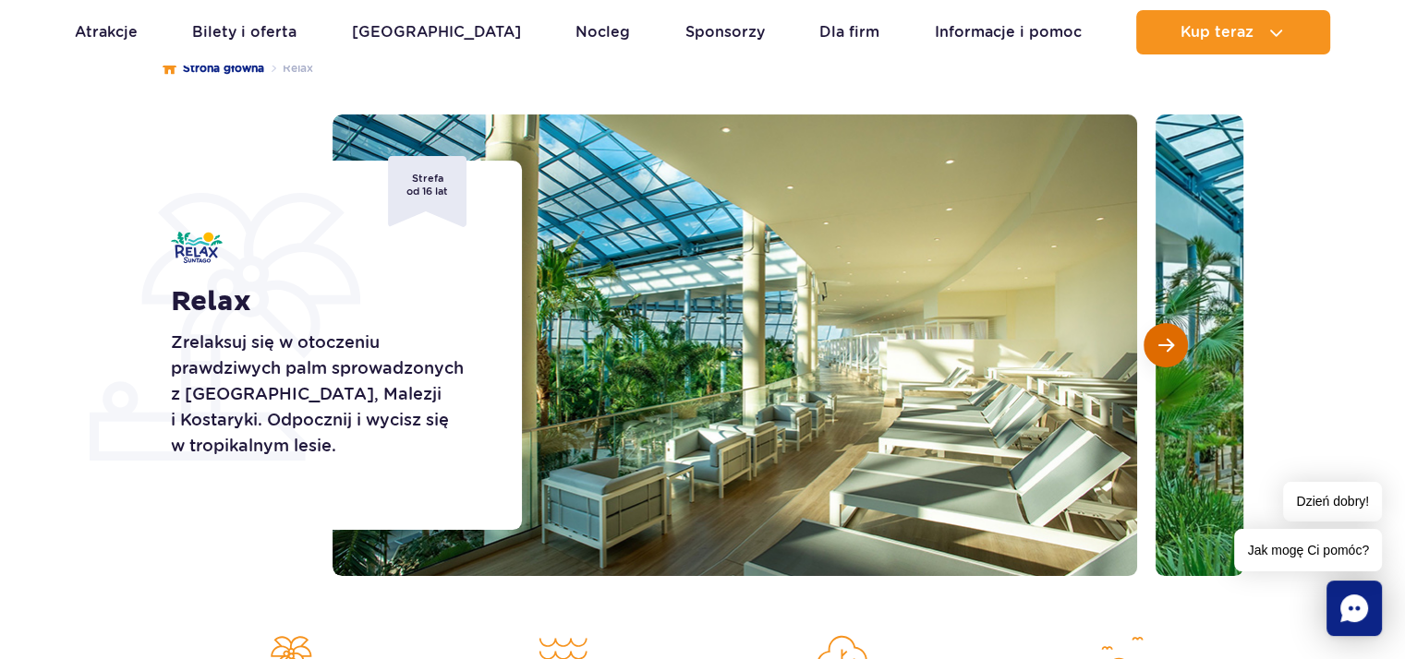
click at [1170, 344] on span "Następny slajd" at bounding box center [1166, 345] width 16 height 17
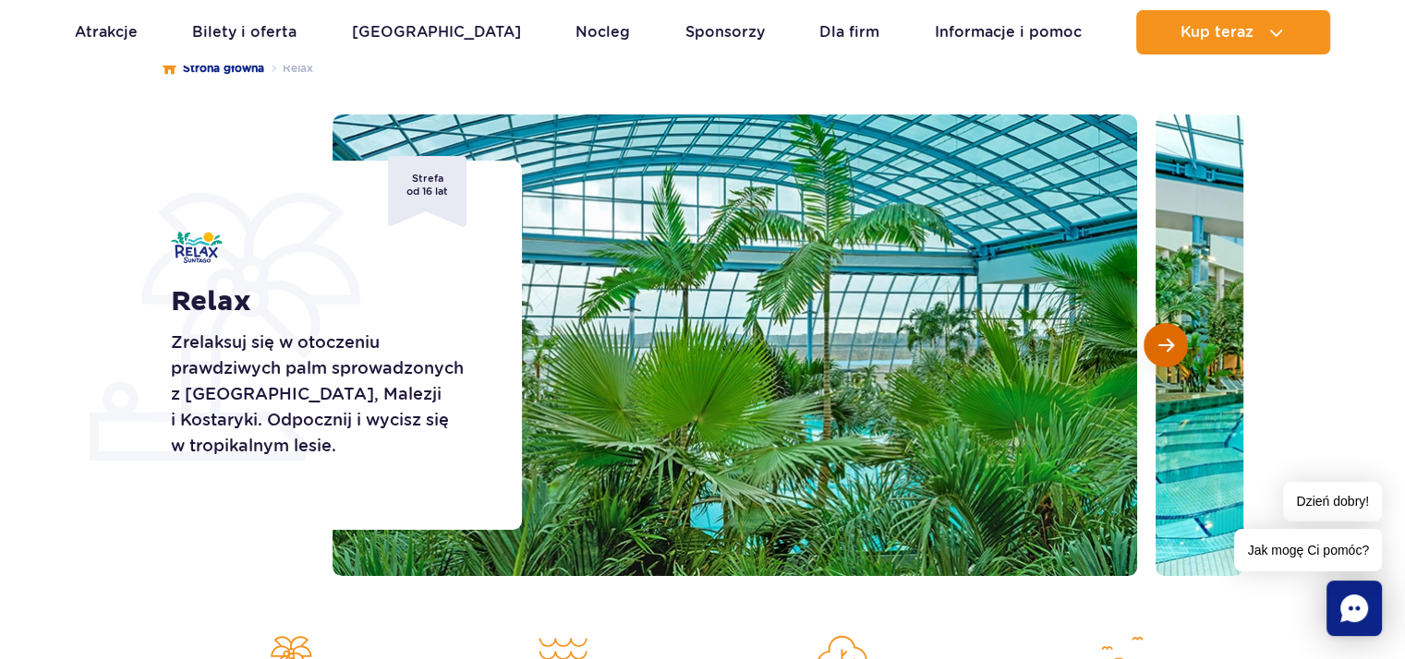
click at [1170, 344] on span "Następny slajd" at bounding box center [1166, 345] width 16 height 17
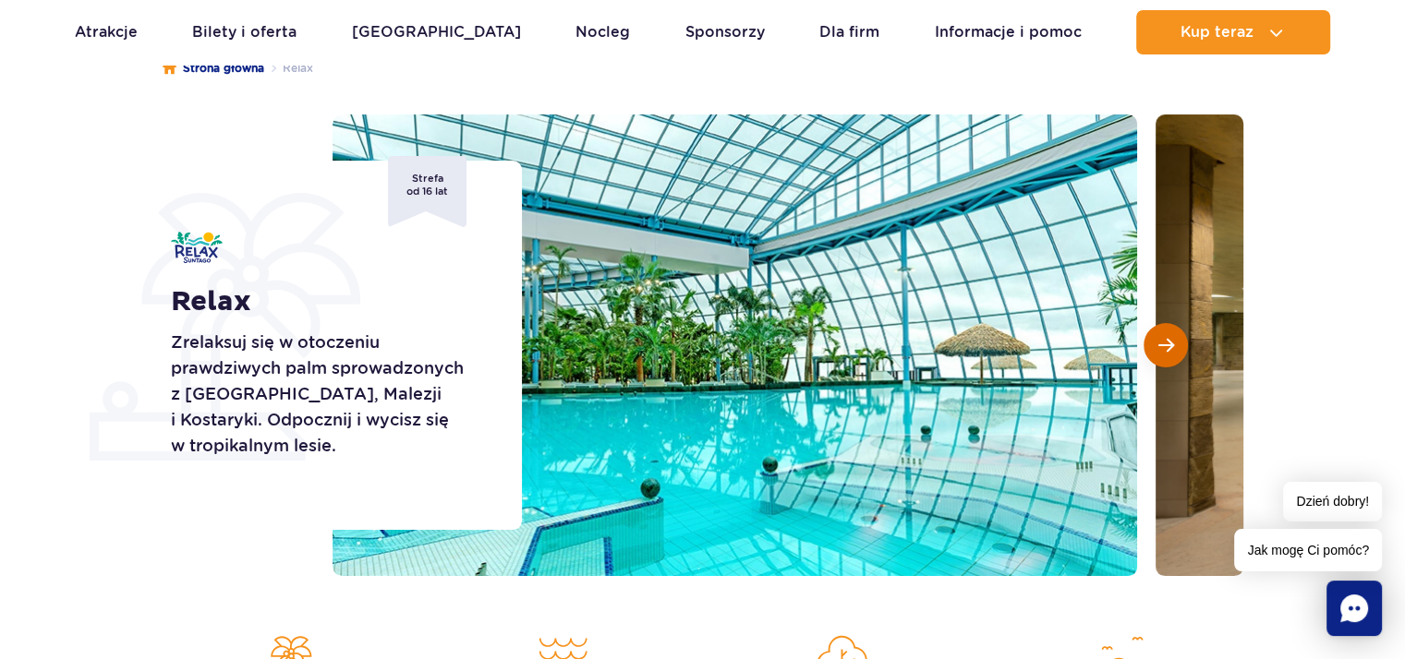
click at [1170, 344] on span "Następny slajd" at bounding box center [1166, 345] width 16 height 17
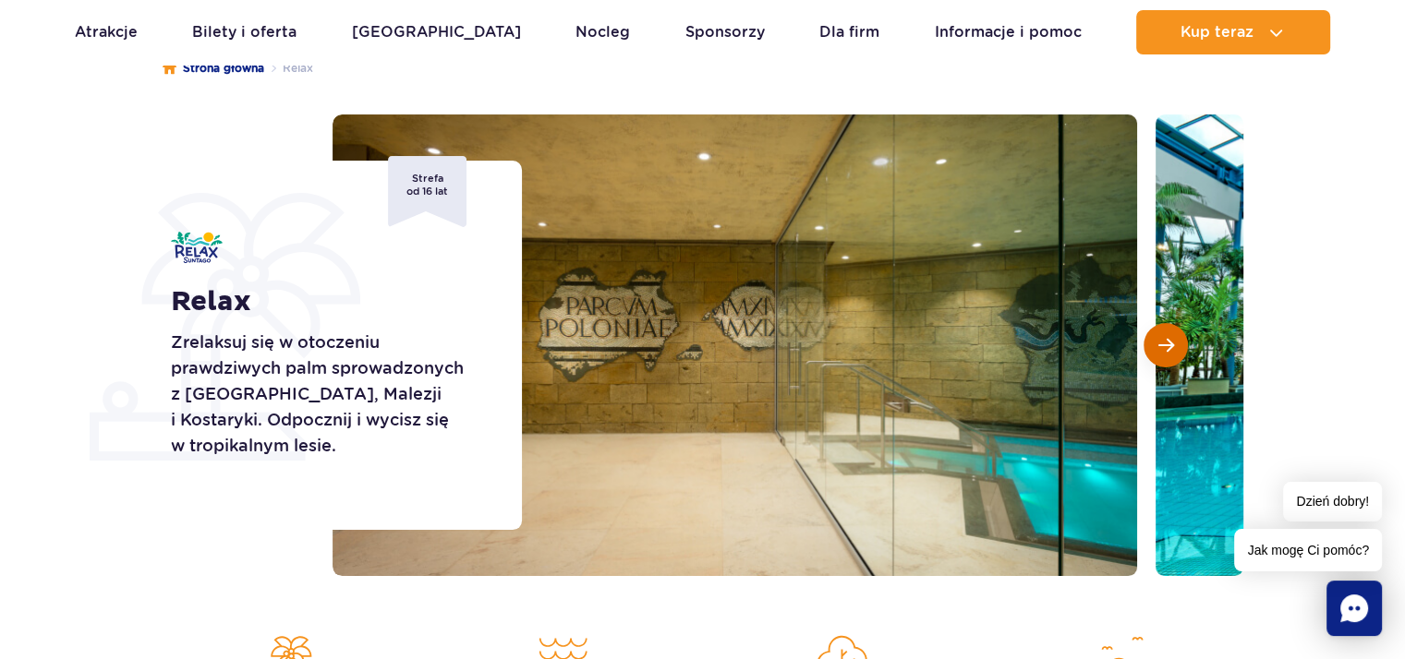
click at [1170, 344] on span "Następny slajd" at bounding box center [1166, 345] width 16 height 17
click at [1170, 343] on span "Następny slajd" at bounding box center [1166, 345] width 16 height 17
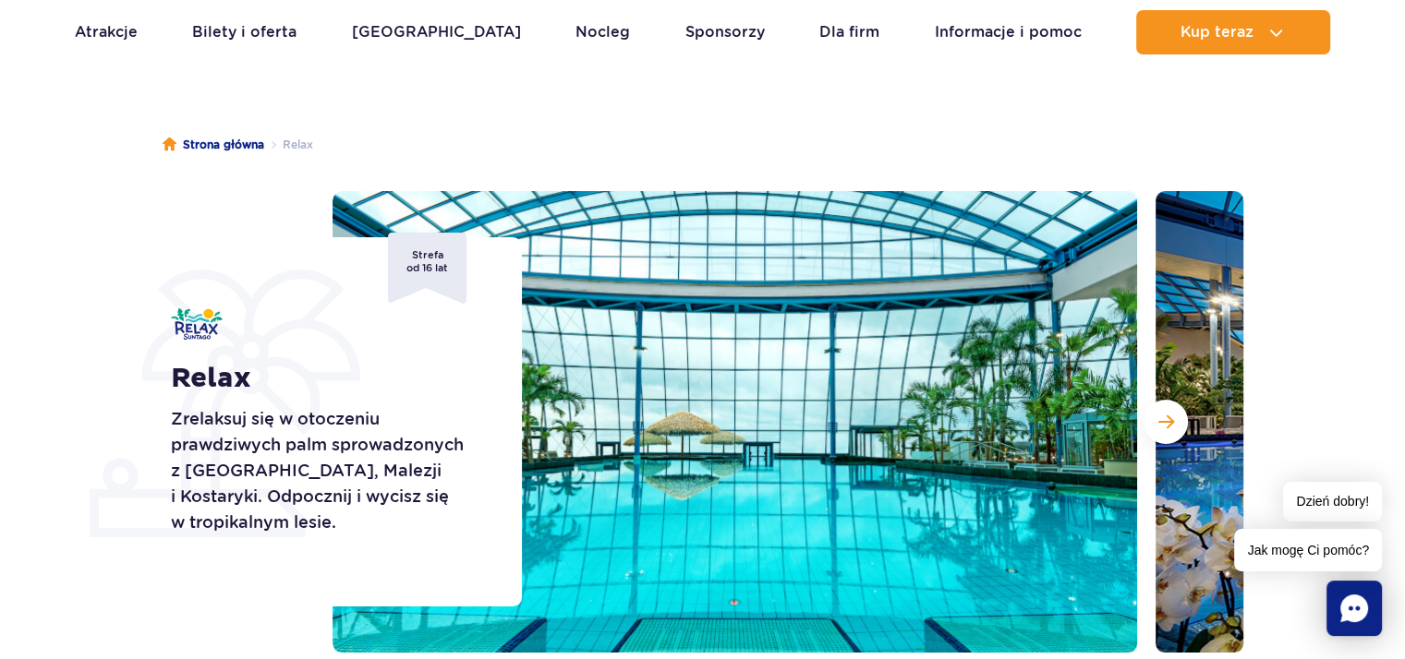
scroll to position [0, 0]
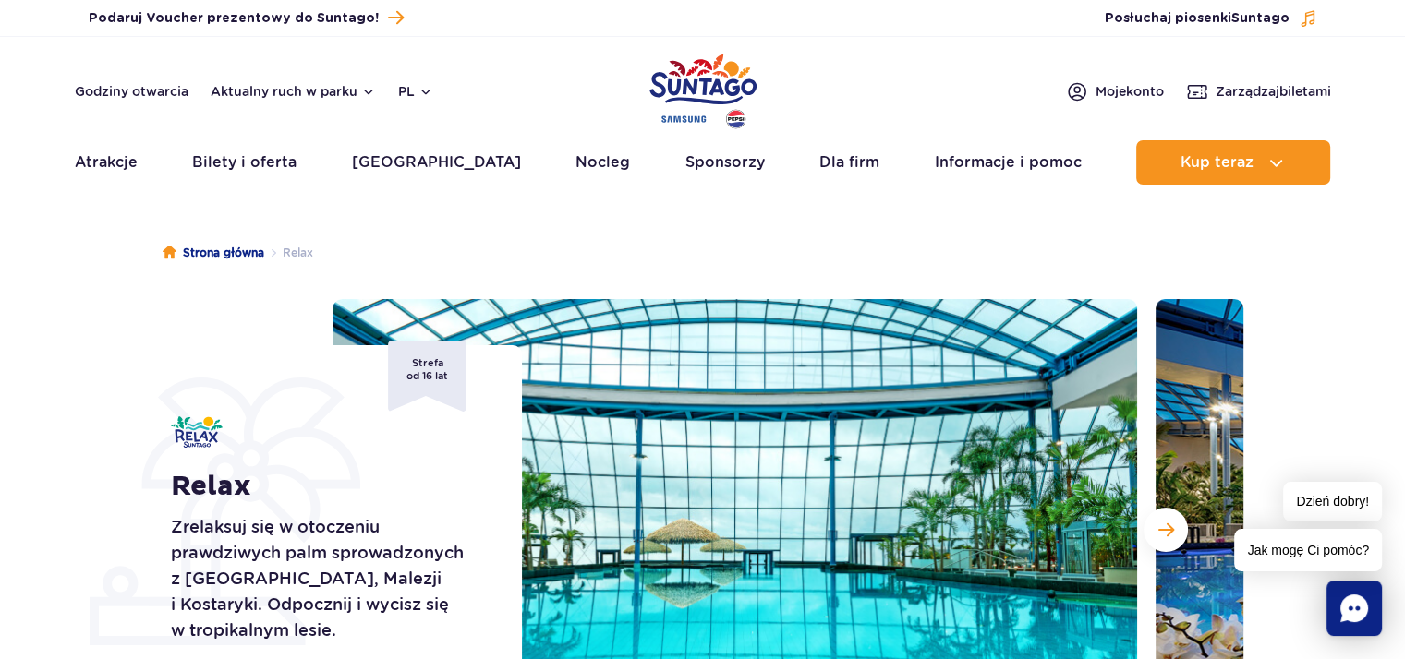
click at [1334, 557] on span "Jak mogę Ci pomóc?" at bounding box center [1308, 550] width 148 height 42
